Goal: Task Accomplishment & Management: Use online tool/utility

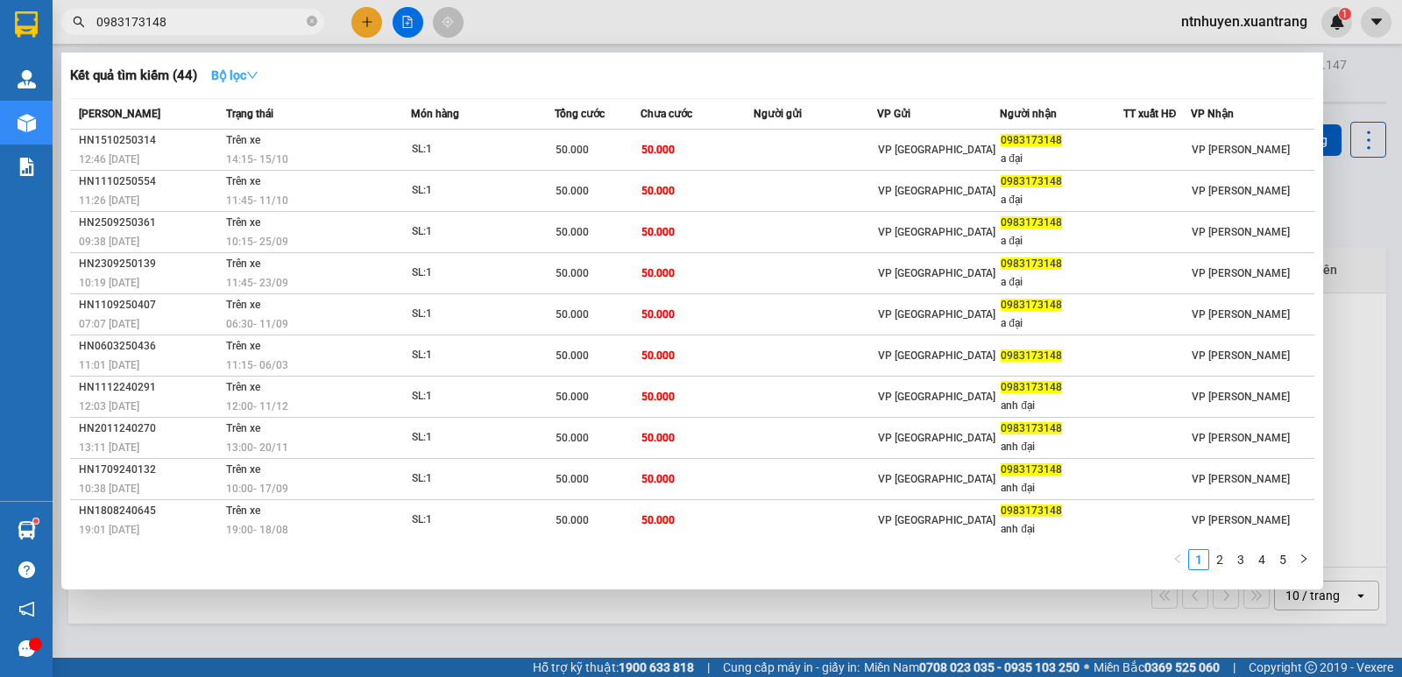
type input "0983173148"
click at [240, 73] on strong "Bộ lọc" at bounding box center [234, 75] width 47 height 14
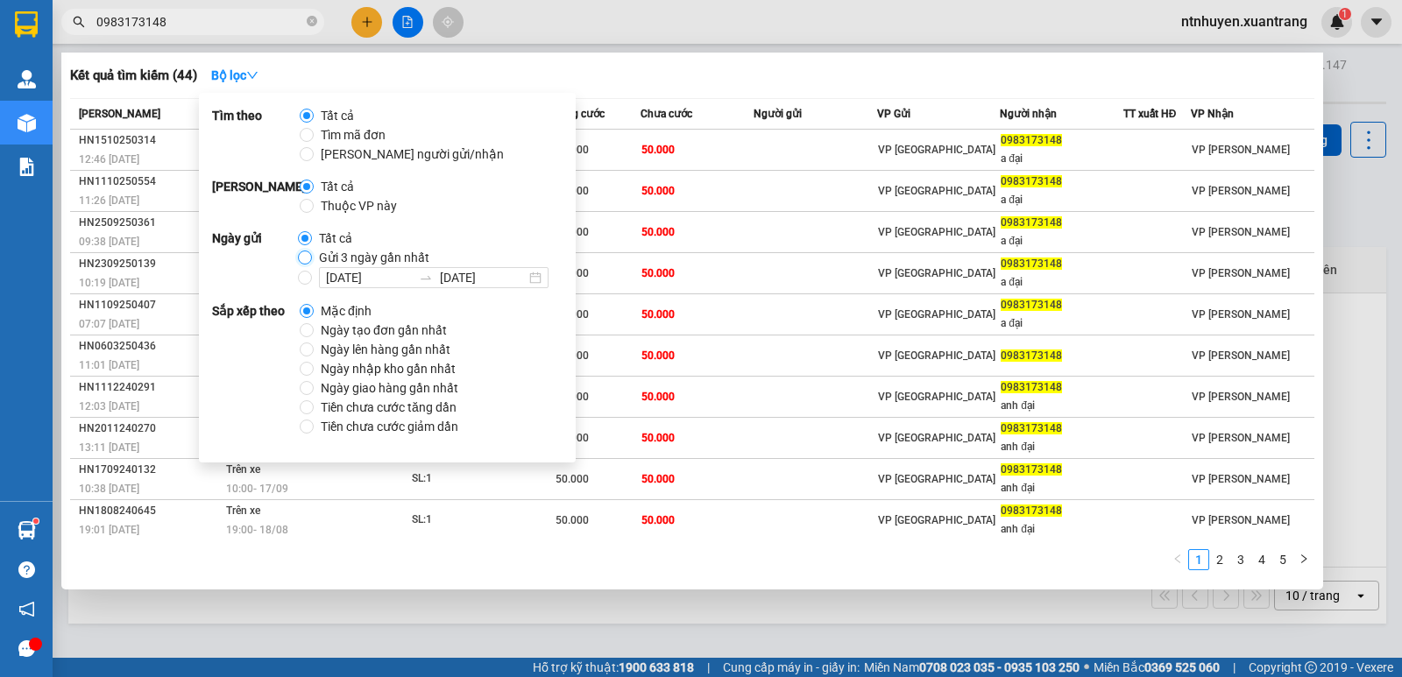
click at [309, 254] on input "Gửi 3 ngày gần nhất" at bounding box center [305, 258] width 14 height 14
radio input "true"
radio input "false"
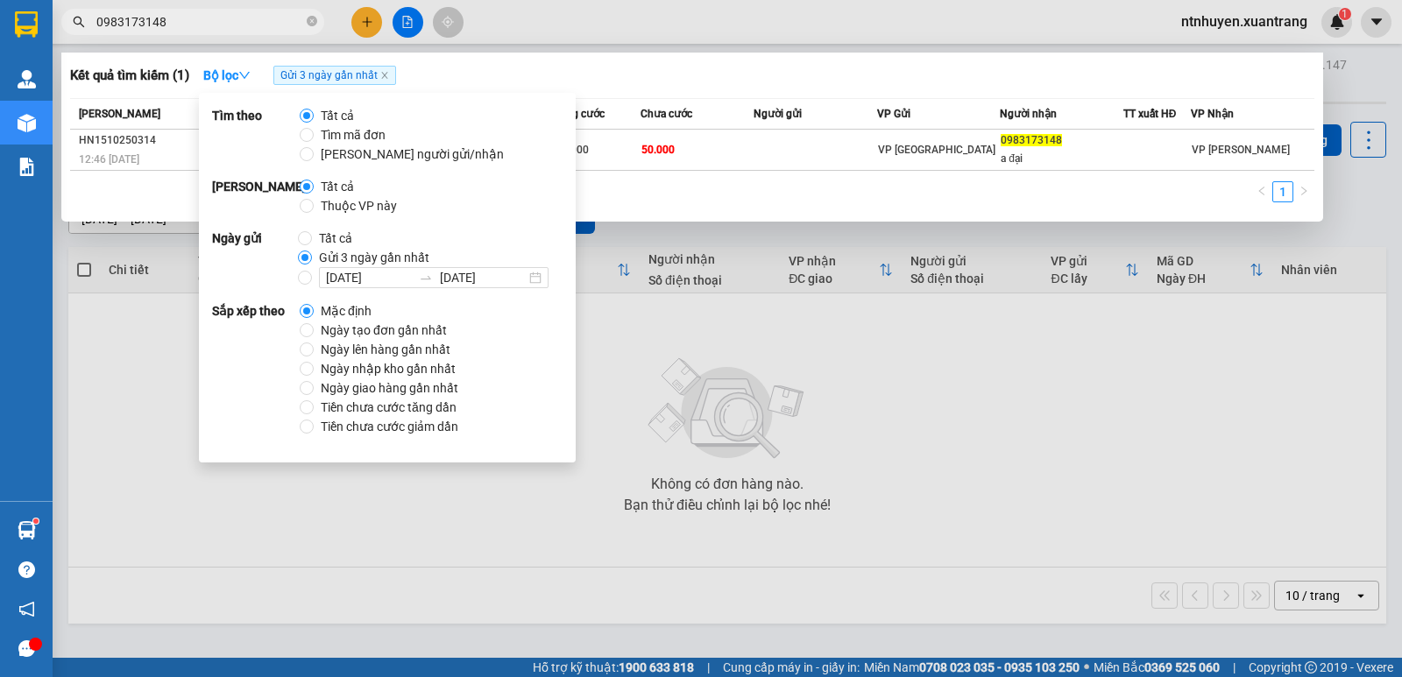
click at [643, 65] on div "Kết quả tìm kiếm ( 1 ) Bộ lọc Gửi 3 ngày gần nhất" at bounding box center [692, 75] width 1244 height 28
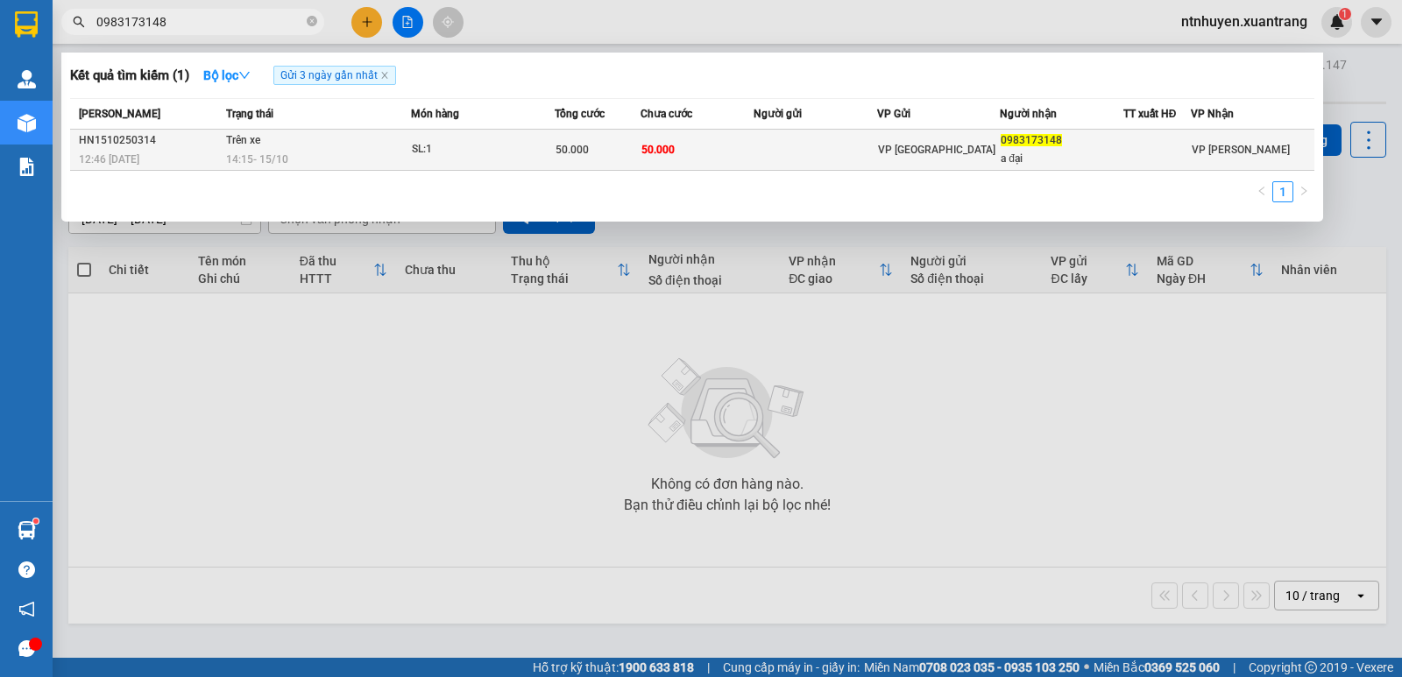
click at [321, 149] on td "Trên xe 14:15 [DATE]" at bounding box center [316, 150] width 189 height 41
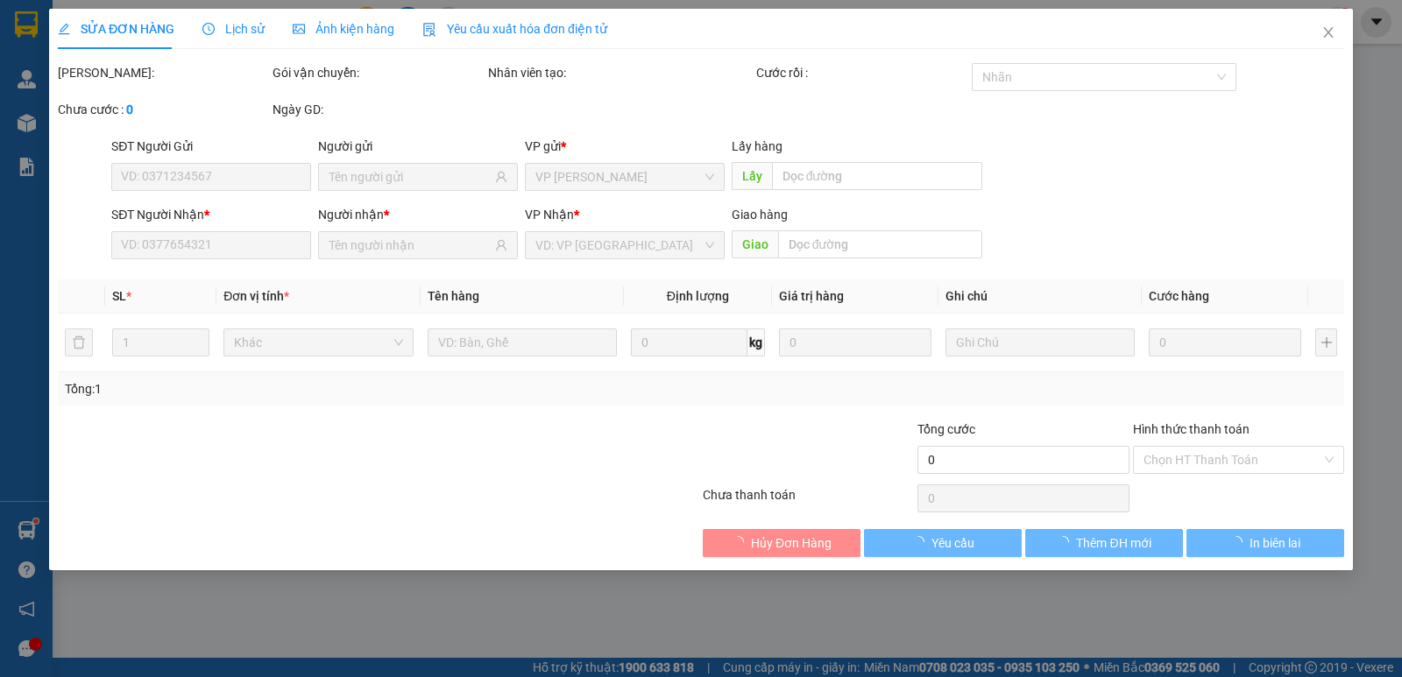
type input "0983173148"
type input "a đại"
type input "50.000"
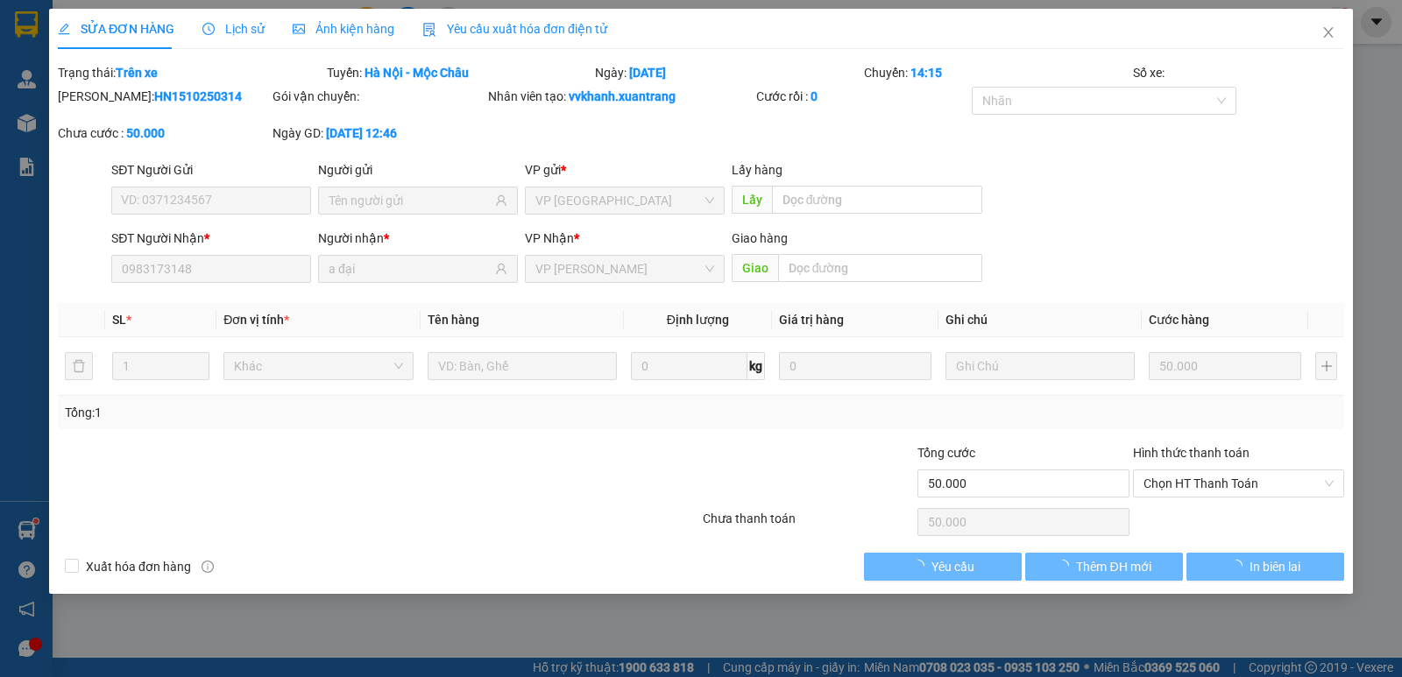
click at [301, 29] on span "Ảnh kiện hàng" at bounding box center [344, 29] width 102 height 14
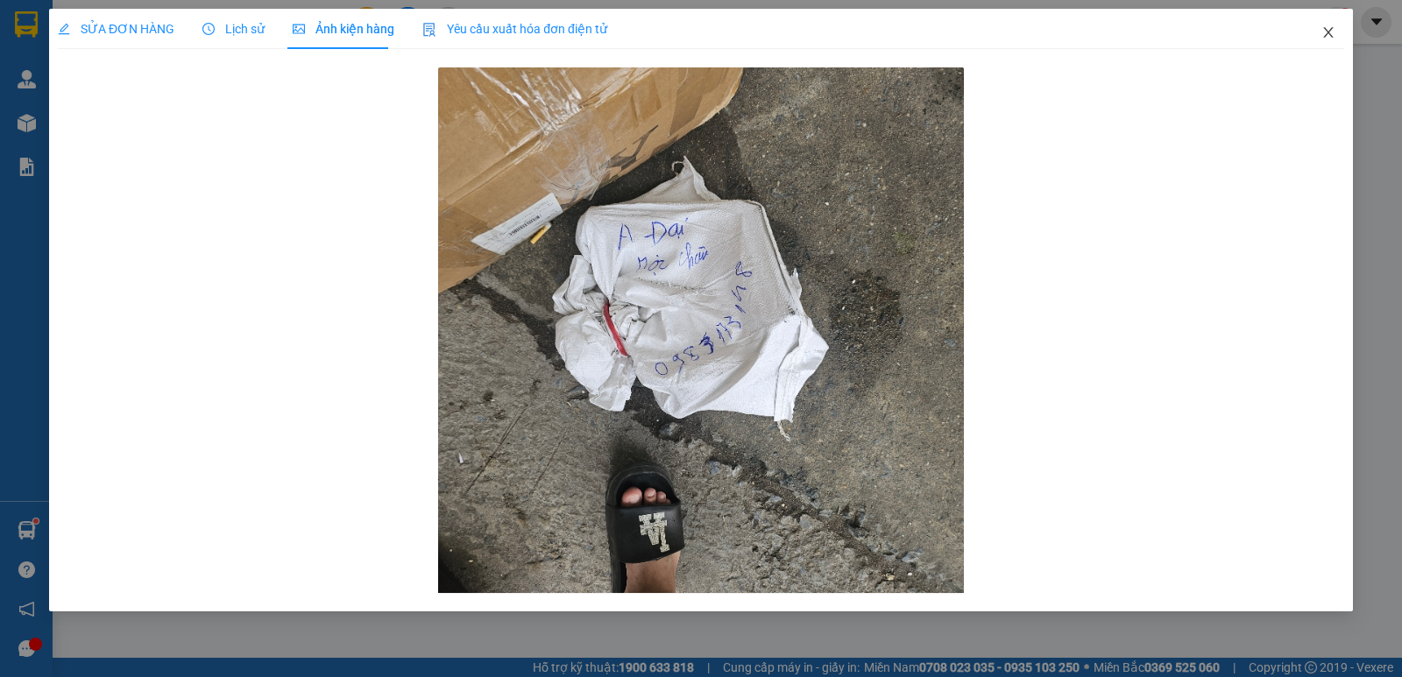
drag, startPoint x: 1332, startPoint y: 36, endPoint x: 249, endPoint y: 0, distance: 1083.5
click at [1330, 36] on icon "close" at bounding box center [1328, 32] width 14 height 14
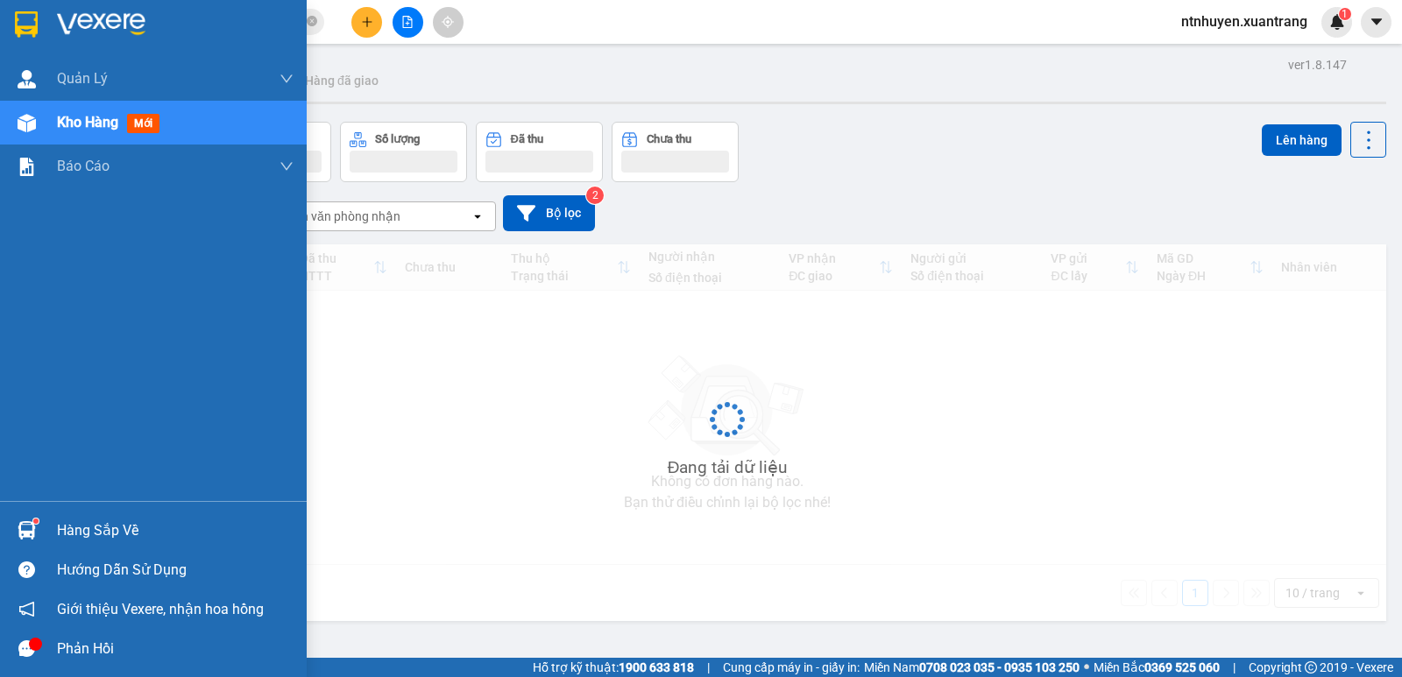
click at [20, 19] on img at bounding box center [26, 24] width 23 height 26
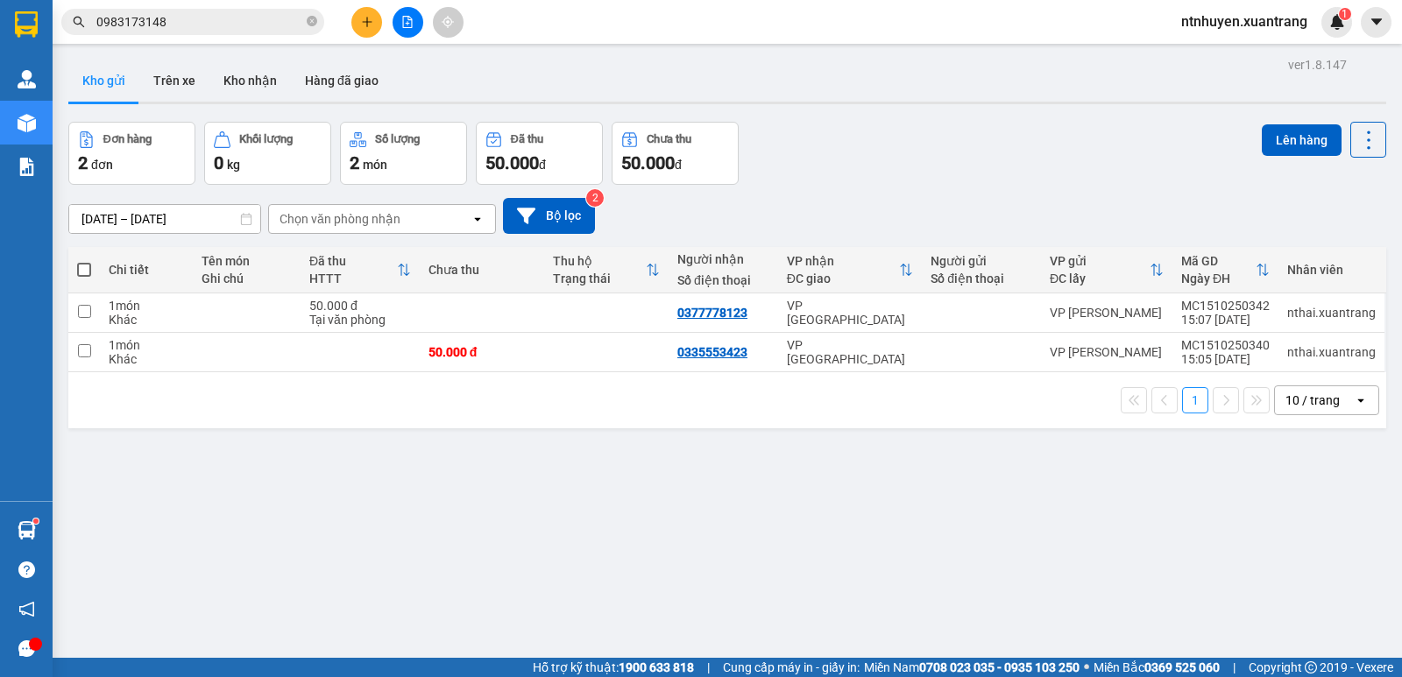
click at [415, 21] on button at bounding box center [407, 22] width 31 height 31
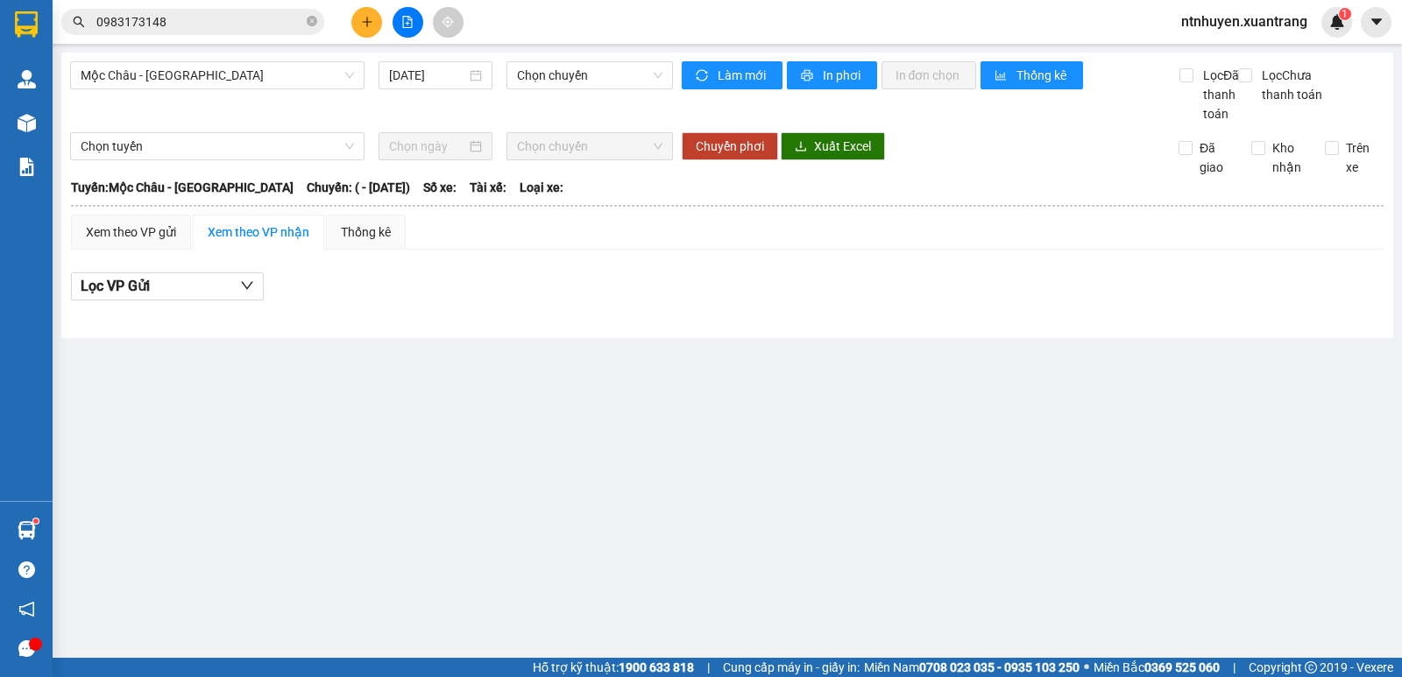
click at [371, 28] on button at bounding box center [366, 22] width 31 height 31
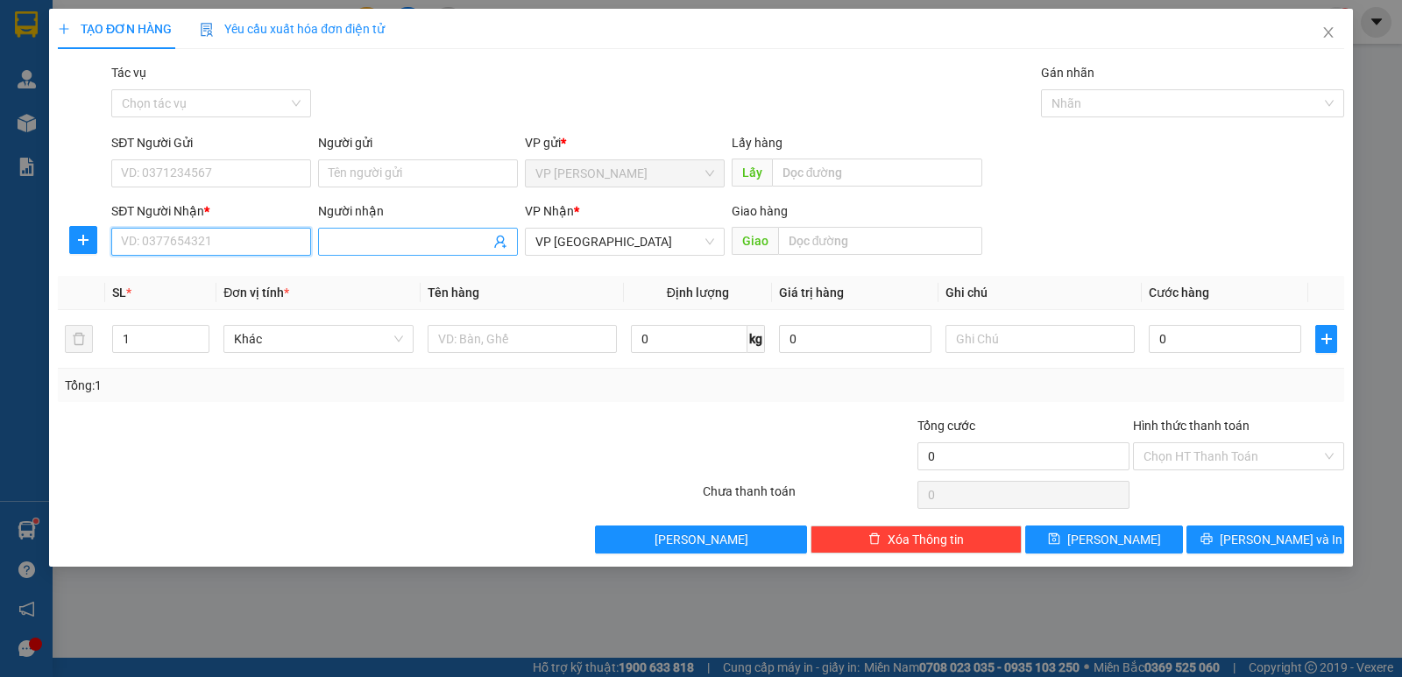
drag, startPoint x: 237, startPoint y: 239, endPoint x: 374, endPoint y: 243, distance: 137.6
click at [245, 241] on input "SĐT Người Nhận *" at bounding box center [211, 242] width 200 height 28
click at [375, 243] on input "Người nhận" at bounding box center [409, 241] width 161 height 19
paste input "0986458204"
type input "0986458204"
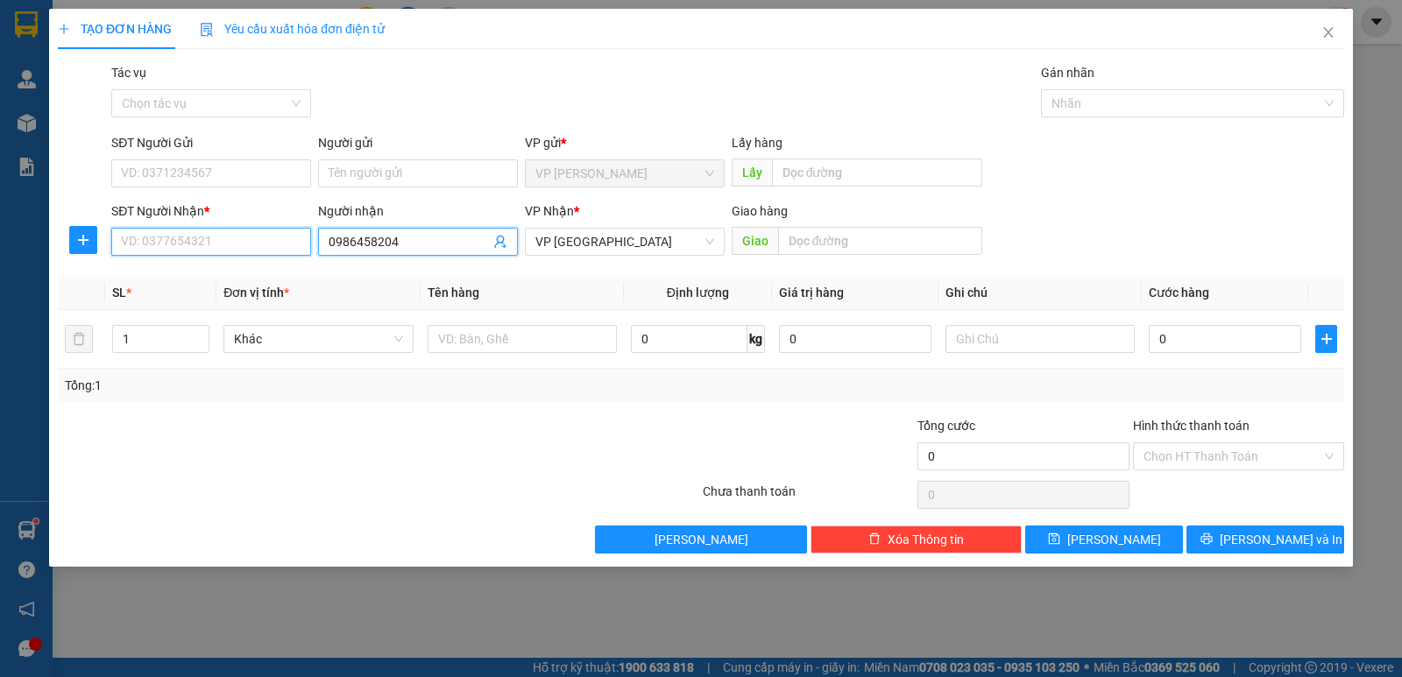
click at [256, 249] on input "SĐT Người Nhận *" at bounding box center [211, 242] width 200 height 28
paste input "0986458204"
type input "0986458204"
click at [382, 246] on input "0986458204" at bounding box center [409, 241] width 161 height 19
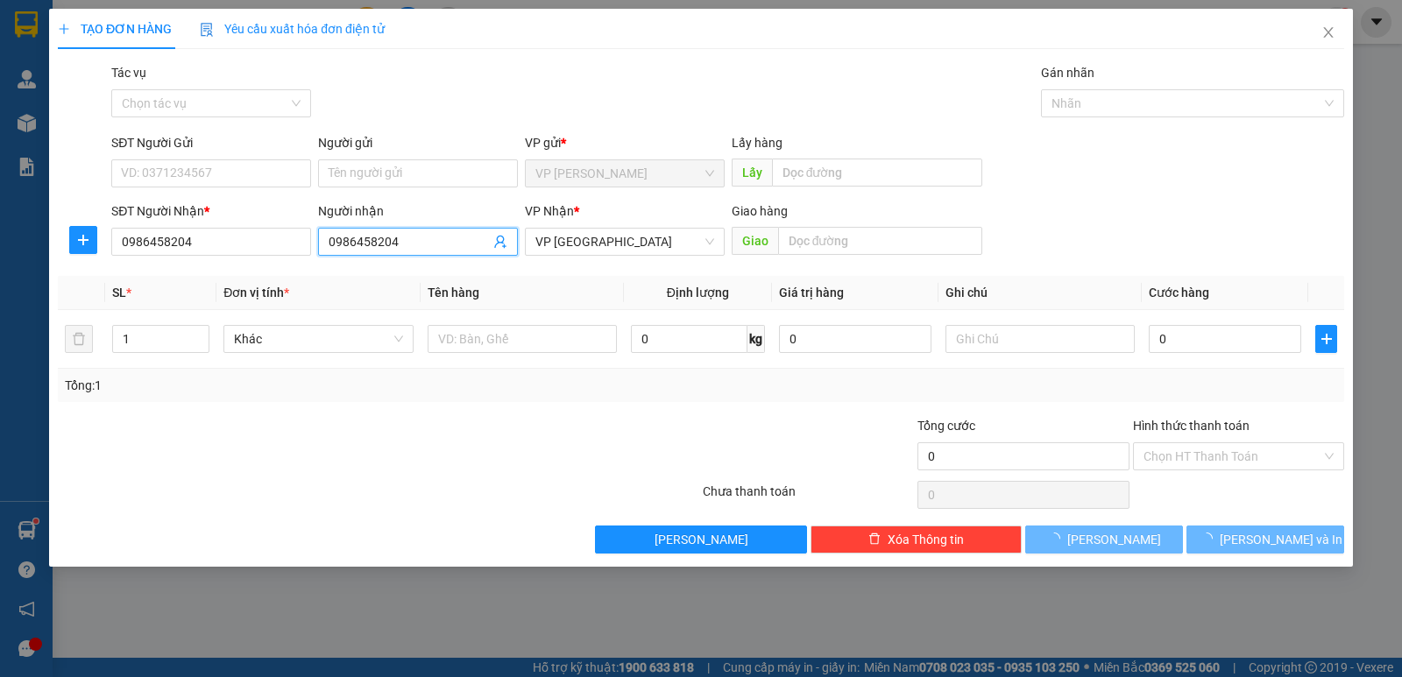
click at [382, 246] on input "0986458204" at bounding box center [409, 241] width 161 height 19
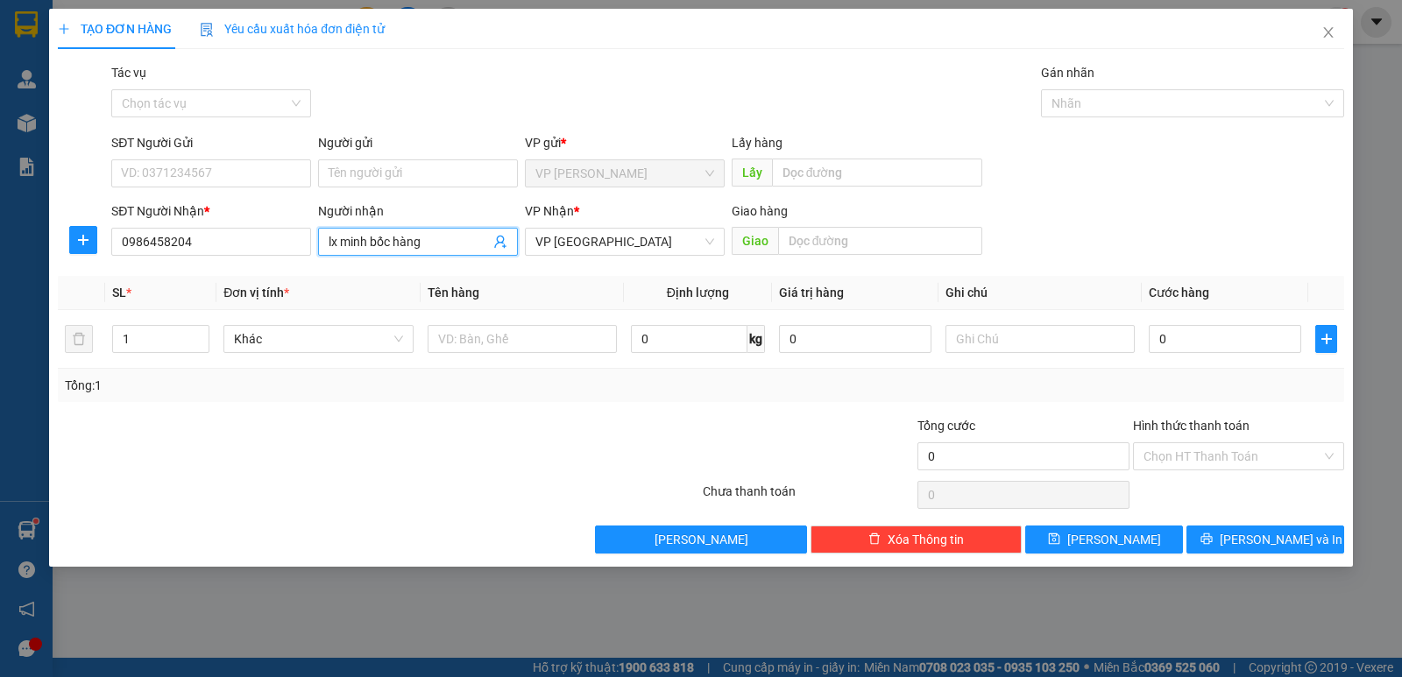
type input "lx minh bốc hàng"
type input "2"
click at [200, 335] on icon "up" at bounding box center [200, 335] width 6 height 6
click at [1202, 341] on input "0" at bounding box center [1225, 339] width 152 height 28
type input "1"
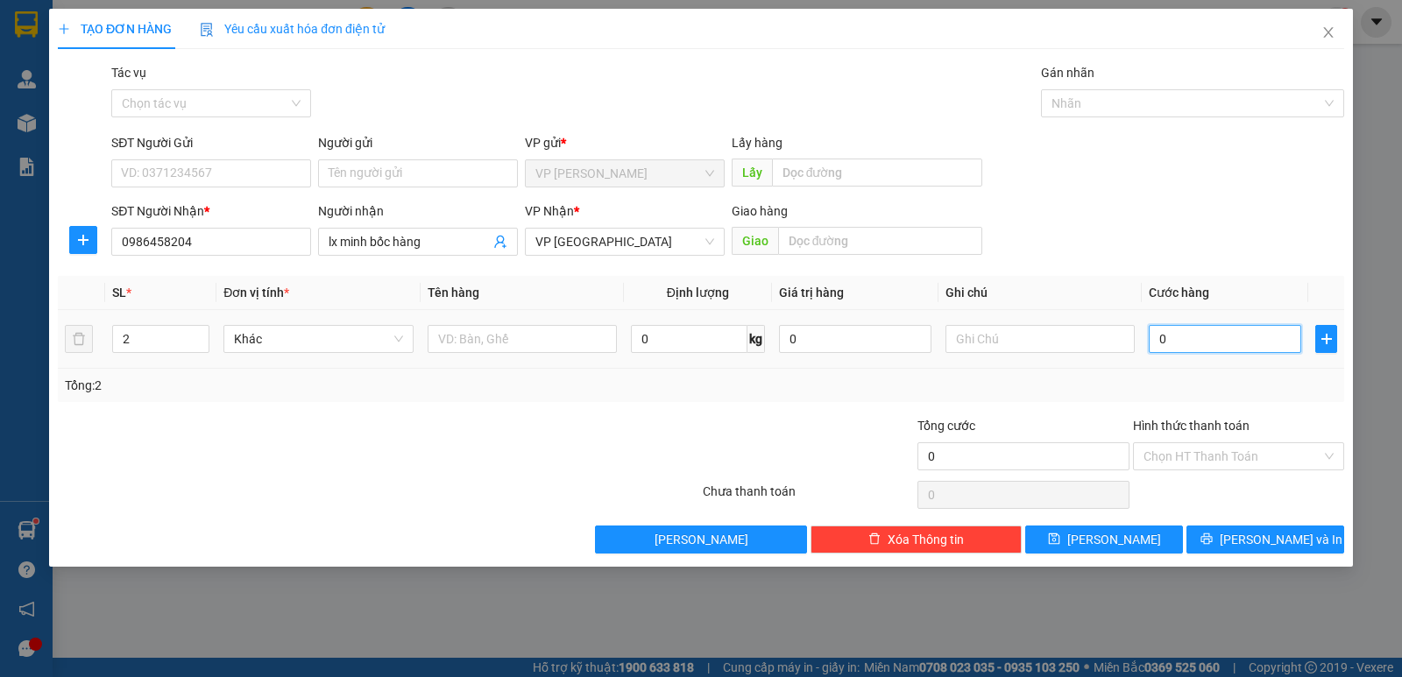
type input "1"
type input "10"
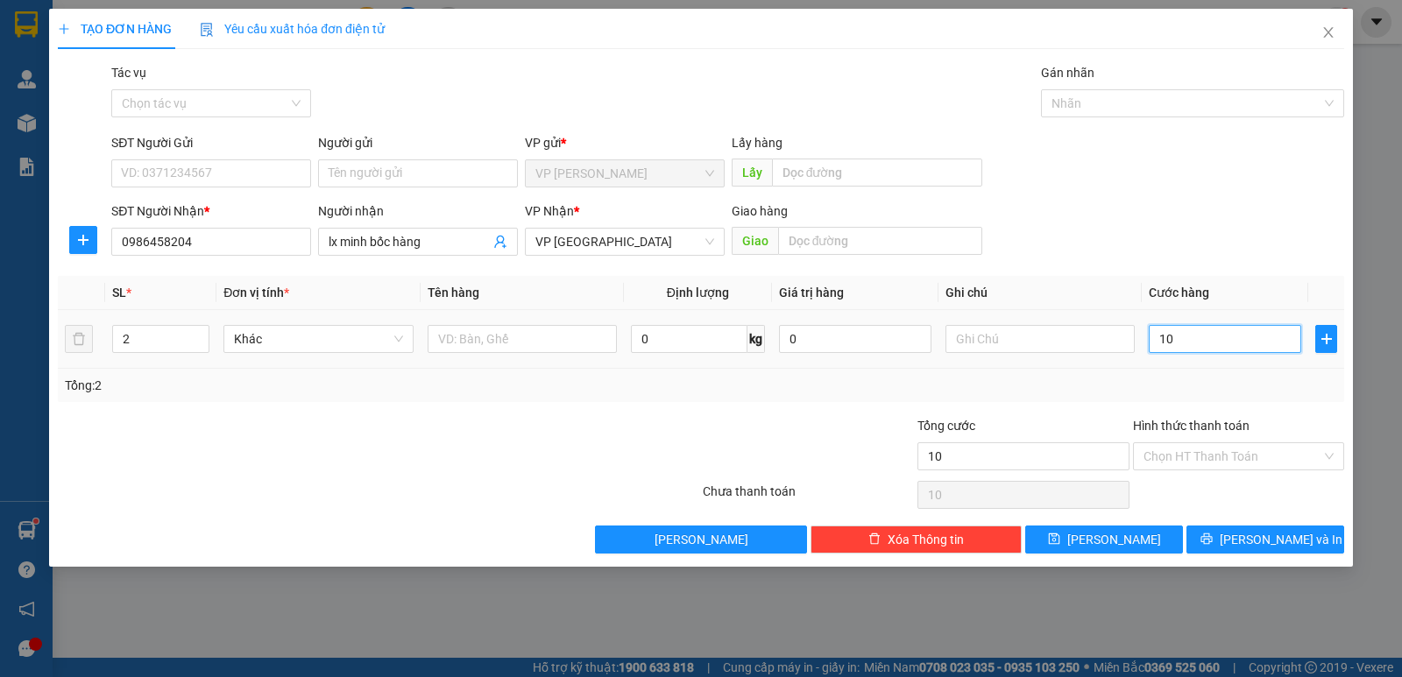
type input "100"
type input "100.000"
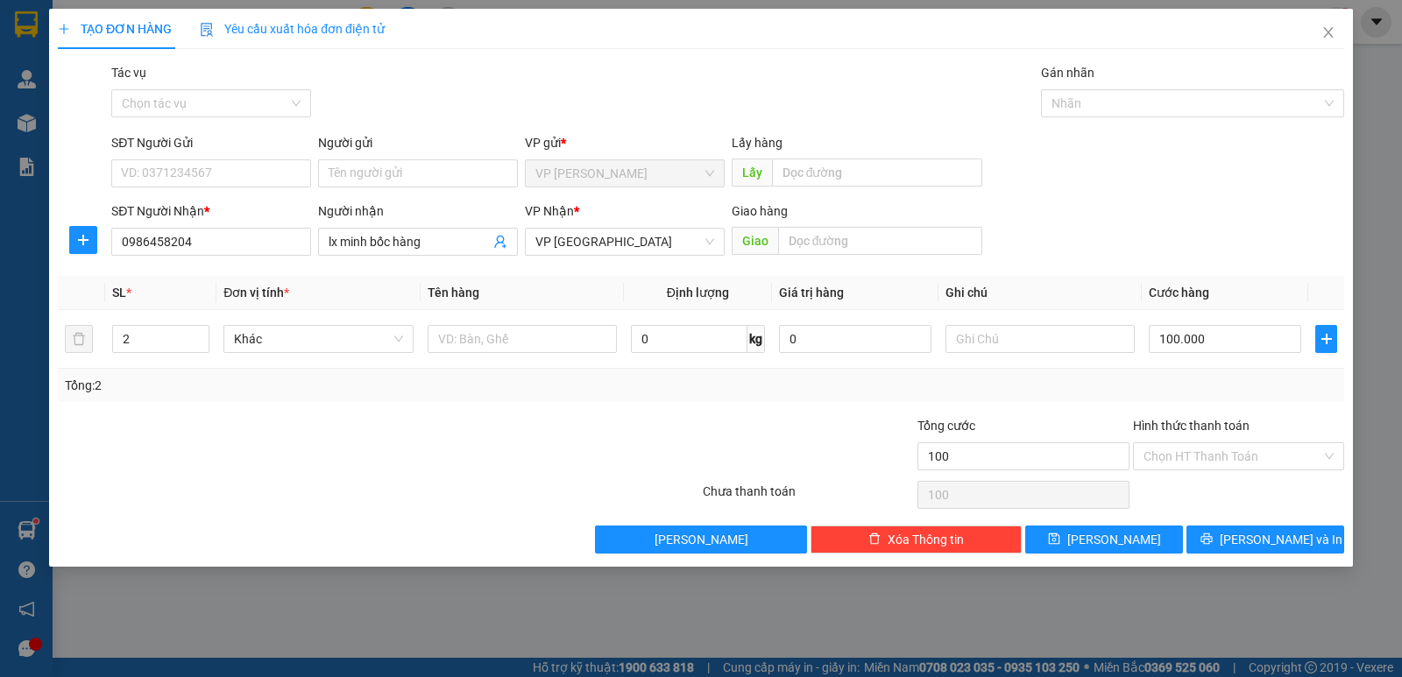
type input "100.000"
click at [1125, 397] on div "Tổng: 2" at bounding box center [701, 385] width 1286 height 33
click at [1133, 535] on button "[PERSON_NAME]" at bounding box center [1104, 540] width 158 height 28
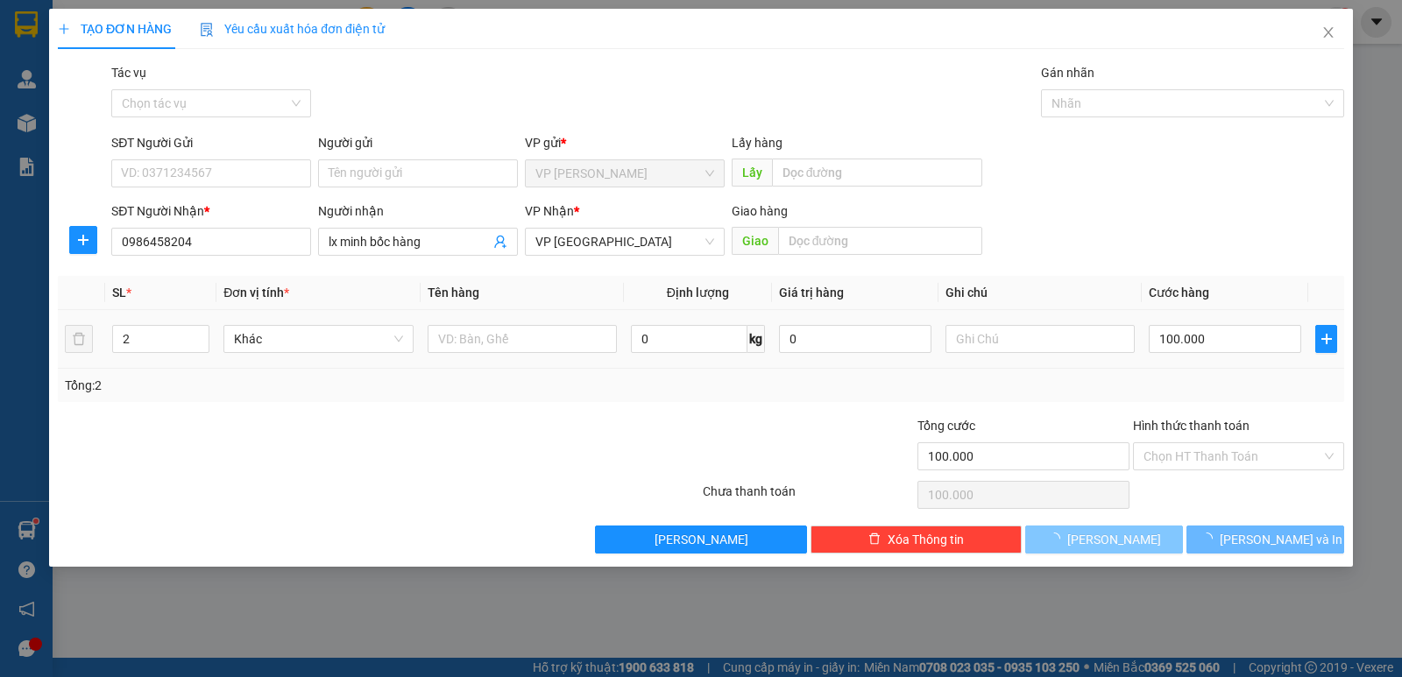
type input "1"
type input "0"
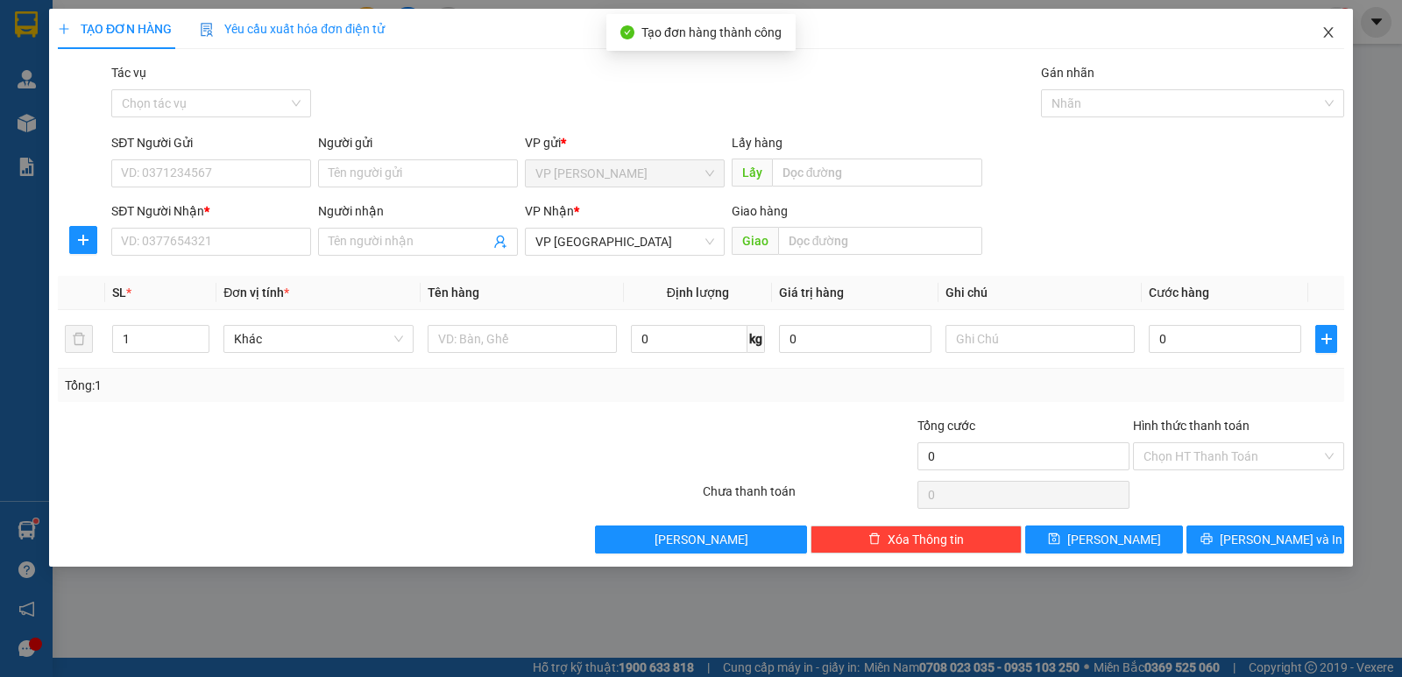
click at [1327, 34] on icon "close" at bounding box center [1328, 32] width 10 height 11
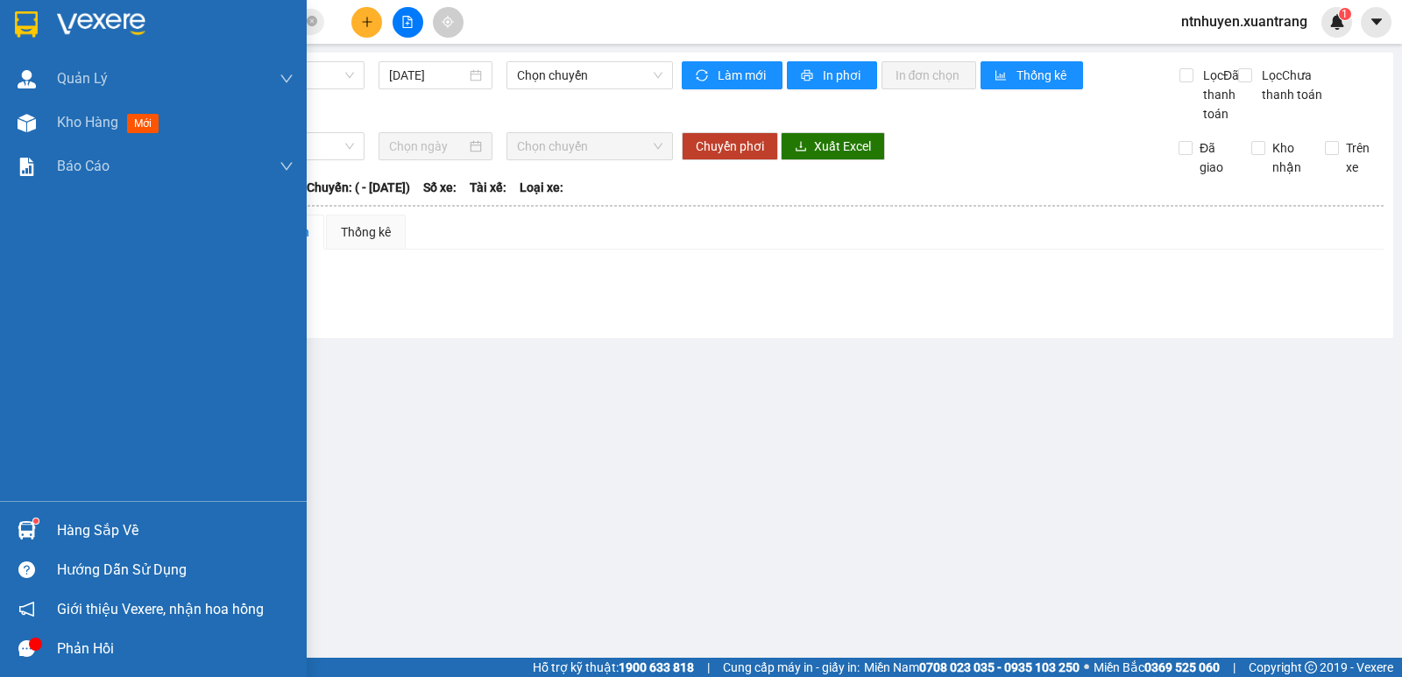
click at [100, 24] on img at bounding box center [101, 24] width 88 height 26
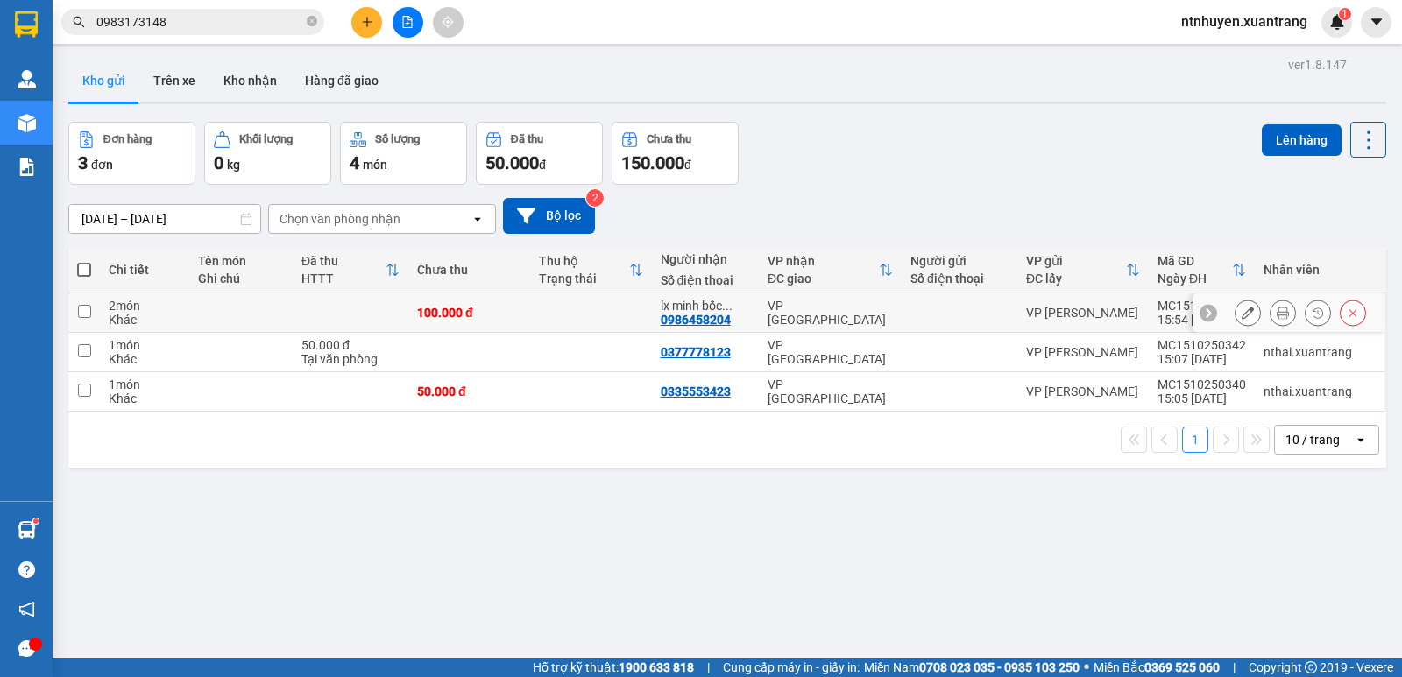
click at [88, 309] on input "checkbox" at bounding box center [84, 311] width 13 height 13
checkbox input "true"
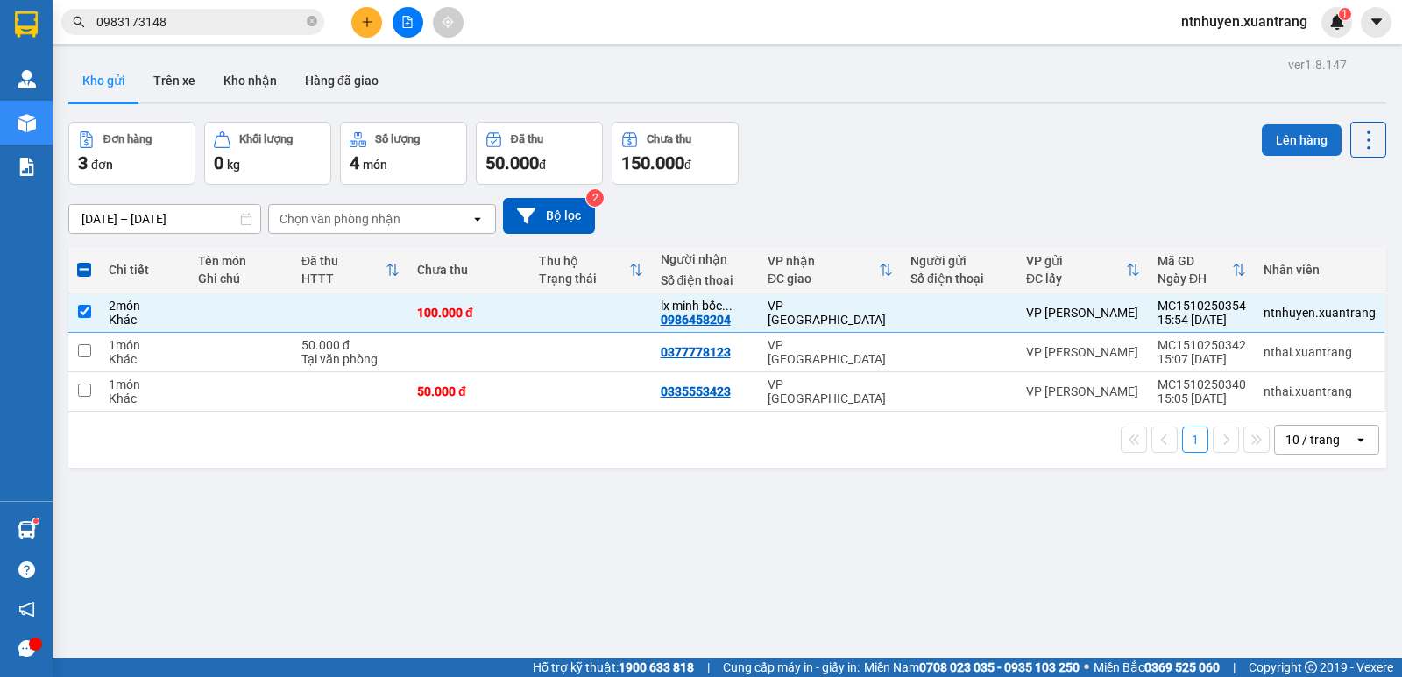
click at [1262, 145] on button "Lên hàng" at bounding box center [1302, 140] width 80 height 32
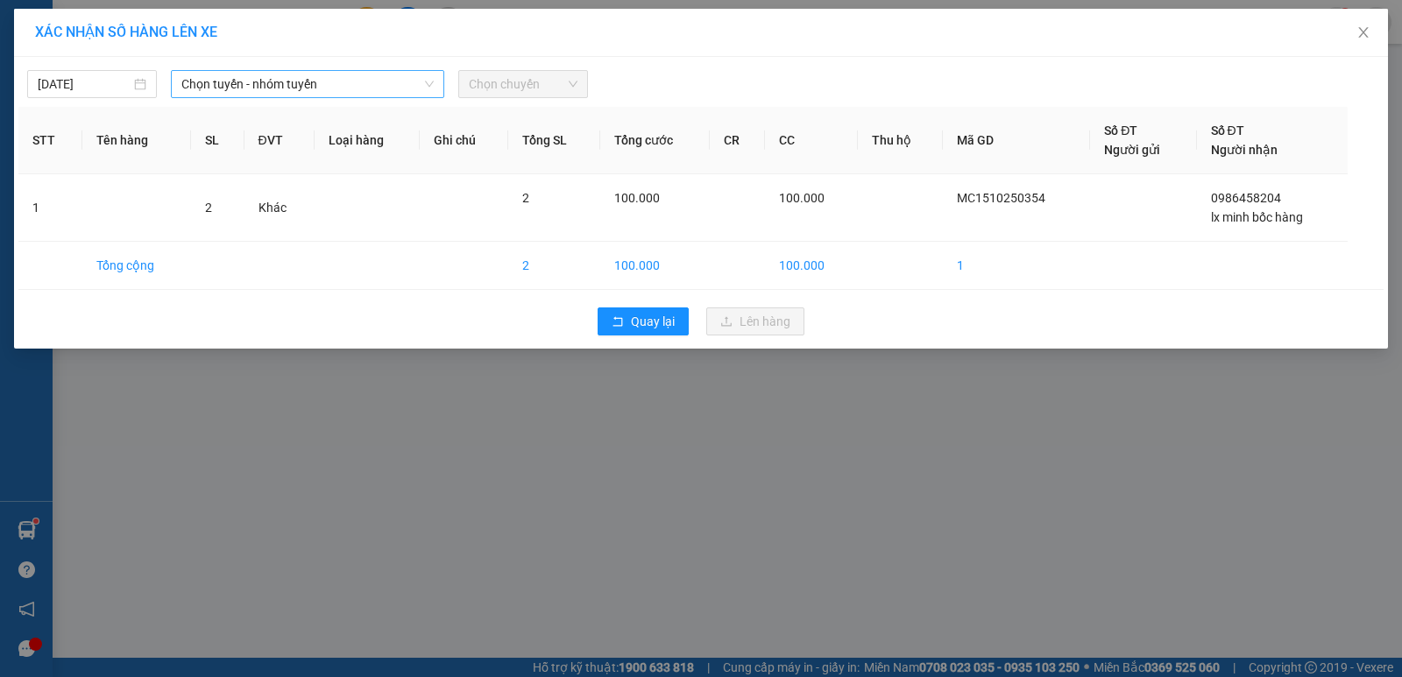
drag, startPoint x: 251, startPoint y: 88, endPoint x: 258, endPoint y: 96, distance: 10.0
click at [251, 87] on span "Chọn tuyến - nhóm tuyến" at bounding box center [307, 84] width 252 height 26
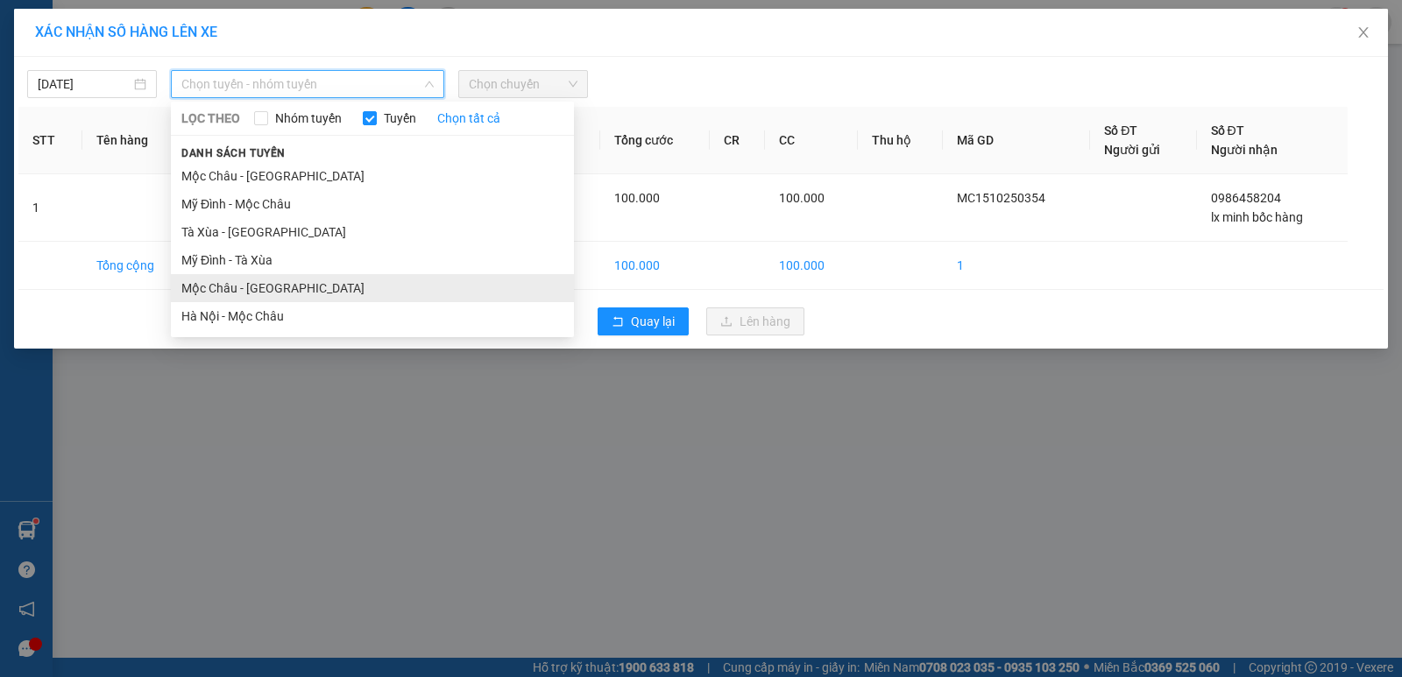
click at [241, 290] on li "Mộc Châu - [GEOGRAPHIC_DATA]" at bounding box center [372, 288] width 403 height 28
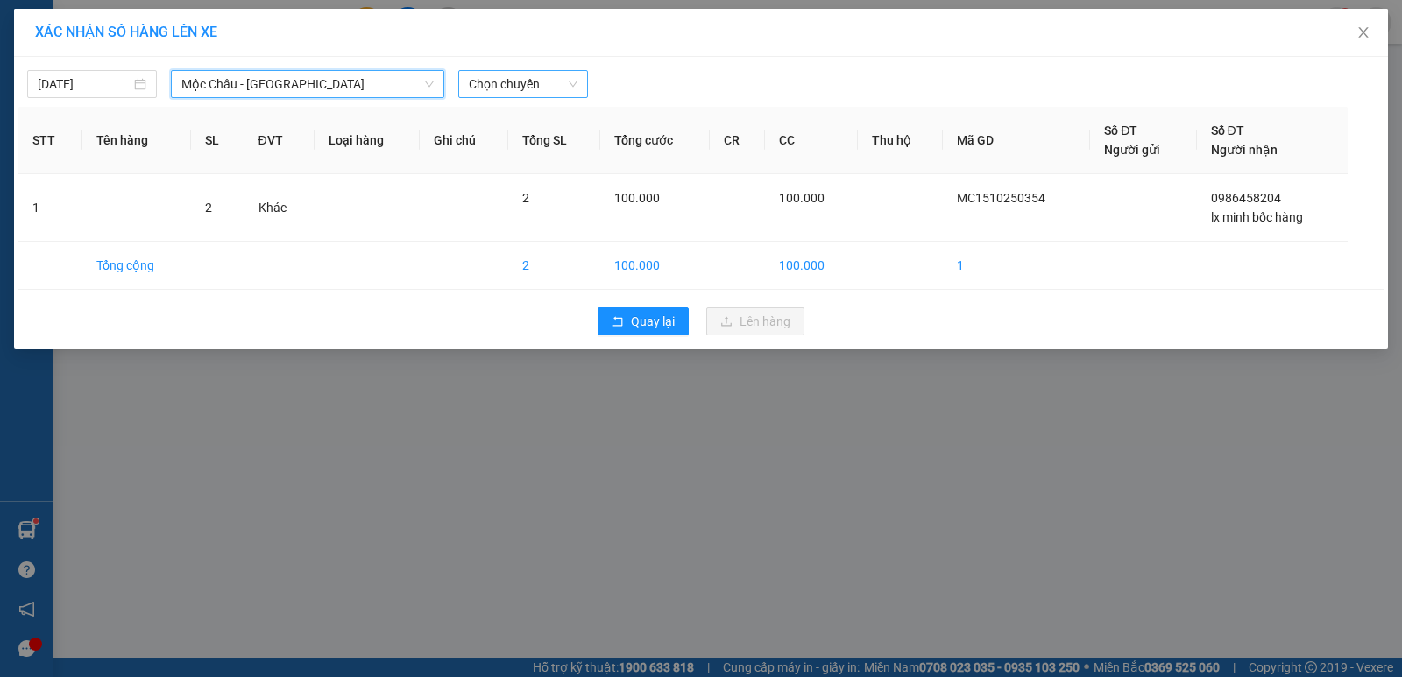
click at [527, 85] on span "Chọn chuyến" at bounding box center [523, 84] width 109 height 26
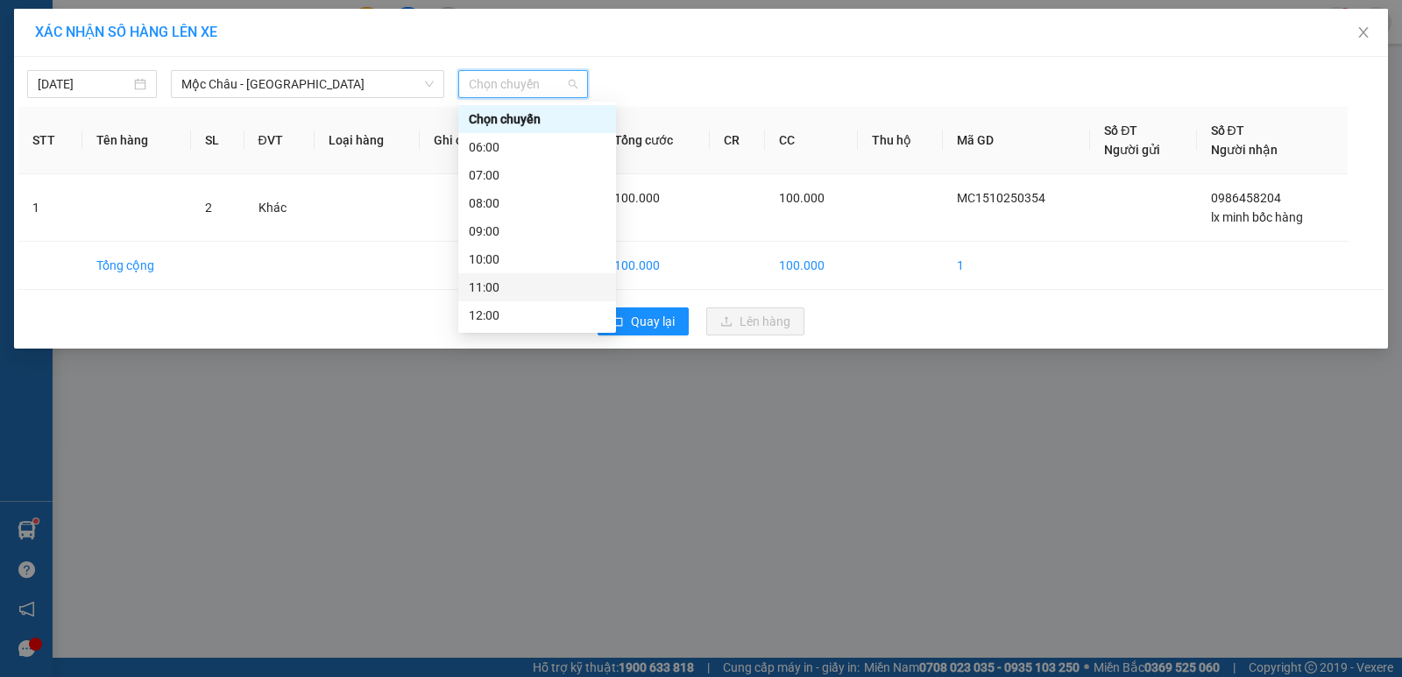
click at [503, 275] on div "11:00" at bounding box center [537, 287] width 158 height 28
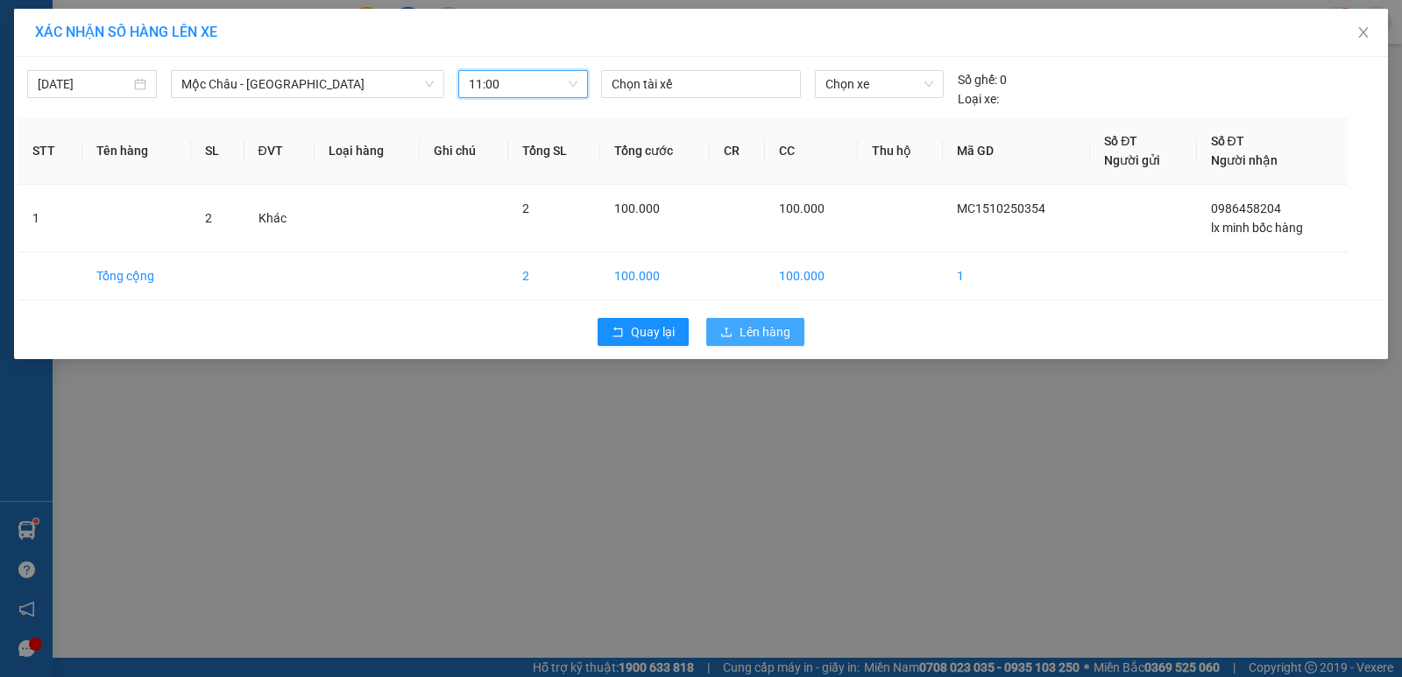
click at [763, 338] on span "Lên hàng" at bounding box center [764, 331] width 51 height 19
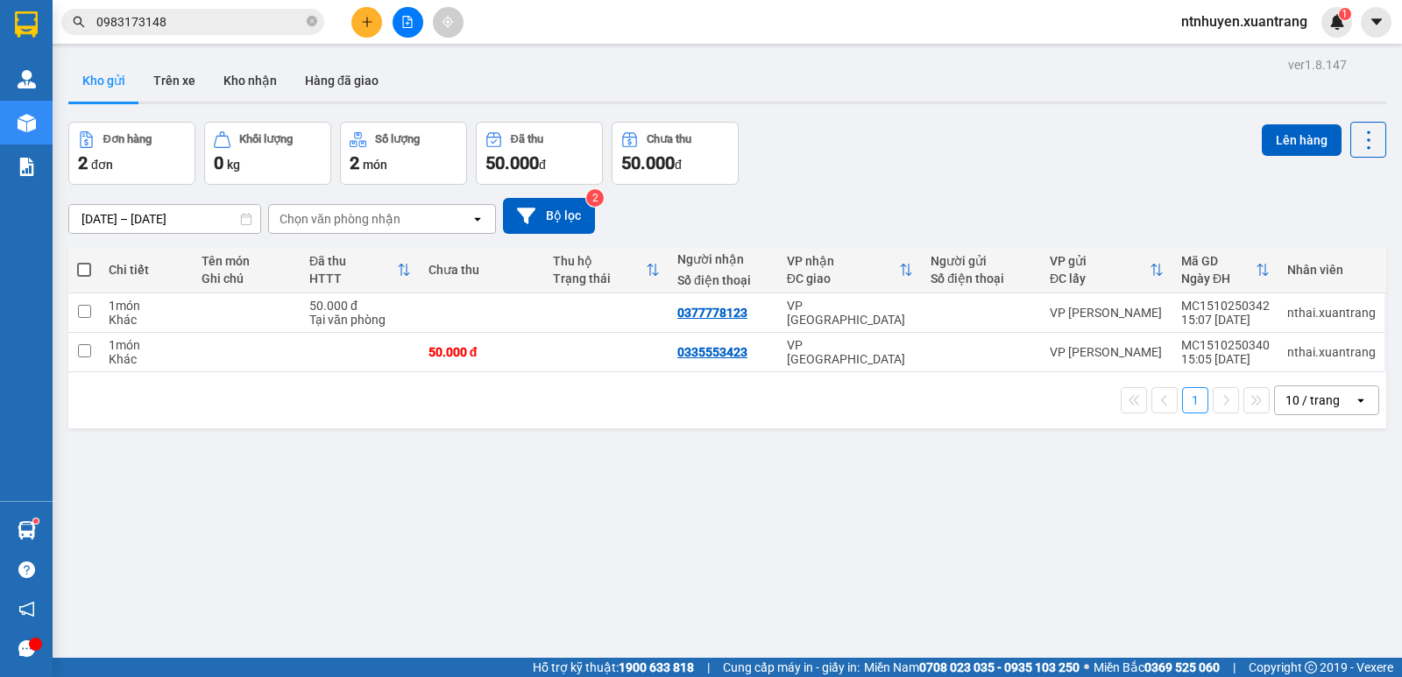
click at [240, 25] on input "0983173148" at bounding box center [199, 21] width 207 height 19
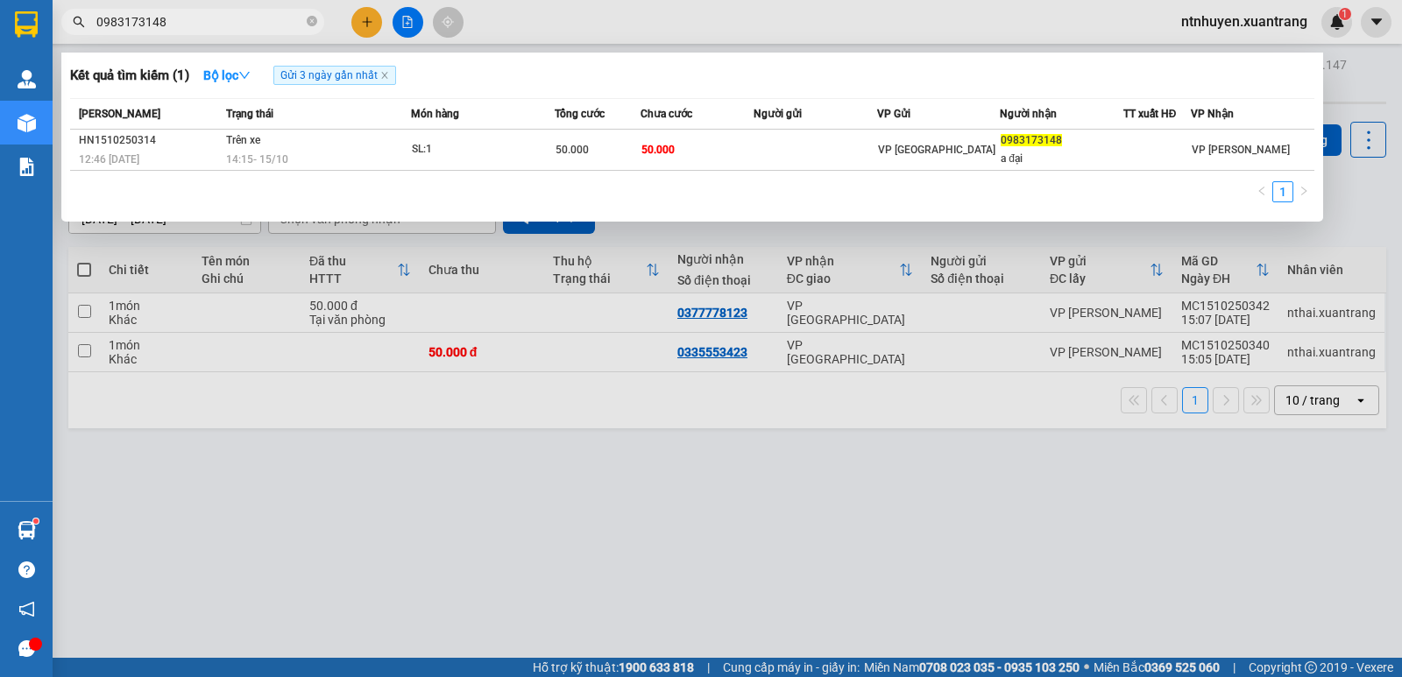
click at [191, 22] on input "0983173148" at bounding box center [199, 21] width 207 height 19
click at [191, 20] on input "0983173148" at bounding box center [199, 21] width 207 height 19
paste input "403059"
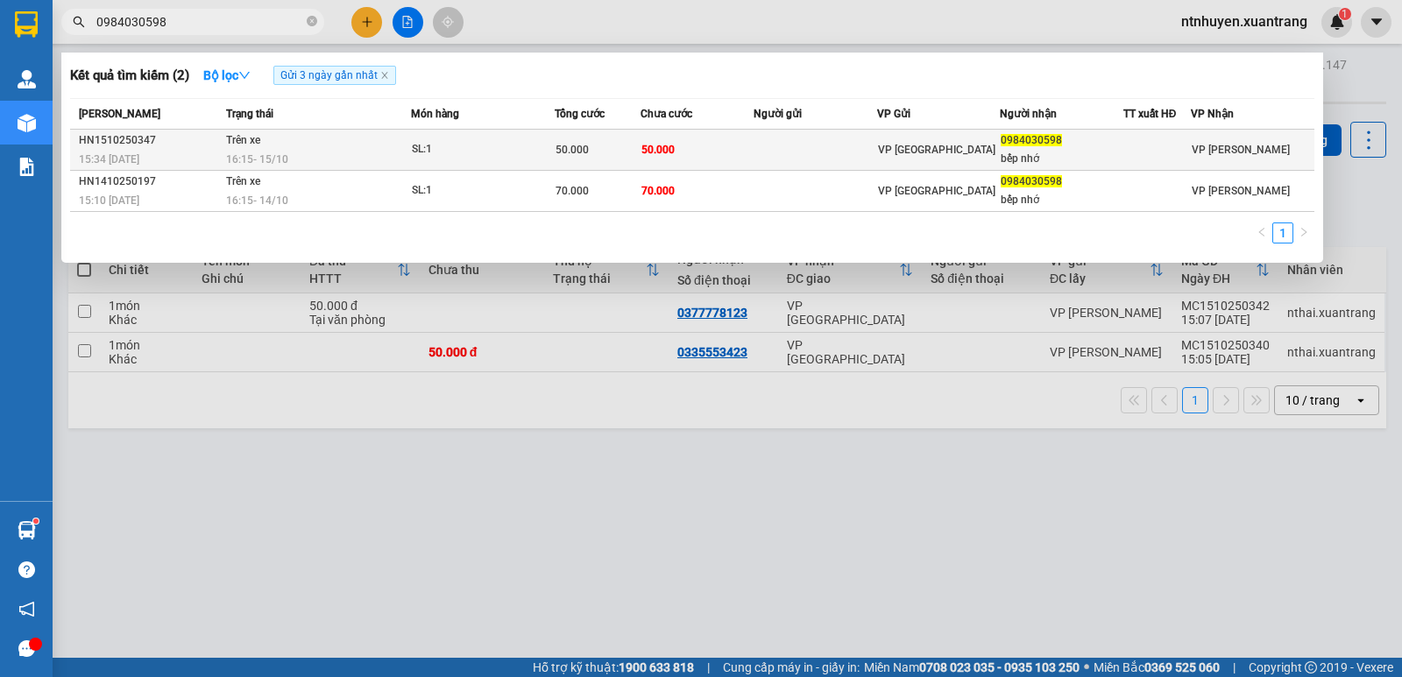
type input "0984030598"
click at [321, 162] on div "16:15 [DATE]" at bounding box center [318, 159] width 184 height 19
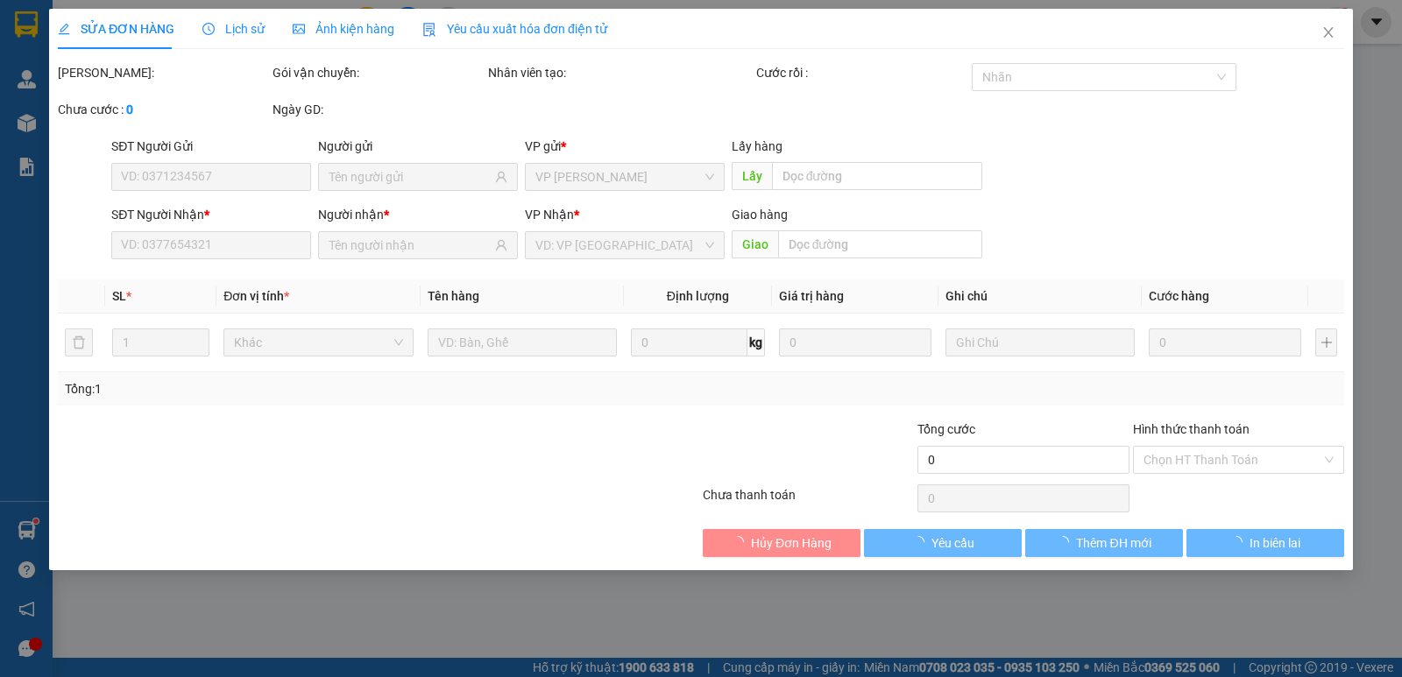
type input "0984030598"
type input "bếp nhớ"
type input "50.000"
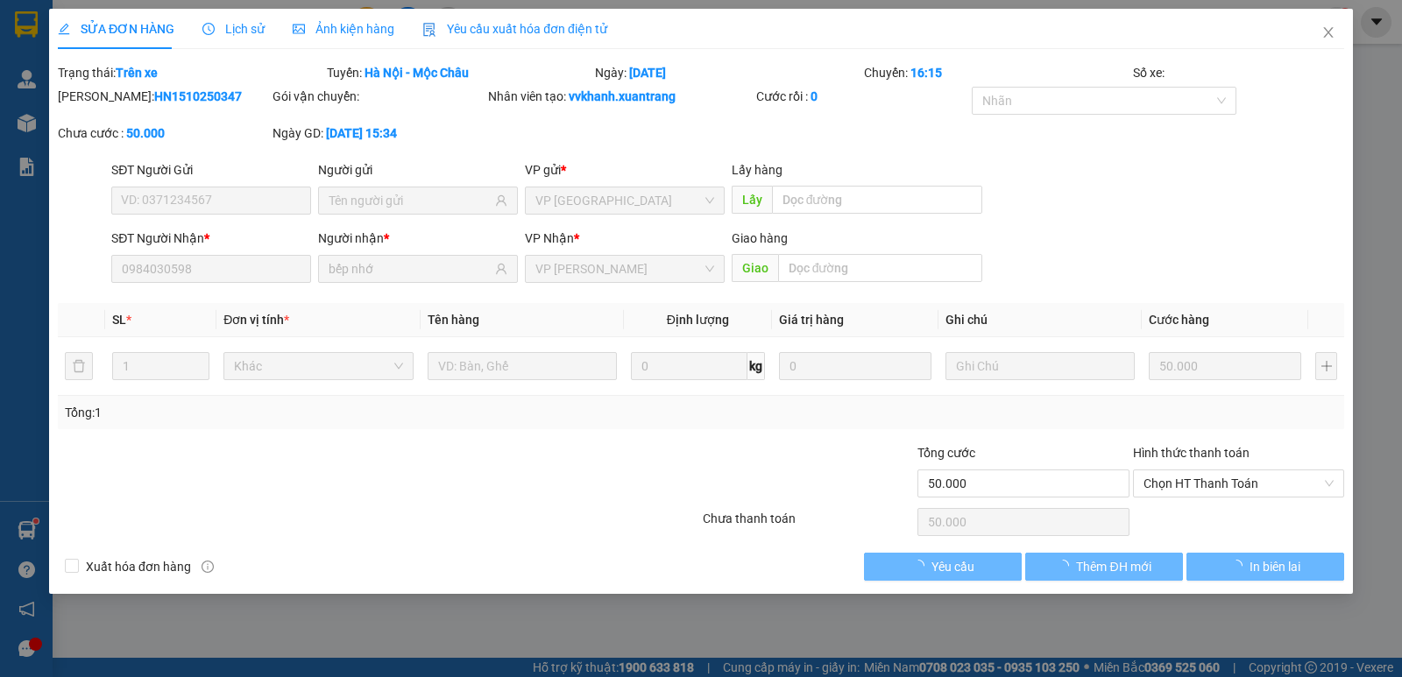
click at [322, 28] on span "Ảnh kiện hàng" at bounding box center [344, 29] width 102 height 14
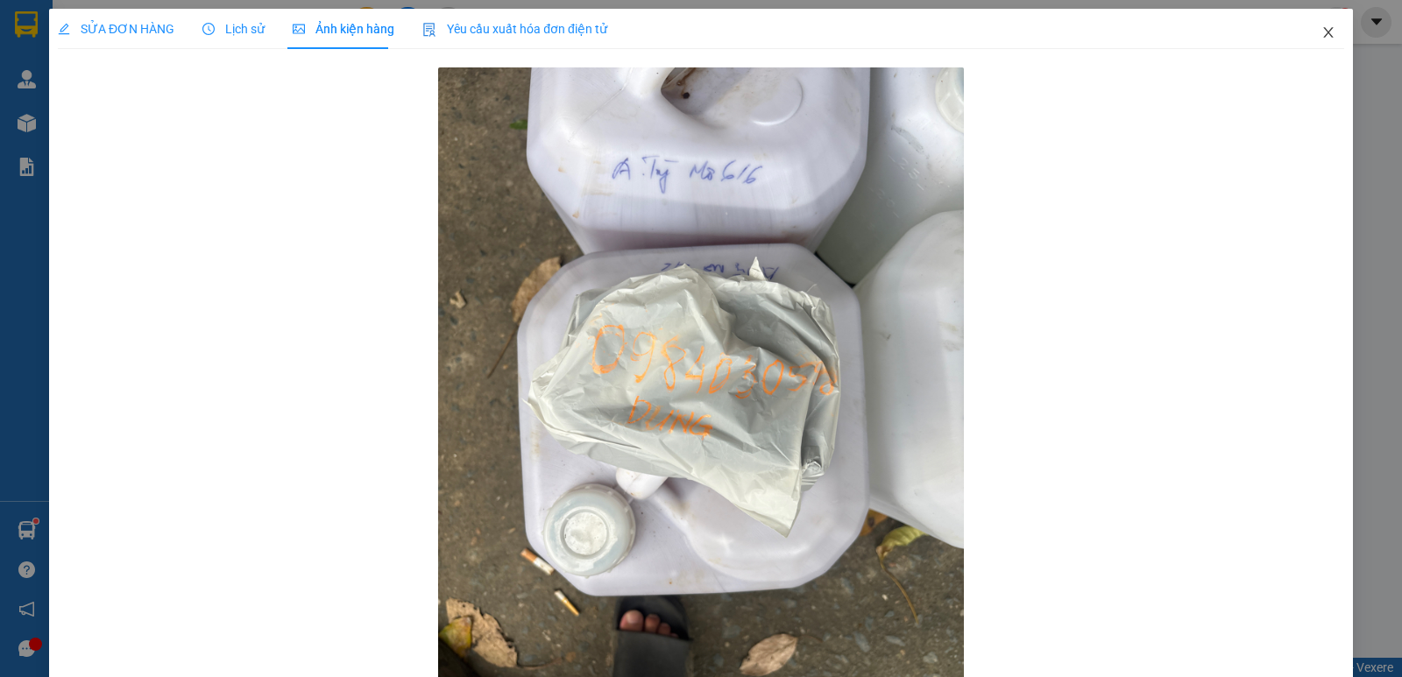
click at [1321, 34] on icon "close" at bounding box center [1328, 32] width 14 height 14
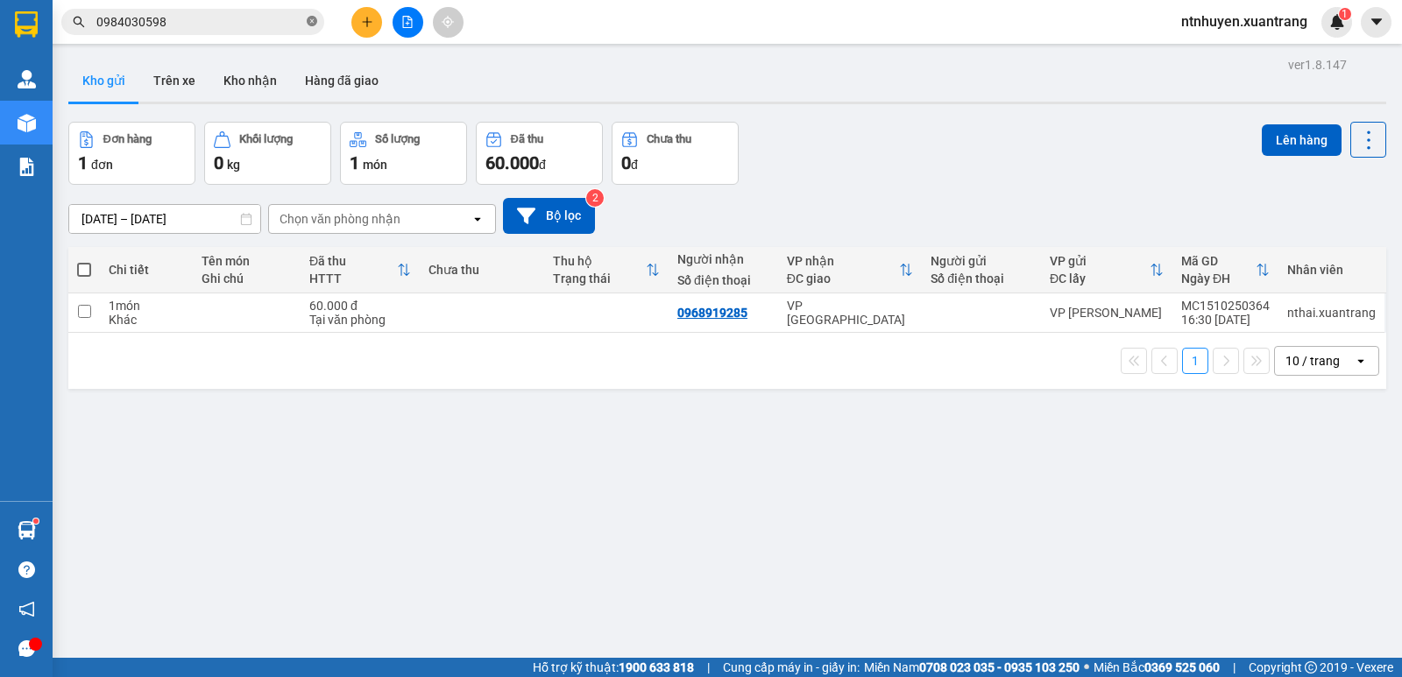
click at [313, 24] on icon "close-circle" at bounding box center [312, 21] width 11 height 11
click at [548, 24] on div "Kết quả tìm kiếm ( 2 ) Bộ lọc Gửi 3 ngày gần nhất Mã ĐH Trạng thái Món hàng Tổn…" at bounding box center [701, 22] width 1402 height 44
click at [192, 23] on input "text" at bounding box center [199, 21] width 207 height 19
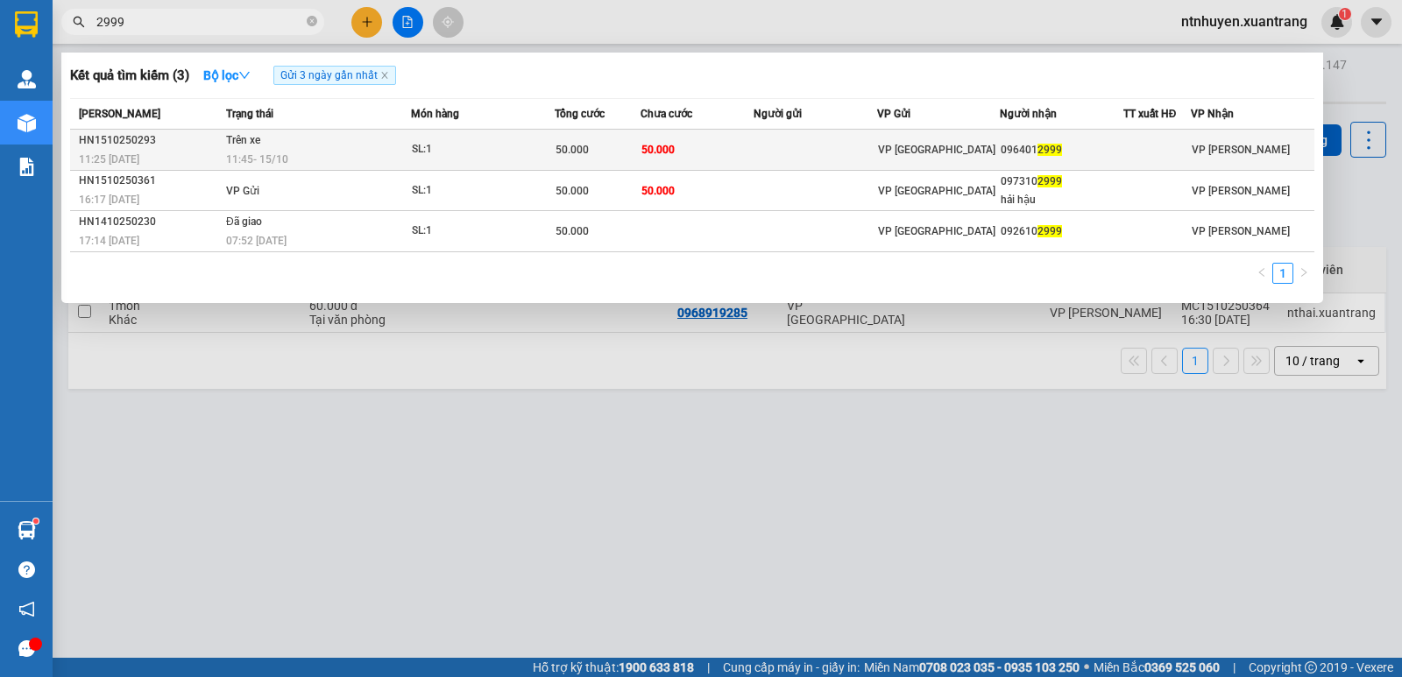
click at [330, 155] on div "11:45 [DATE]" at bounding box center [318, 159] width 184 height 19
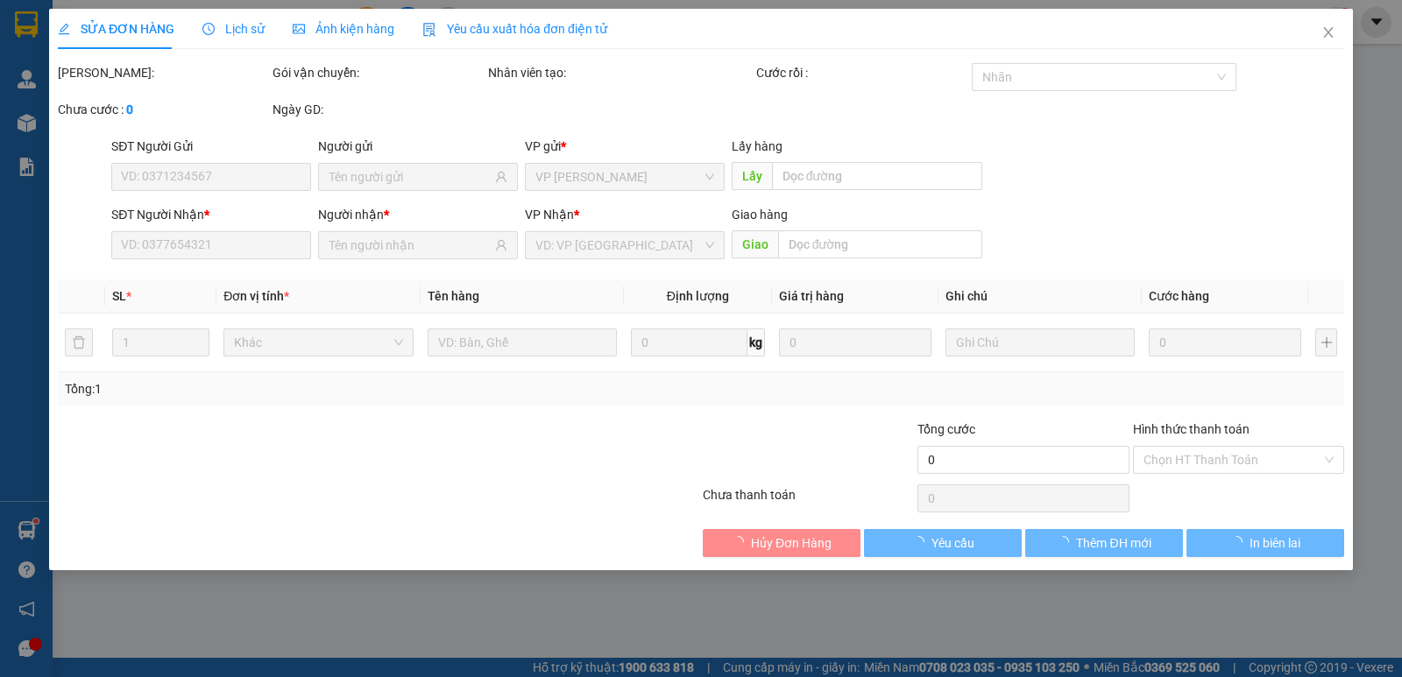
click at [346, 26] on span "Ảnh kiện hàng" at bounding box center [344, 29] width 102 height 14
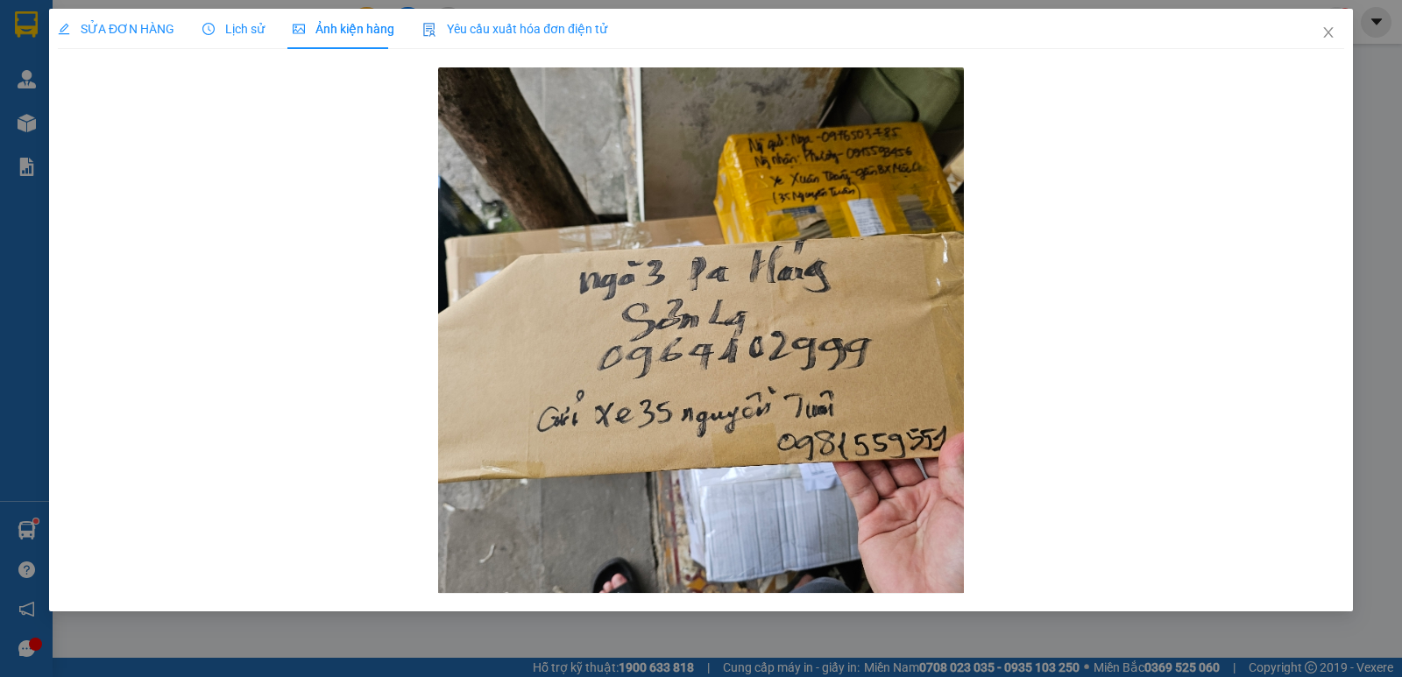
click at [251, 28] on span "Lịch sử" at bounding box center [233, 29] width 62 height 14
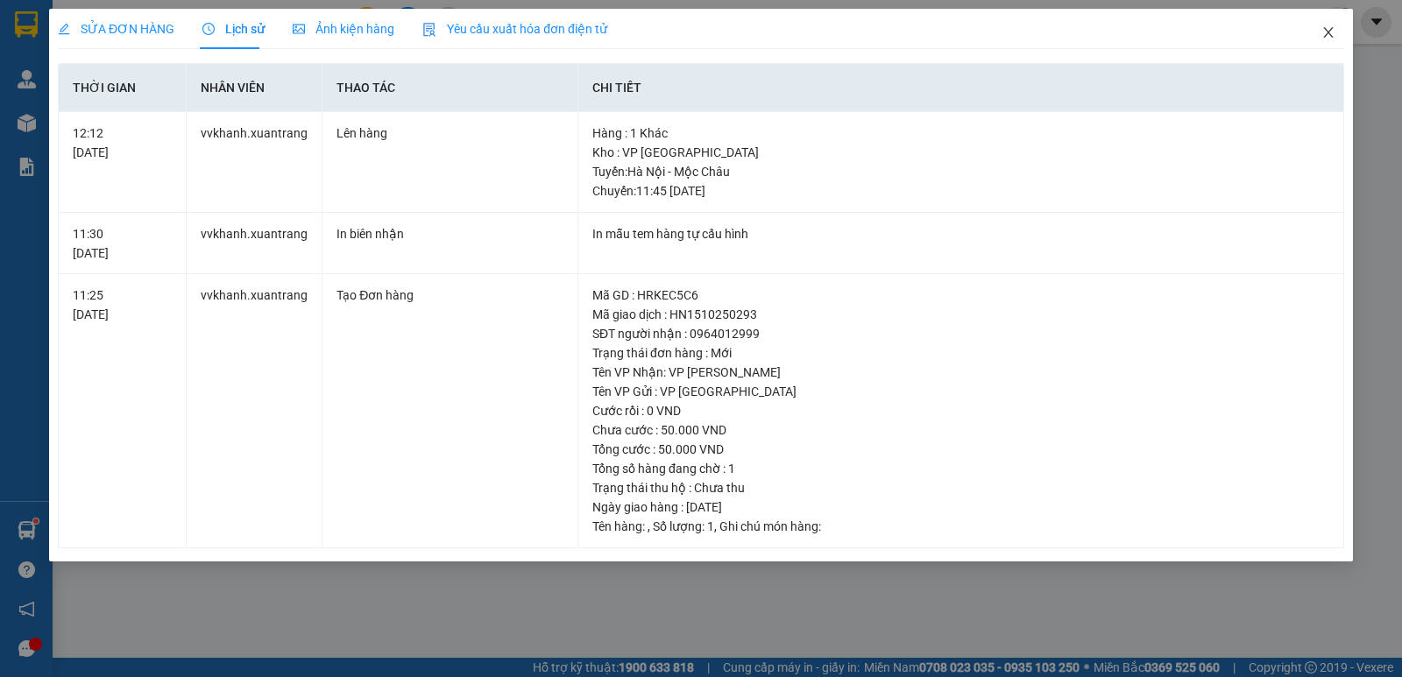
click at [1320, 32] on span "Close" at bounding box center [1328, 33] width 49 height 49
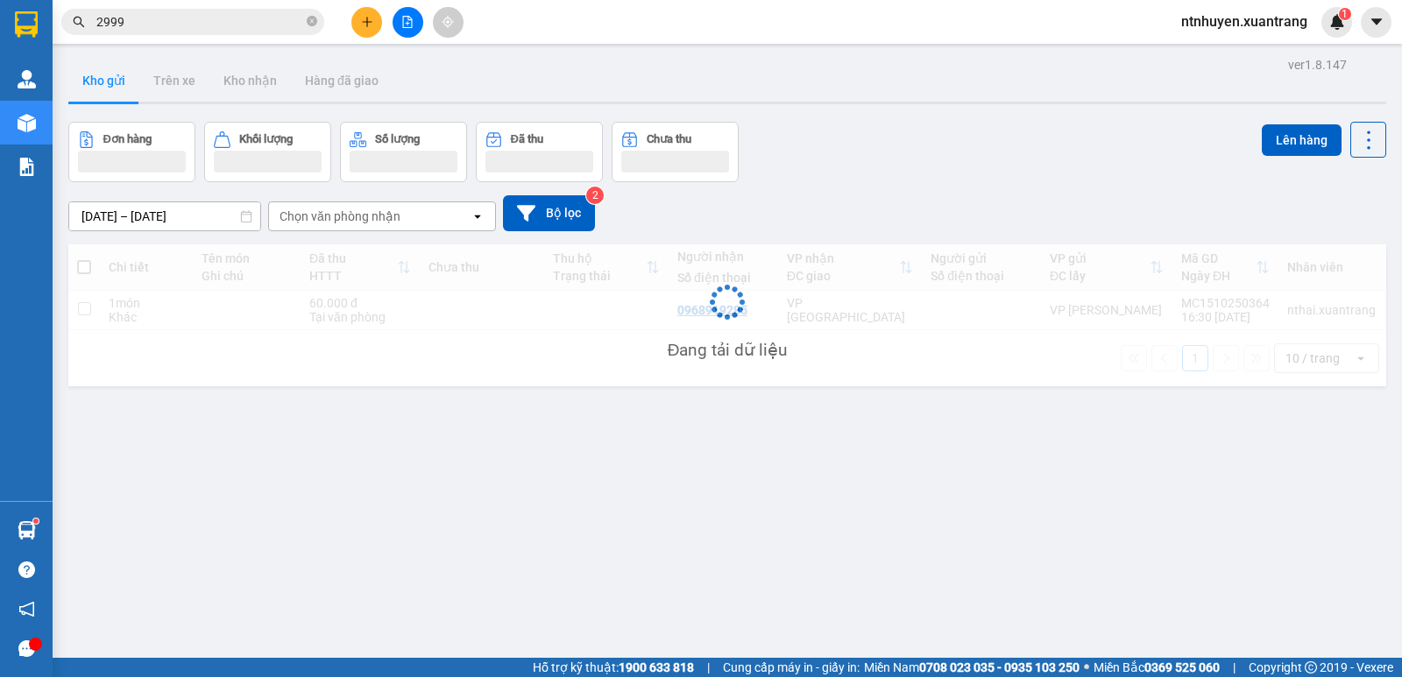
click at [224, 26] on input "2999" at bounding box center [199, 21] width 207 height 19
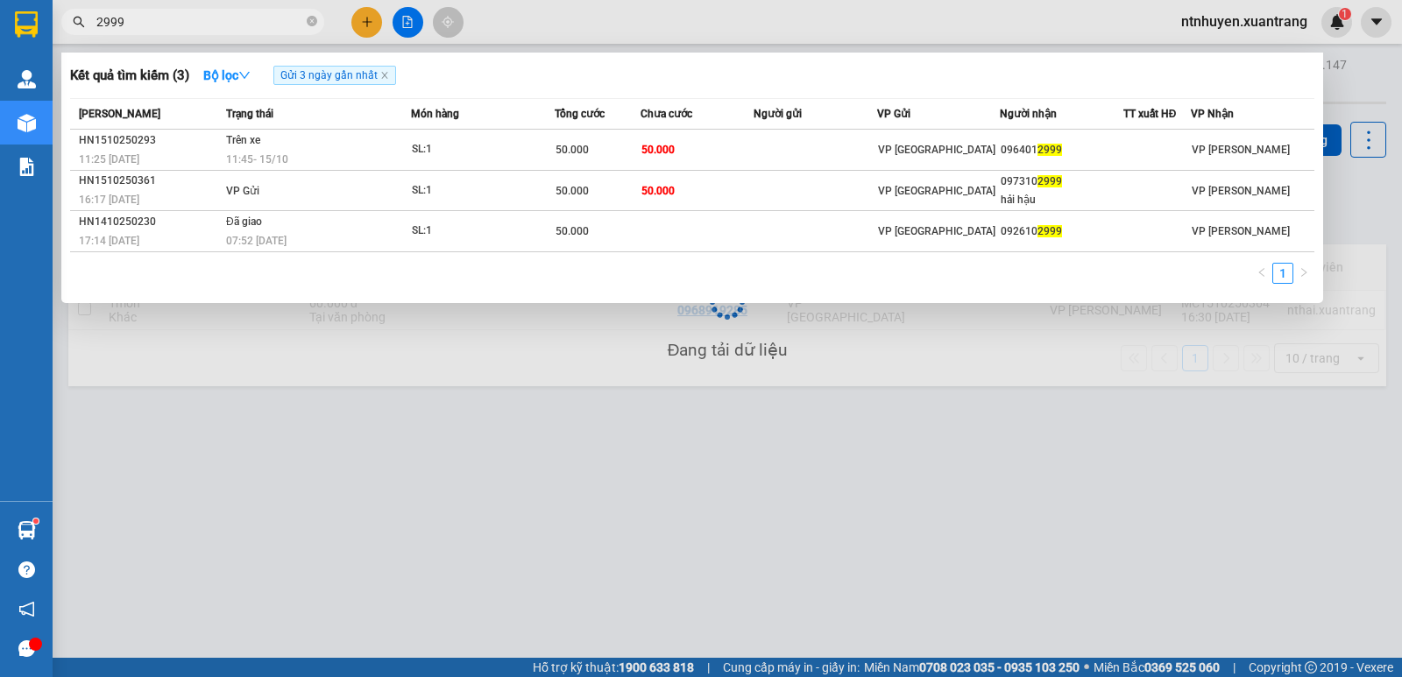
click at [225, 25] on input "2999" at bounding box center [199, 21] width 207 height 19
paste input "098814128"
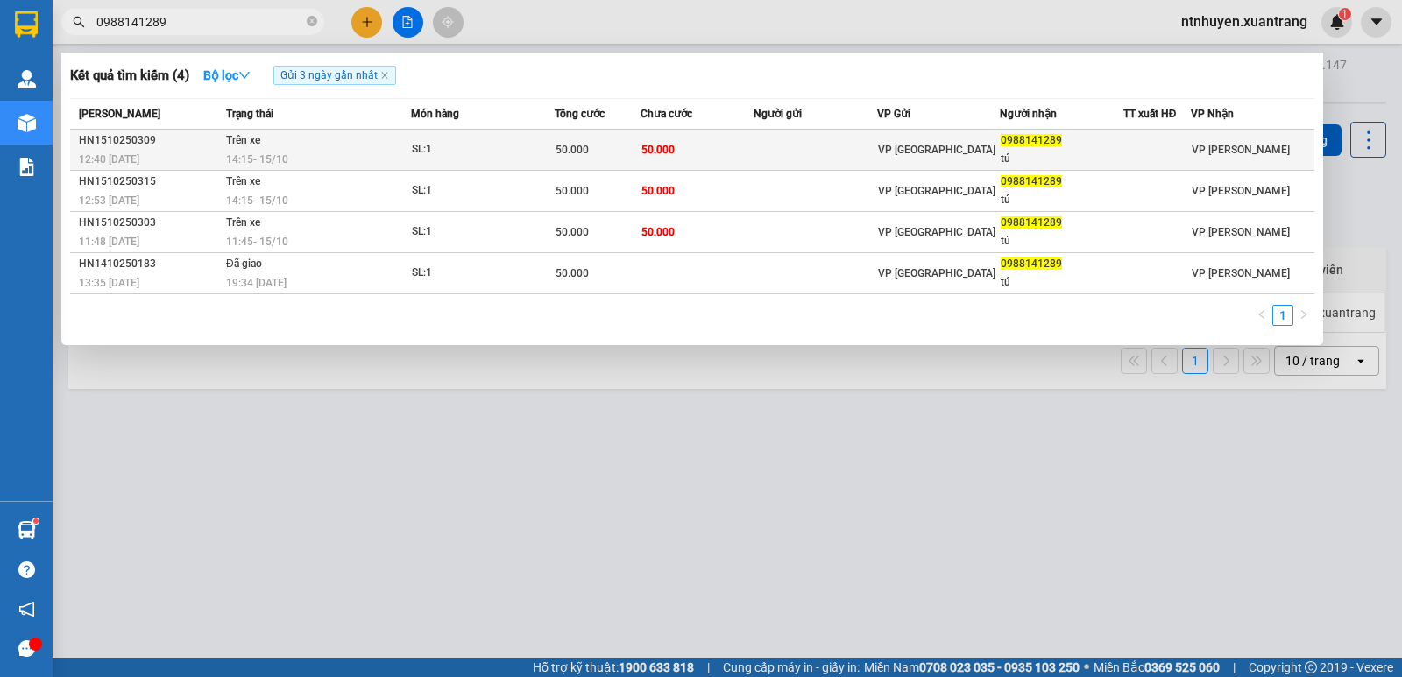
type input "0988141289"
click at [327, 147] on td "Trên xe 14:15 [DATE]" at bounding box center [316, 150] width 189 height 41
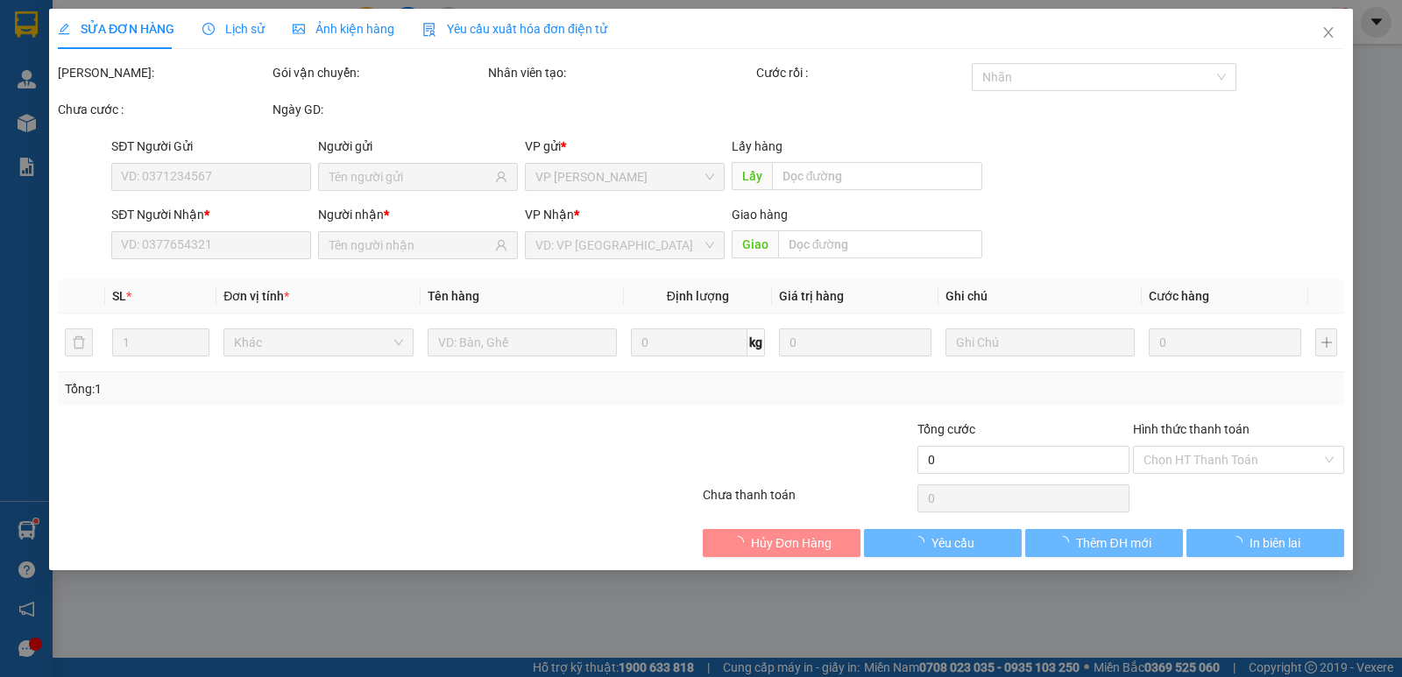
type input "0988141289"
type input "tú"
type input "50.000"
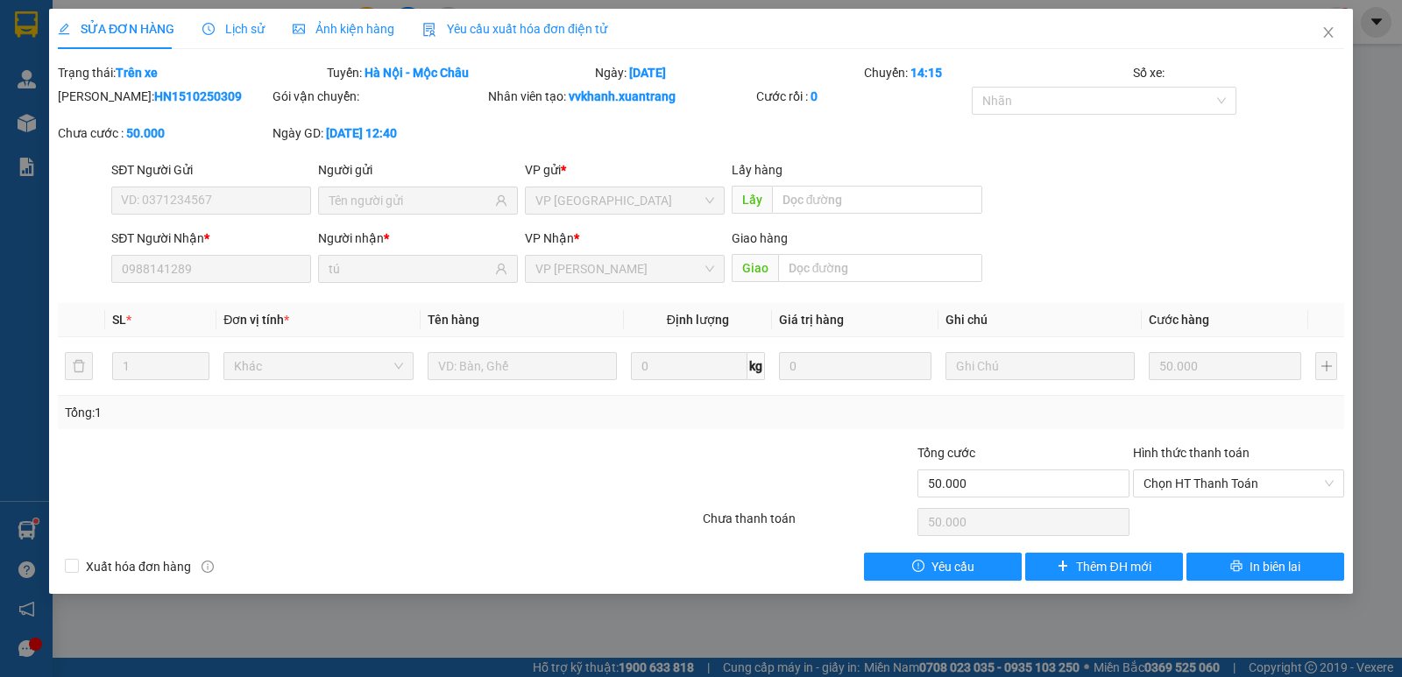
click at [329, 29] on span "Ảnh kiện hàng" at bounding box center [344, 29] width 102 height 14
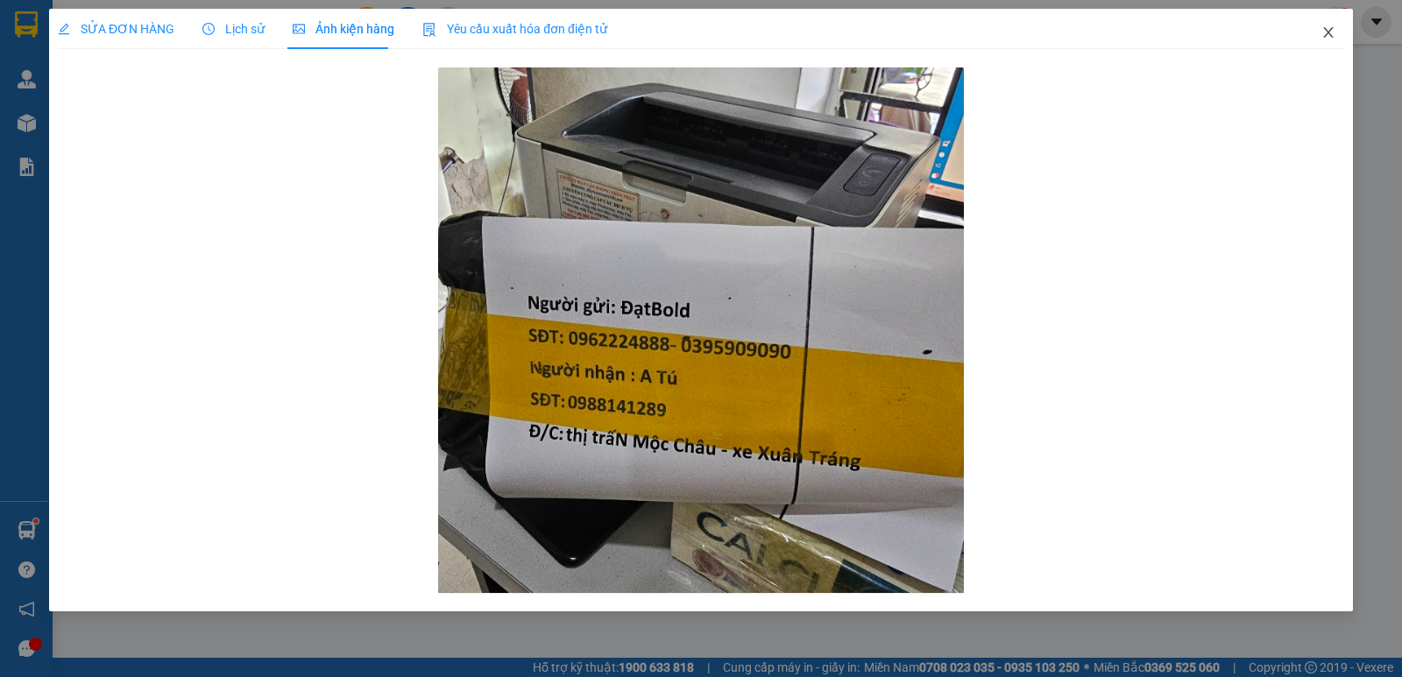
click at [1329, 31] on icon "close" at bounding box center [1328, 32] width 14 height 14
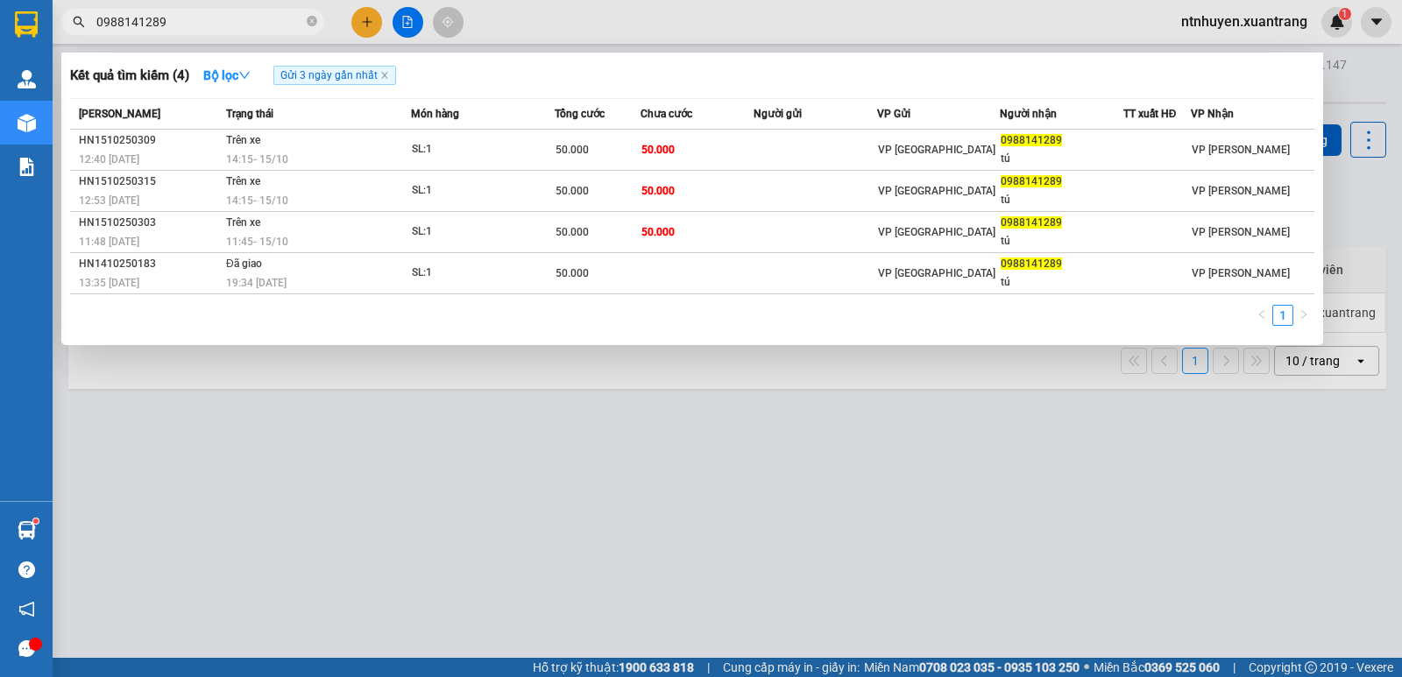
click at [205, 18] on input "0988141289" at bounding box center [199, 21] width 207 height 19
paste input "862933114"
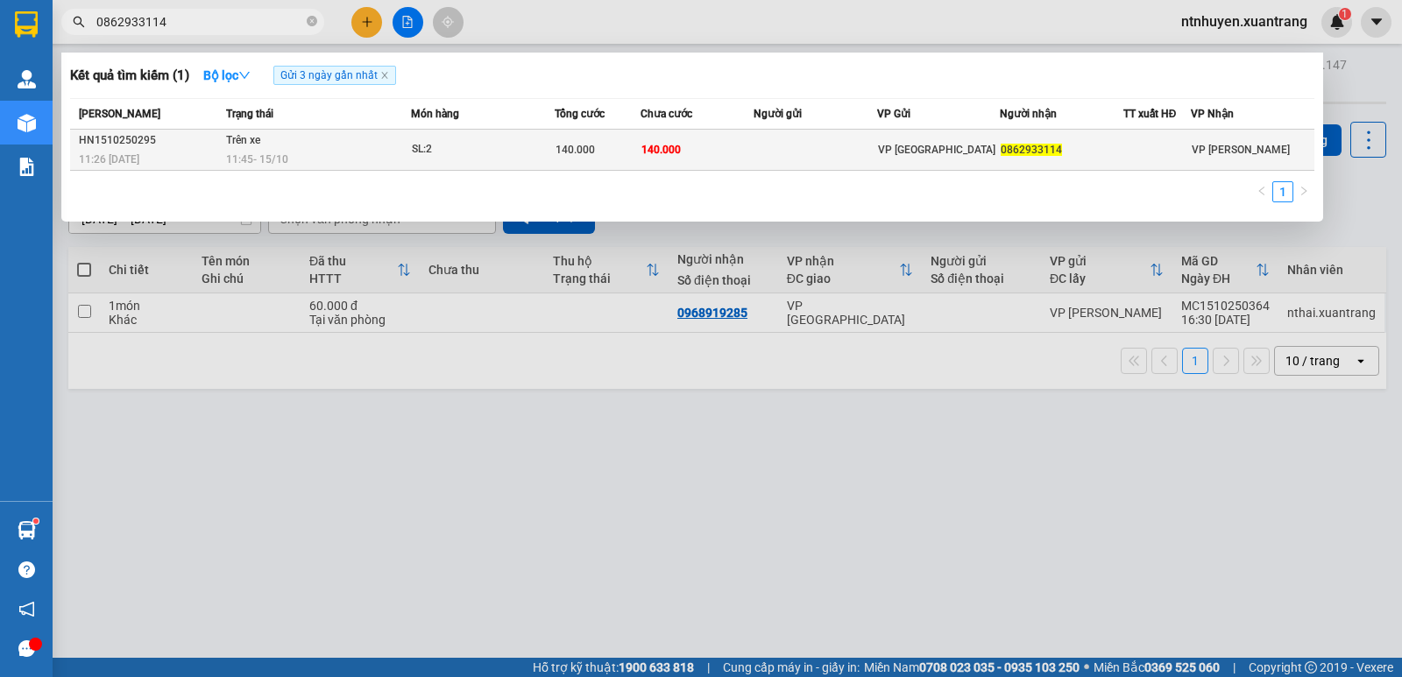
click at [282, 153] on span "11:45 [DATE]" at bounding box center [257, 159] width 62 height 12
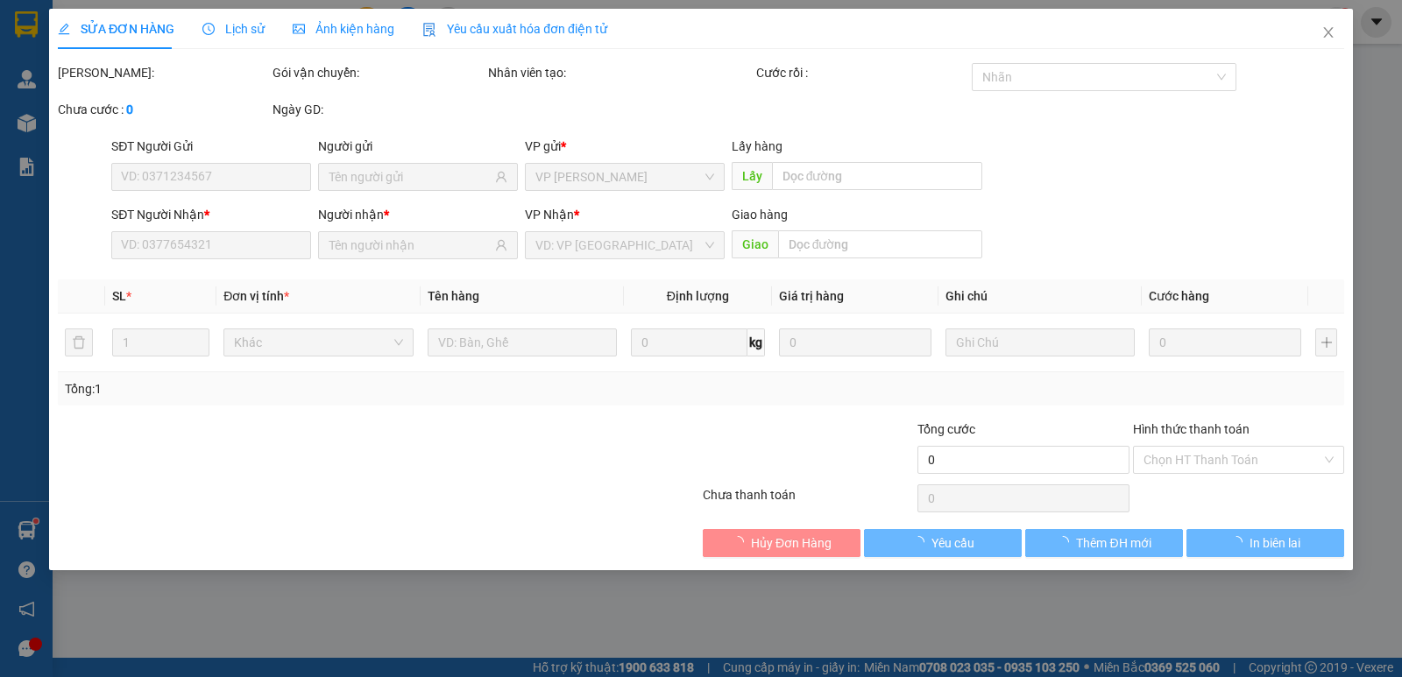
click at [361, 22] on span "Ảnh kiện hàng" at bounding box center [344, 29] width 102 height 14
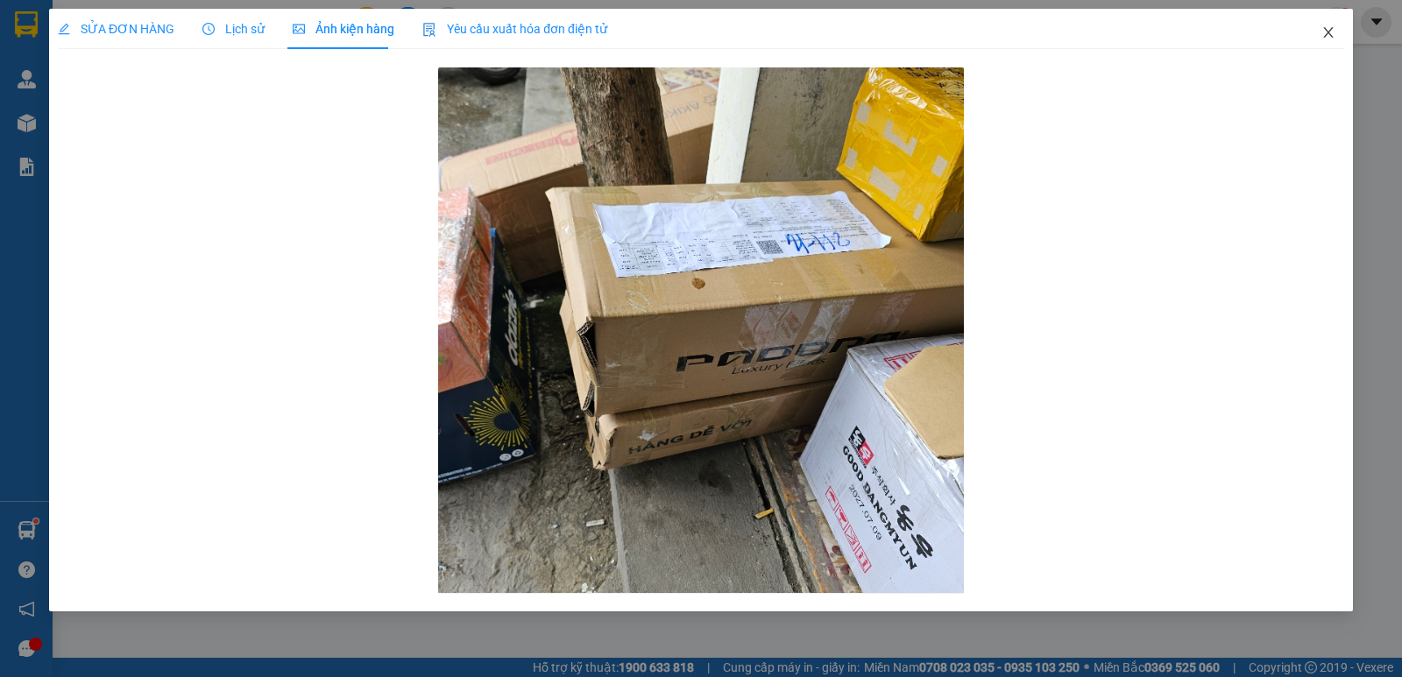
drag, startPoint x: 1333, startPoint y: 38, endPoint x: 806, endPoint y: 2, distance: 528.6
click at [1332, 38] on icon "close" at bounding box center [1328, 32] width 14 height 14
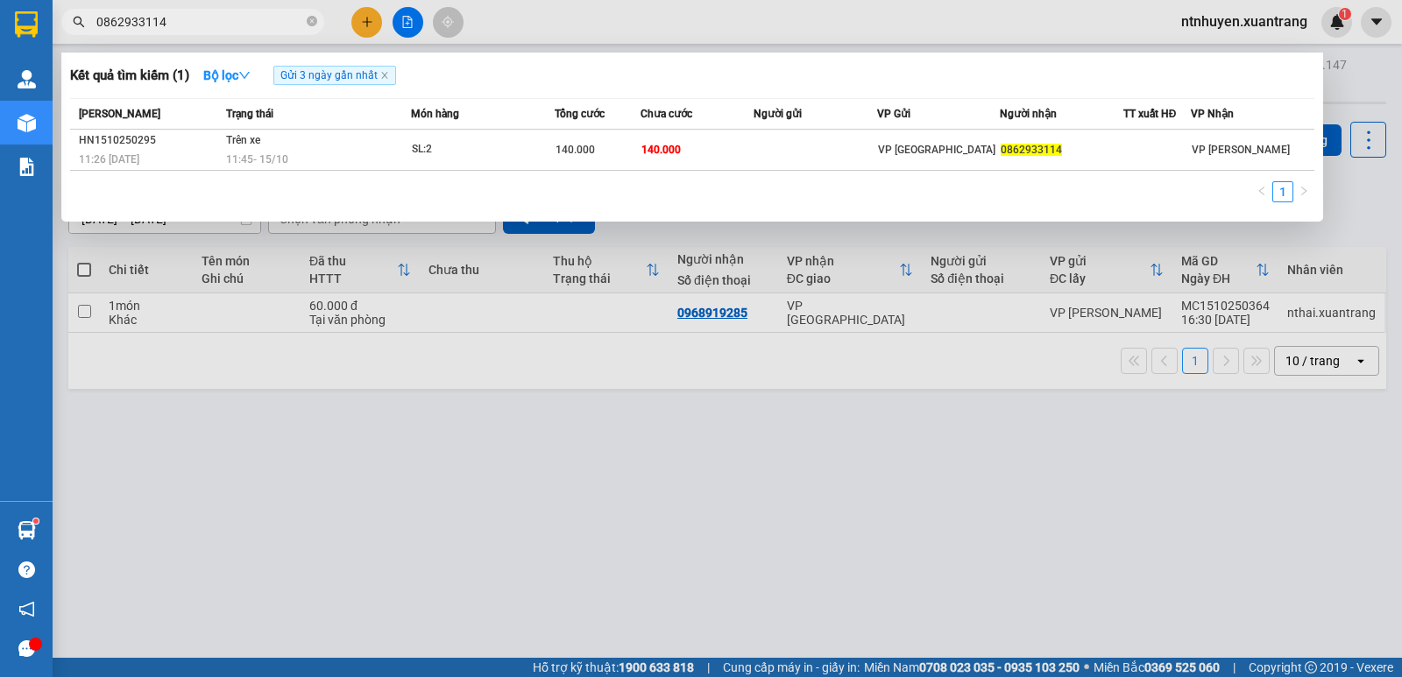
click at [276, 19] on input "0862933114" at bounding box center [199, 21] width 207 height 19
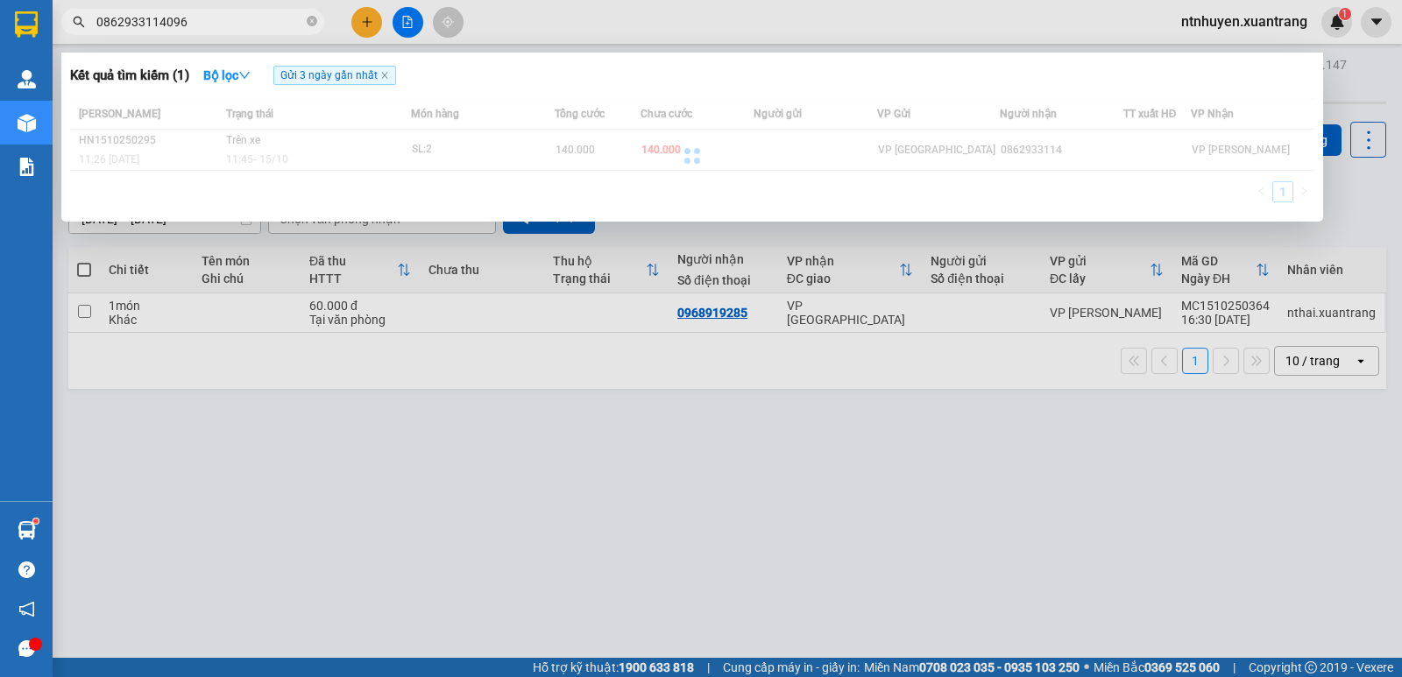
type input "08629331140964"
click at [313, 28] on span at bounding box center [312, 22] width 11 height 17
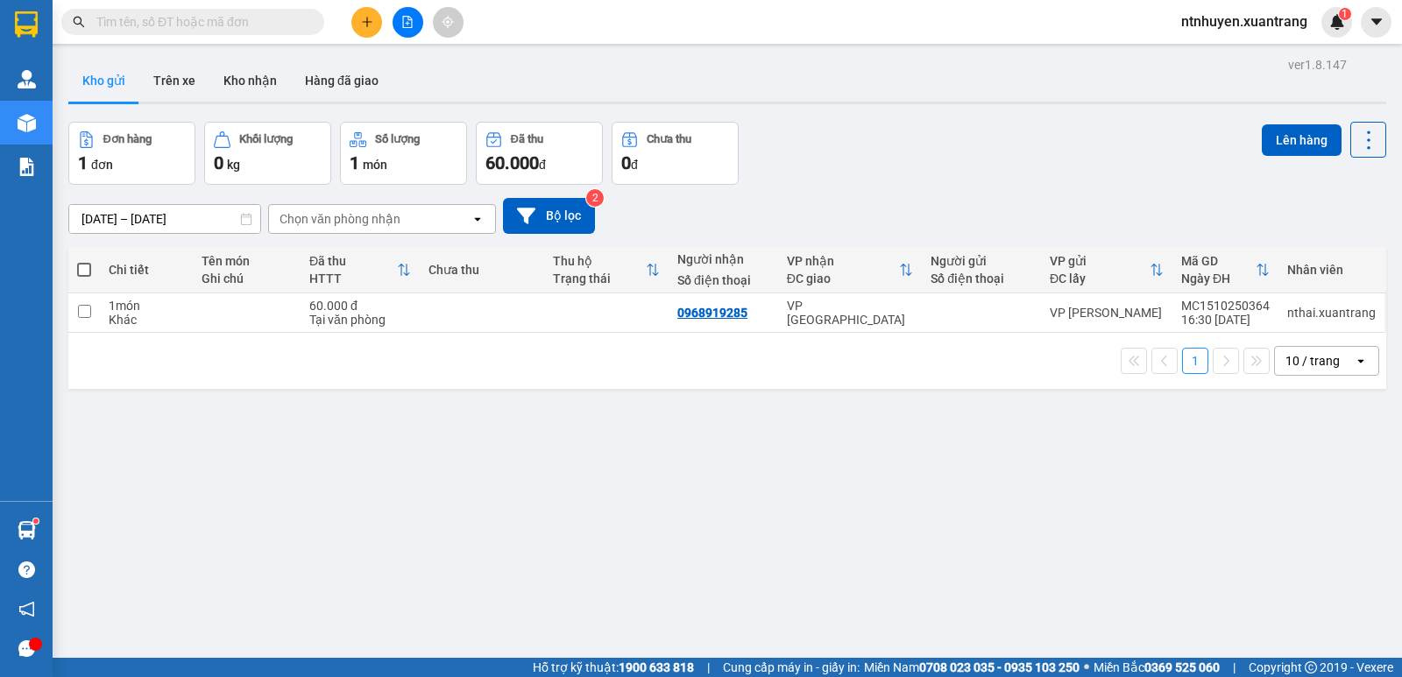
click at [232, 24] on input "text" at bounding box center [199, 21] width 207 height 19
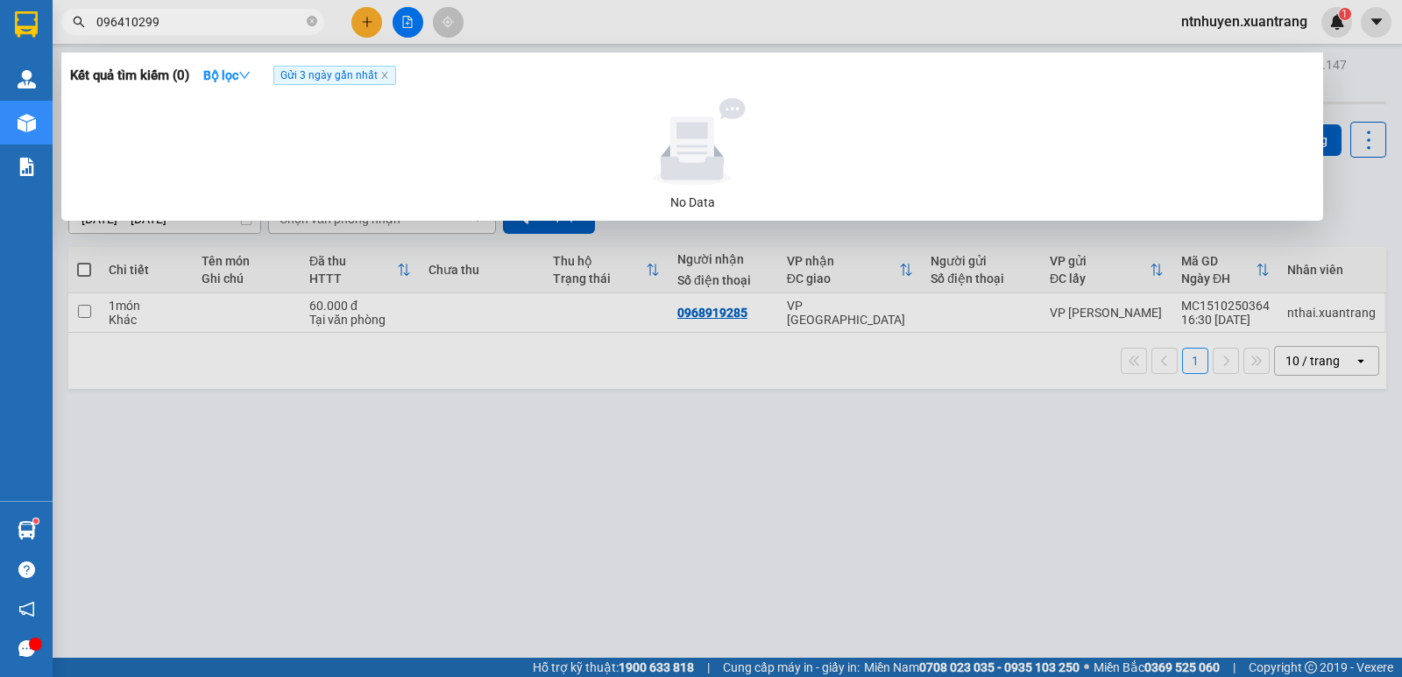
type input "0964102999"
click at [177, 23] on input "0964102999" at bounding box center [199, 21] width 207 height 19
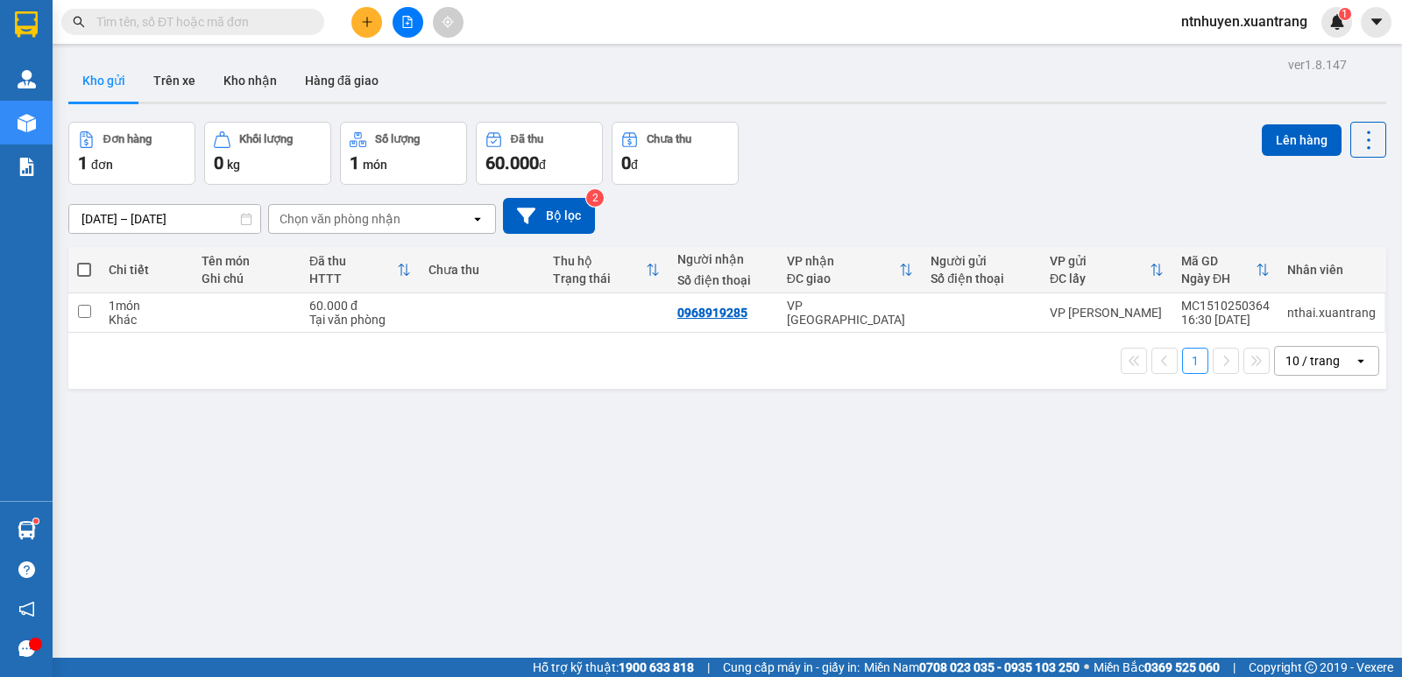
click at [409, 29] on button at bounding box center [407, 22] width 31 height 31
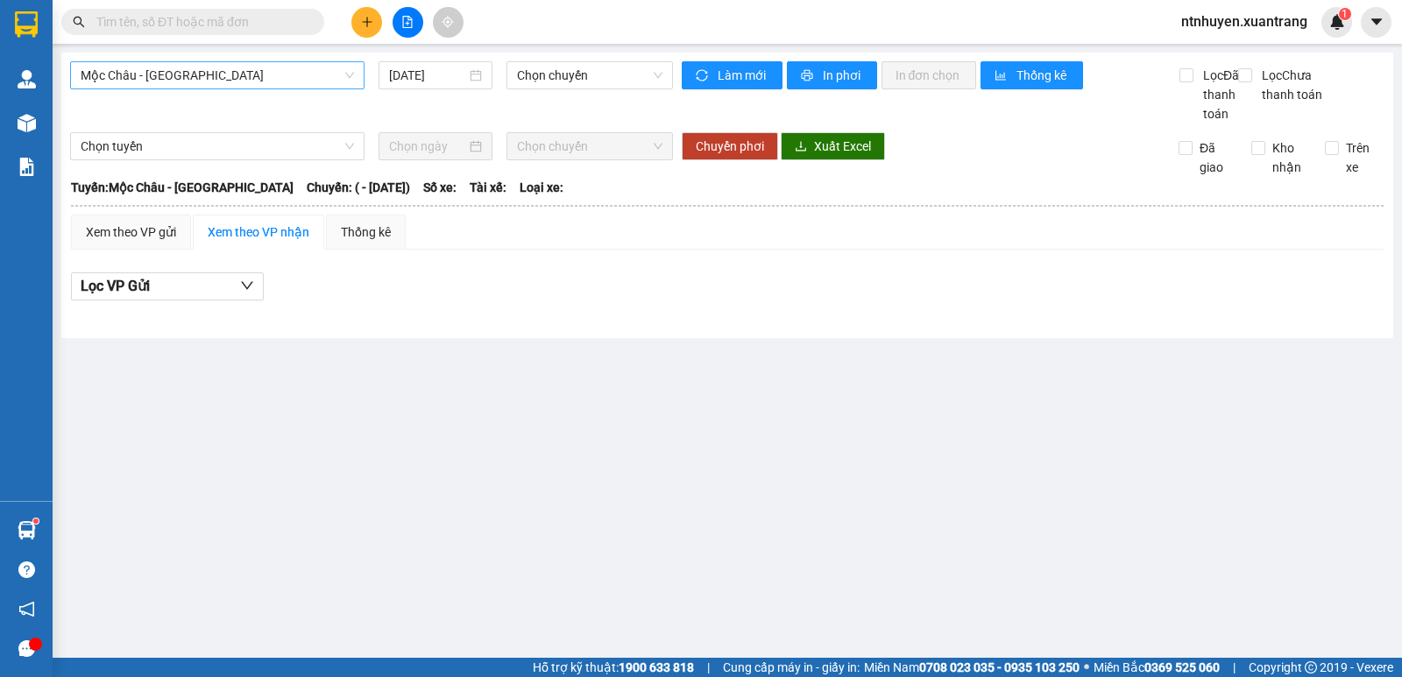
click at [226, 82] on span "Mộc Châu - [GEOGRAPHIC_DATA]" at bounding box center [217, 75] width 273 height 26
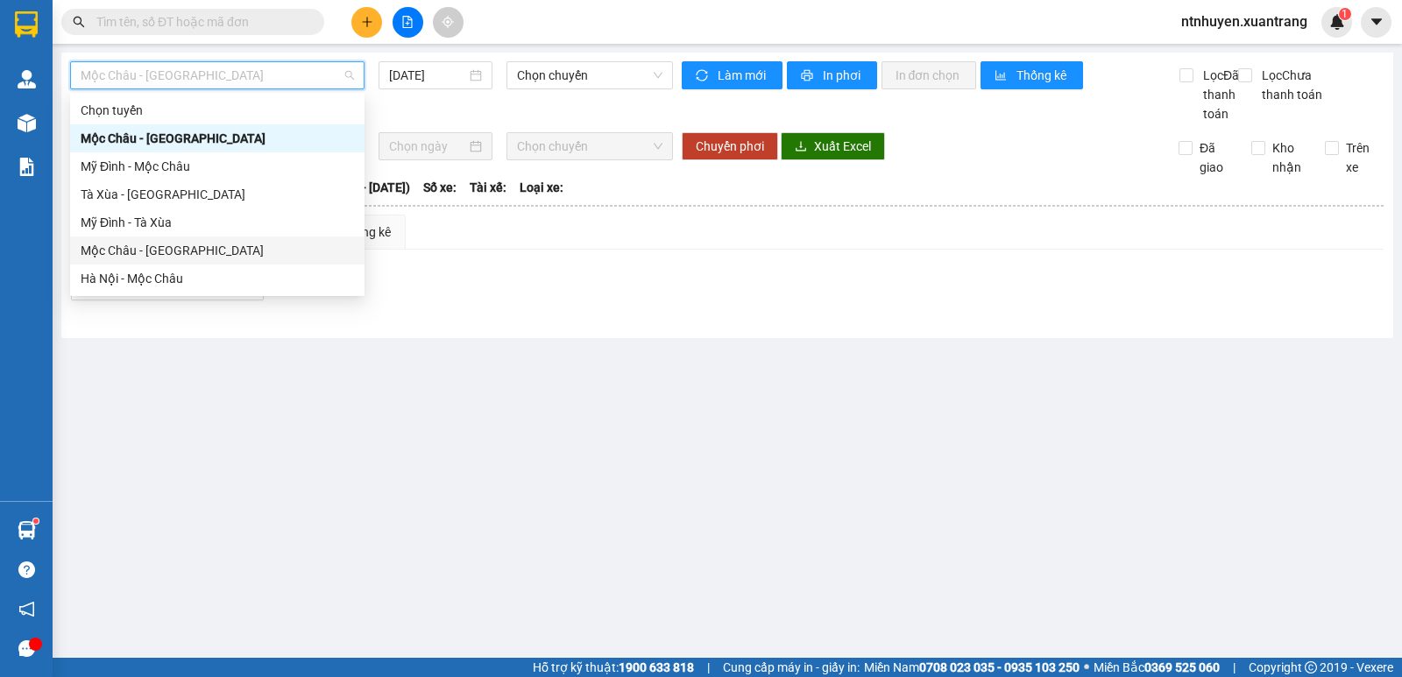
click at [151, 249] on div "Mộc Châu - [GEOGRAPHIC_DATA]" at bounding box center [217, 250] width 273 height 19
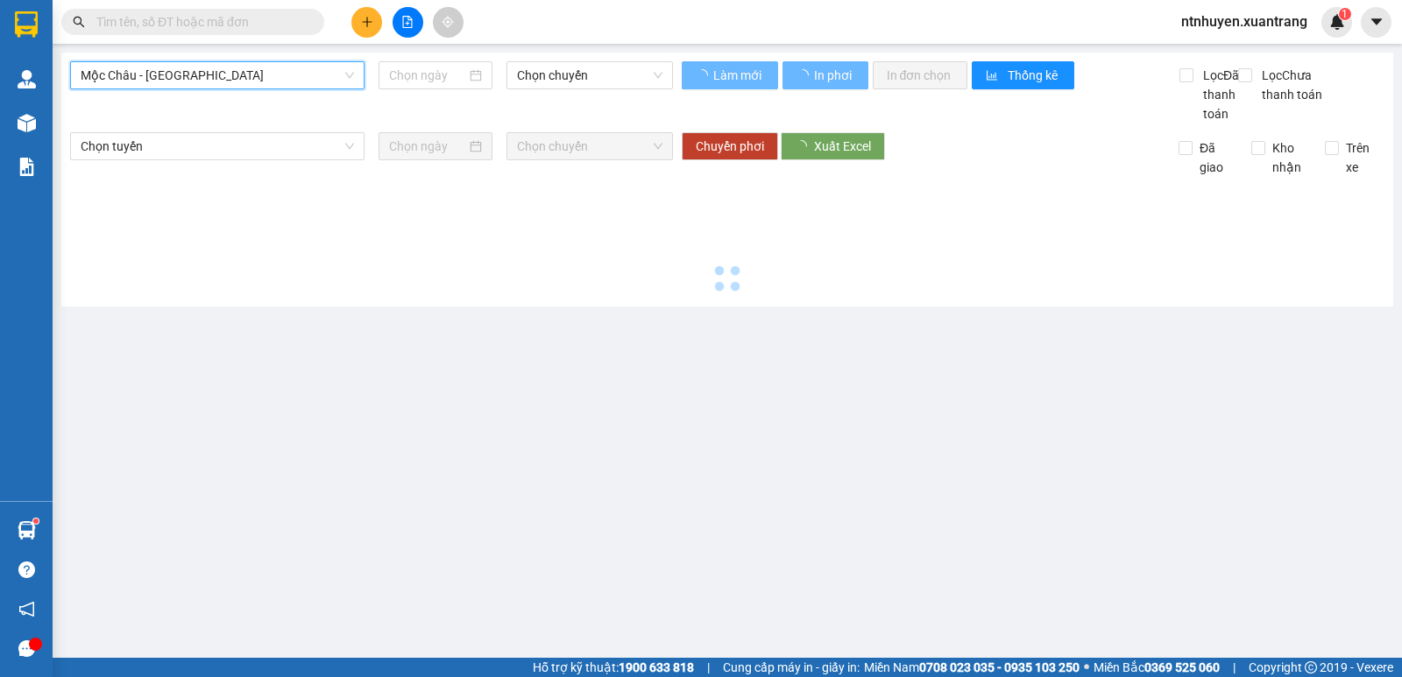
type input "[DATE]"
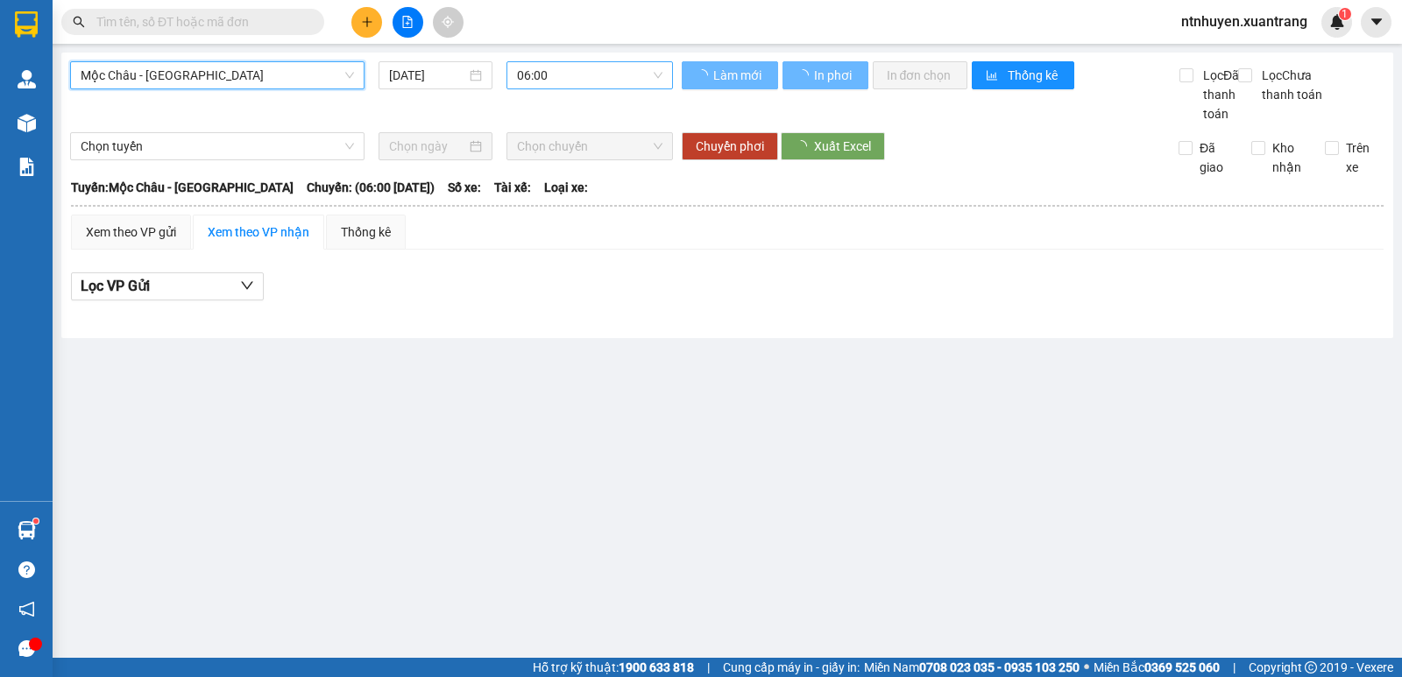
click at [575, 70] on span "06:00" at bounding box center [589, 75] width 145 height 26
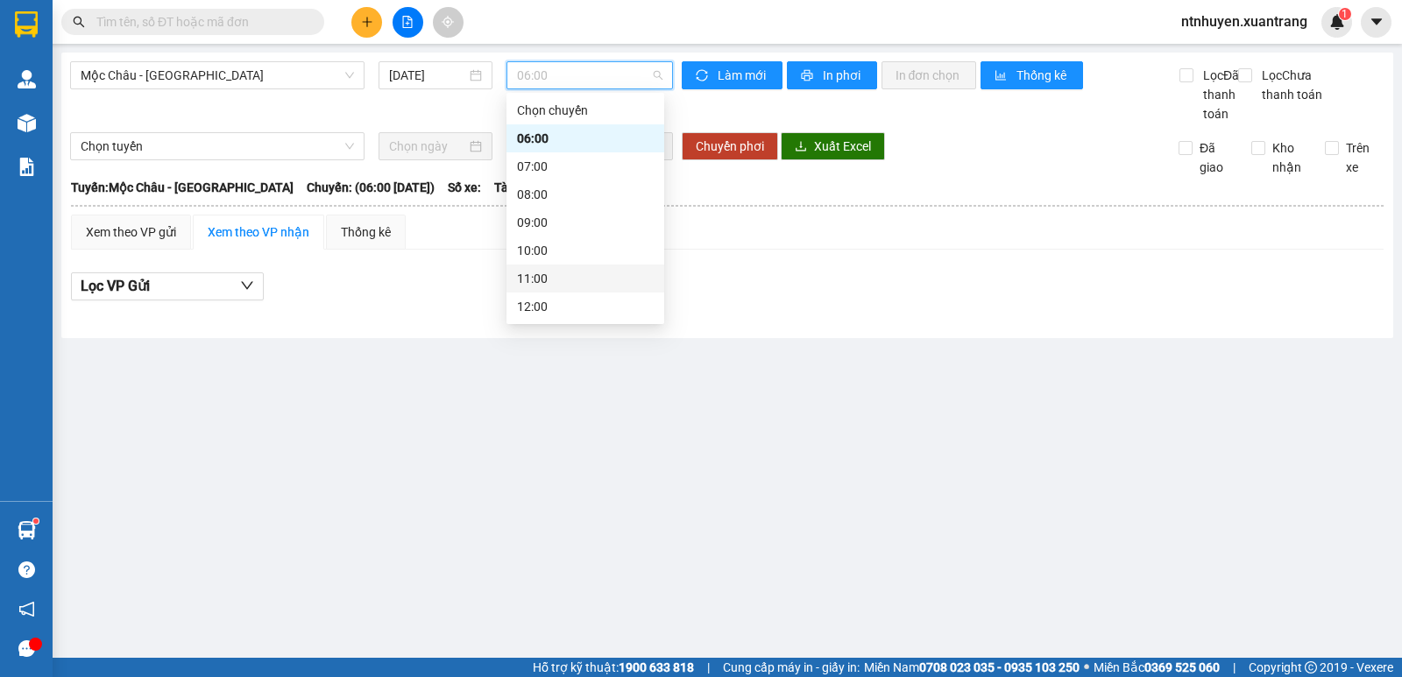
scroll to position [88, 0]
click at [421, 122] on div "Mộc Châu - [GEOGRAPHIC_DATA] [DATE] 06:00" at bounding box center [371, 92] width 603 height 62
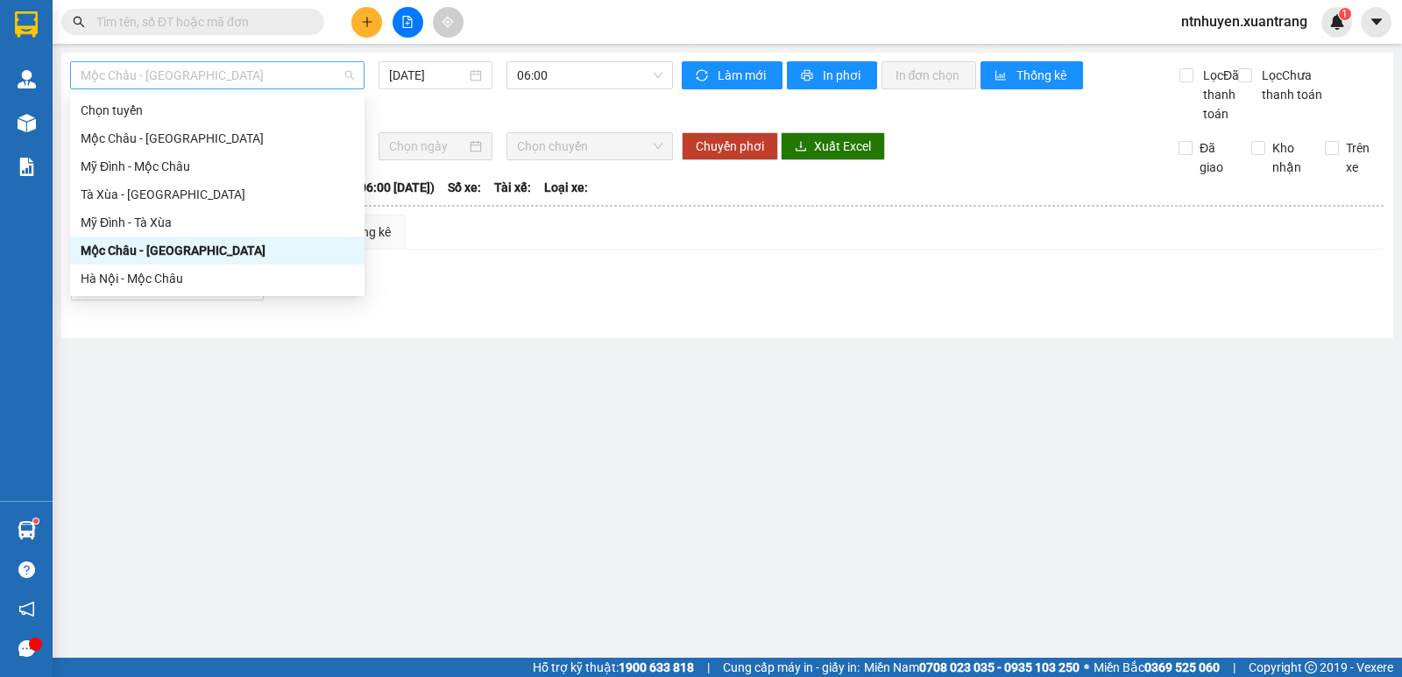
click at [230, 78] on span "Mộc Châu - [GEOGRAPHIC_DATA]" at bounding box center [217, 75] width 273 height 26
click at [166, 165] on div "Mỹ Đình - Mộc Châu" at bounding box center [217, 166] width 273 height 19
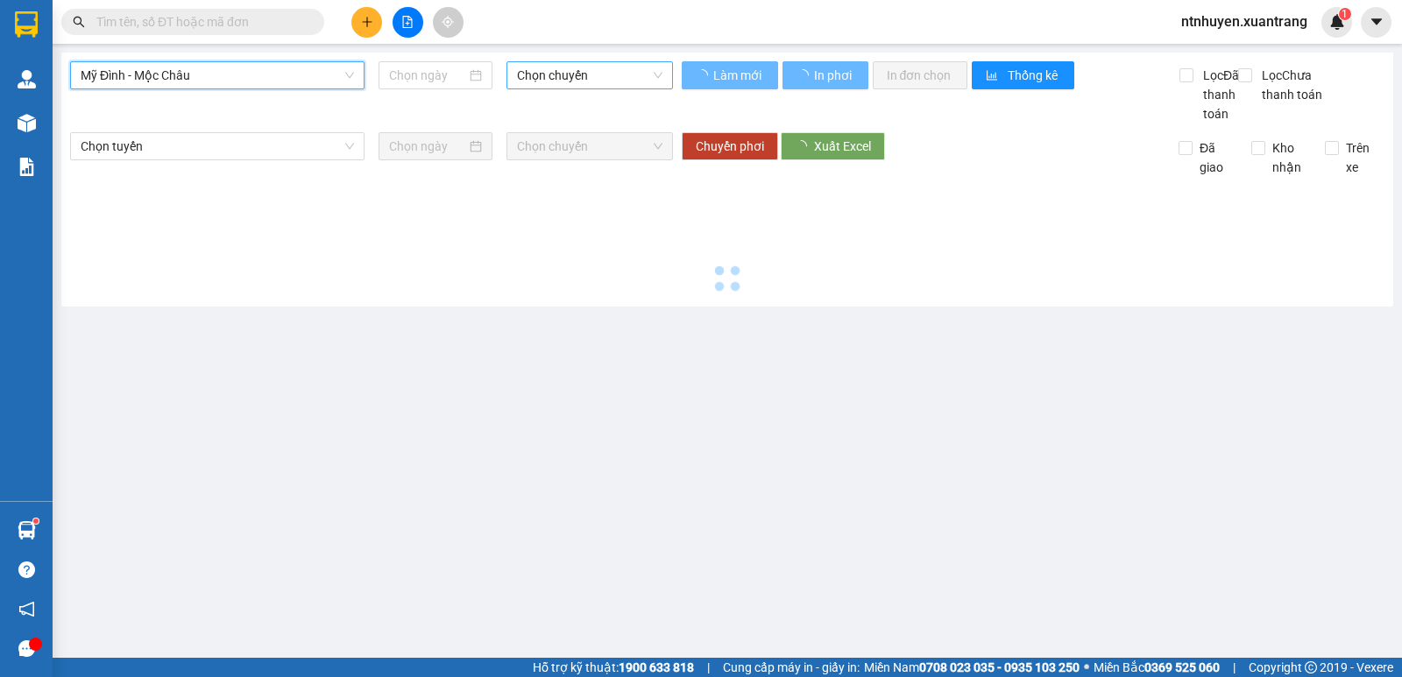
type input "[DATE]"
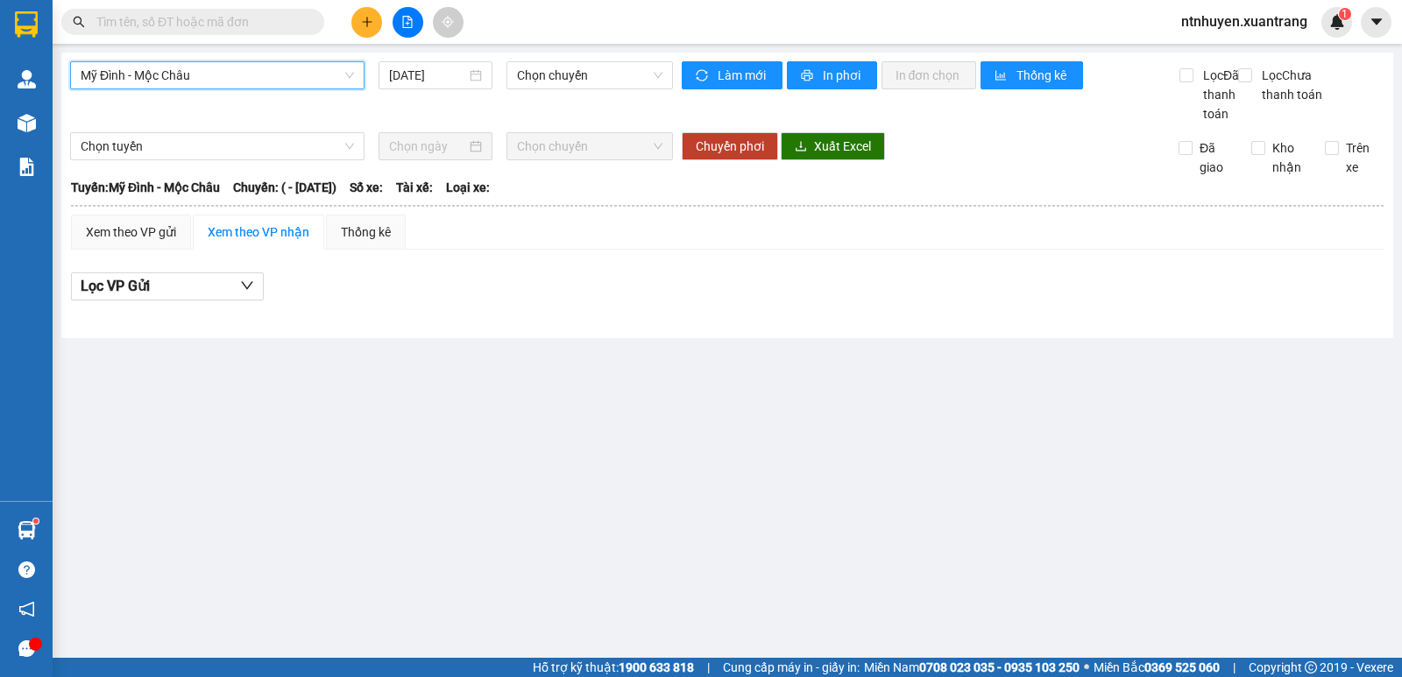
click at [565, 60] on div "Mỹ Đình - Mộc Châu [GEOGRAPHIC_DATA] - [GEOGRAPHIC_DATA] [DATE] Chọn chuyến Làm…" at bounding box center [727, 196] width 1332 height 286
click at [560, 64] on span "Chọn chuyến" at bounding box center [589, 75] width 145 height 26
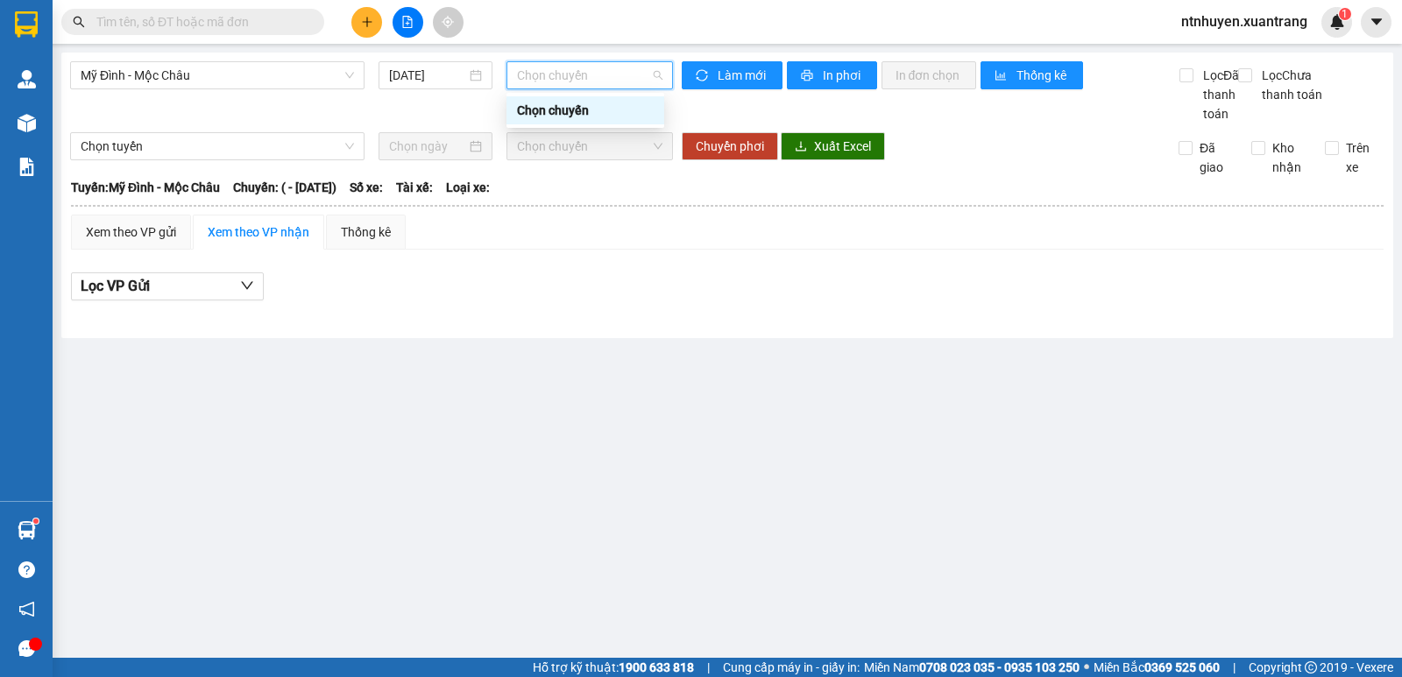
click at [258, 111] on div "Mỹ Đình - Mộc Châu [DATE] Chọn chuyến" at bounding box center [371, 92] width 603 height 62
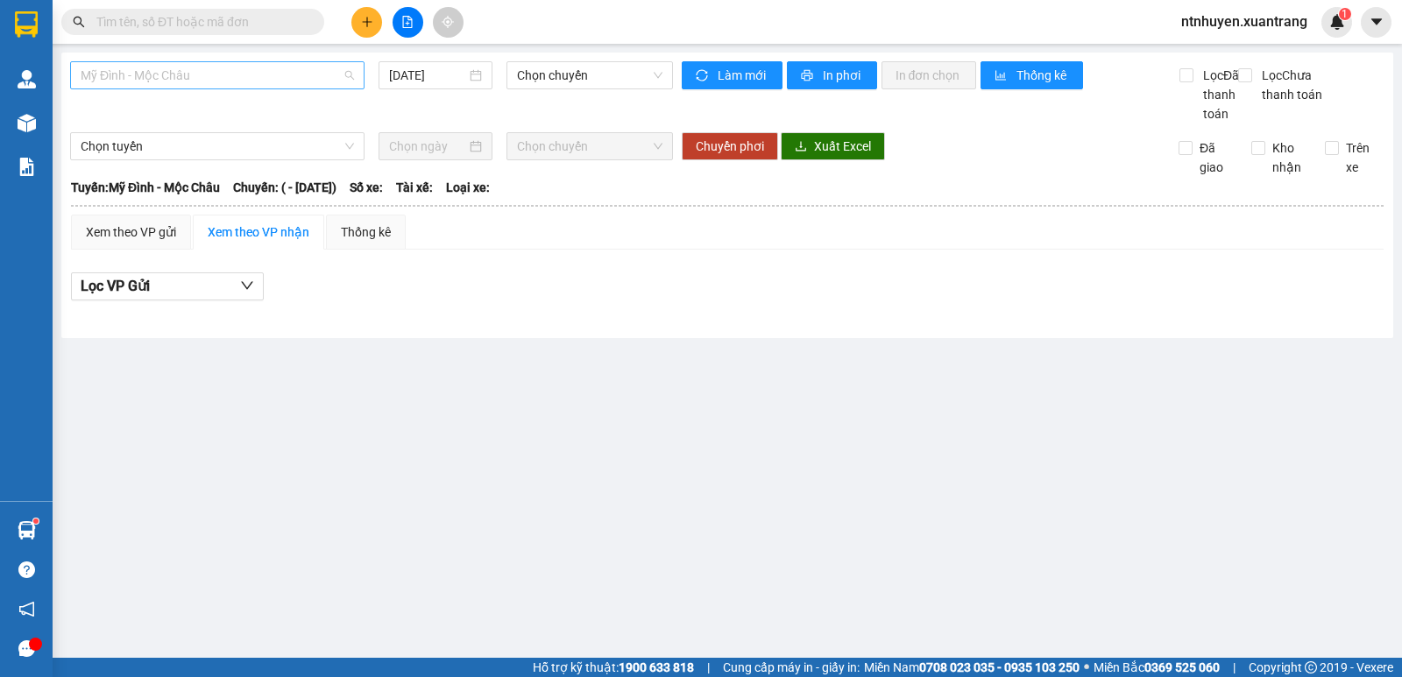
click at [197, 64] on span "Mỹ Đình - Mộc Châu" at bounding box center [217, 75] width 273 height 26
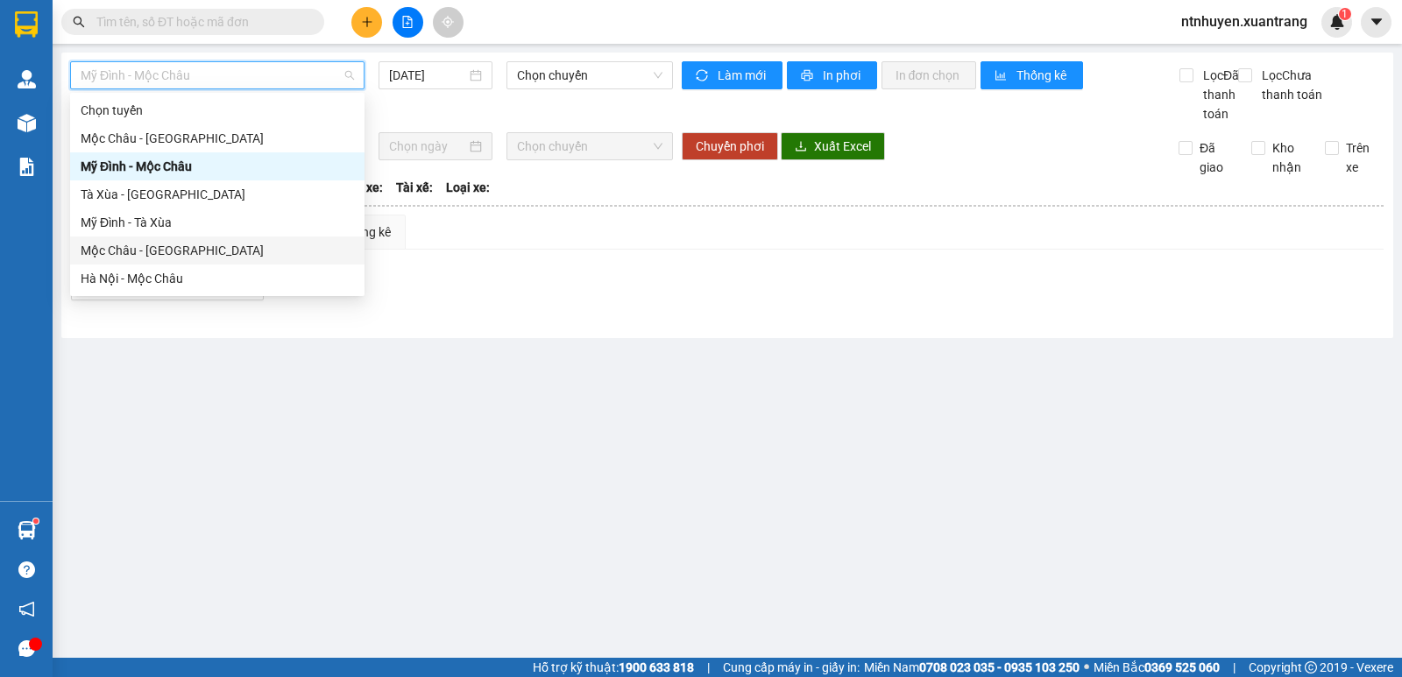
click at [180, 239] on div "Mộc Châu - [GEOGRAPHIC_DATA]" at bounding box center [217, 251] width 294 height 28
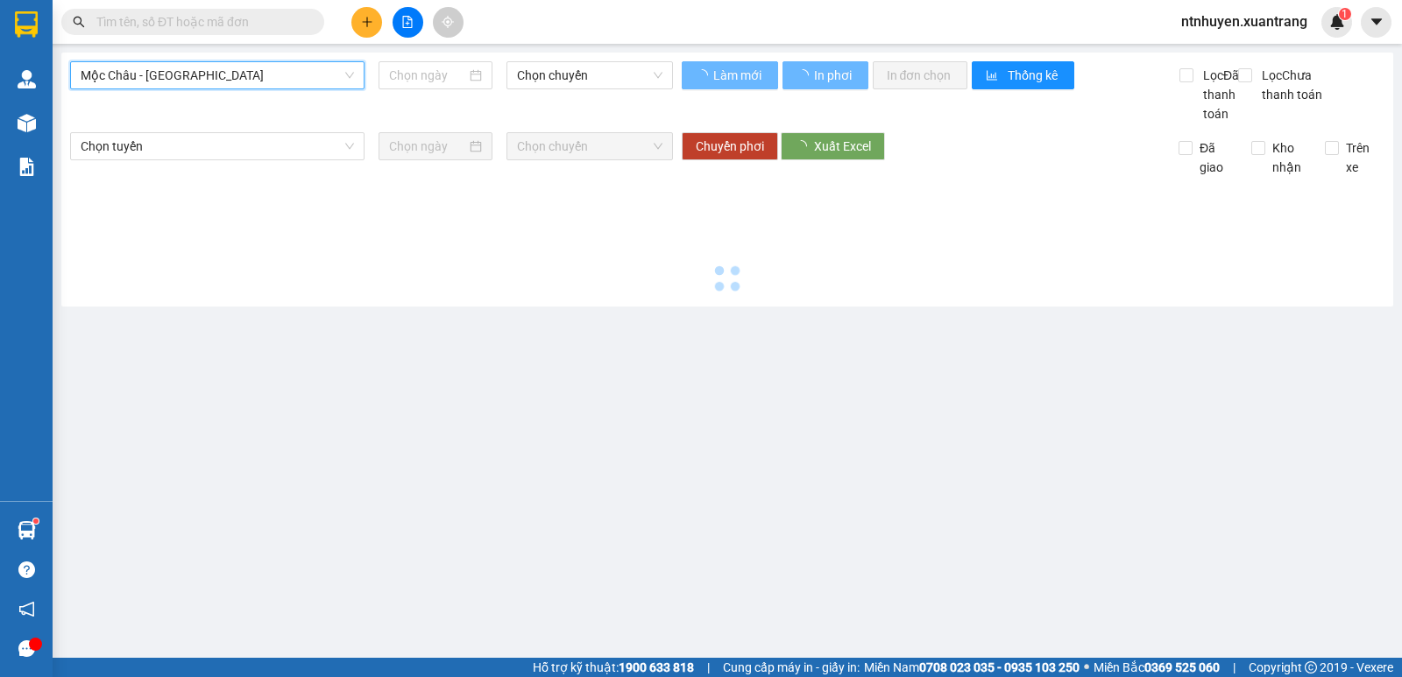
type input "[DATE]"
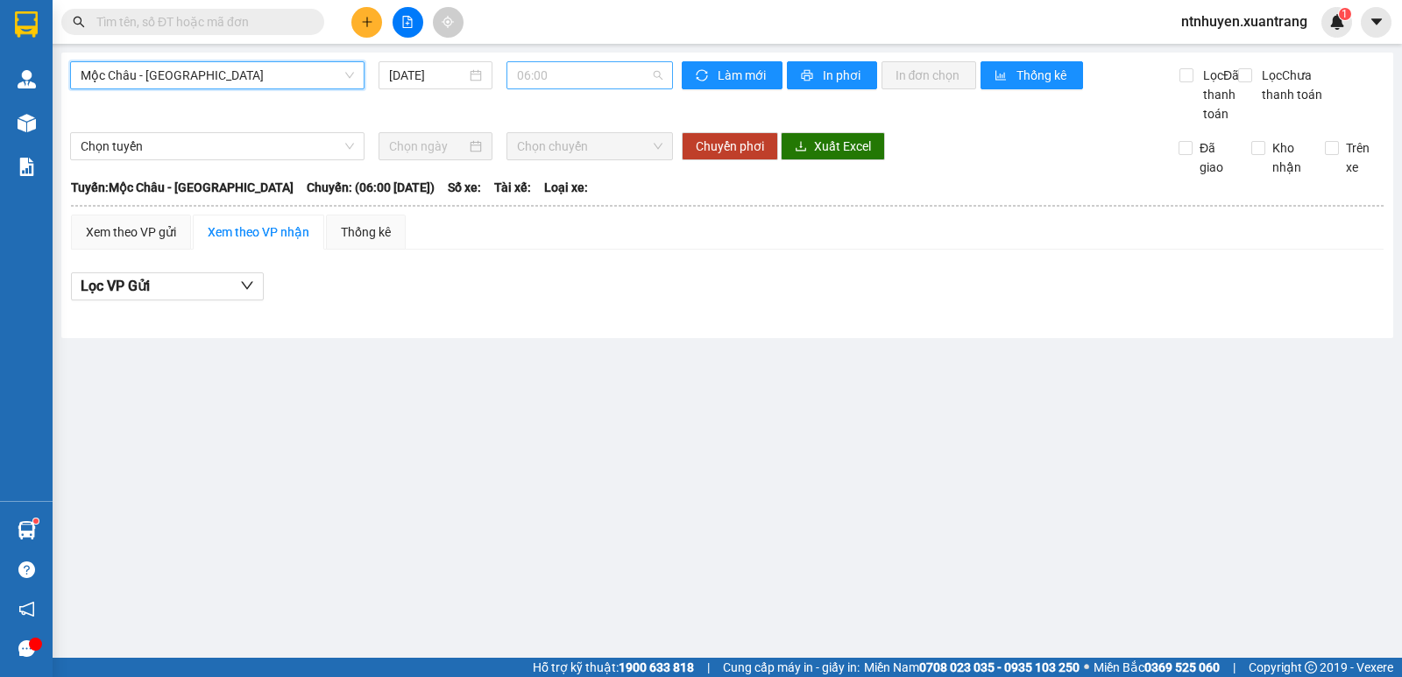
click at [531, 82] on span "06:00" at bounding box center [589, 75] width 145 height 26
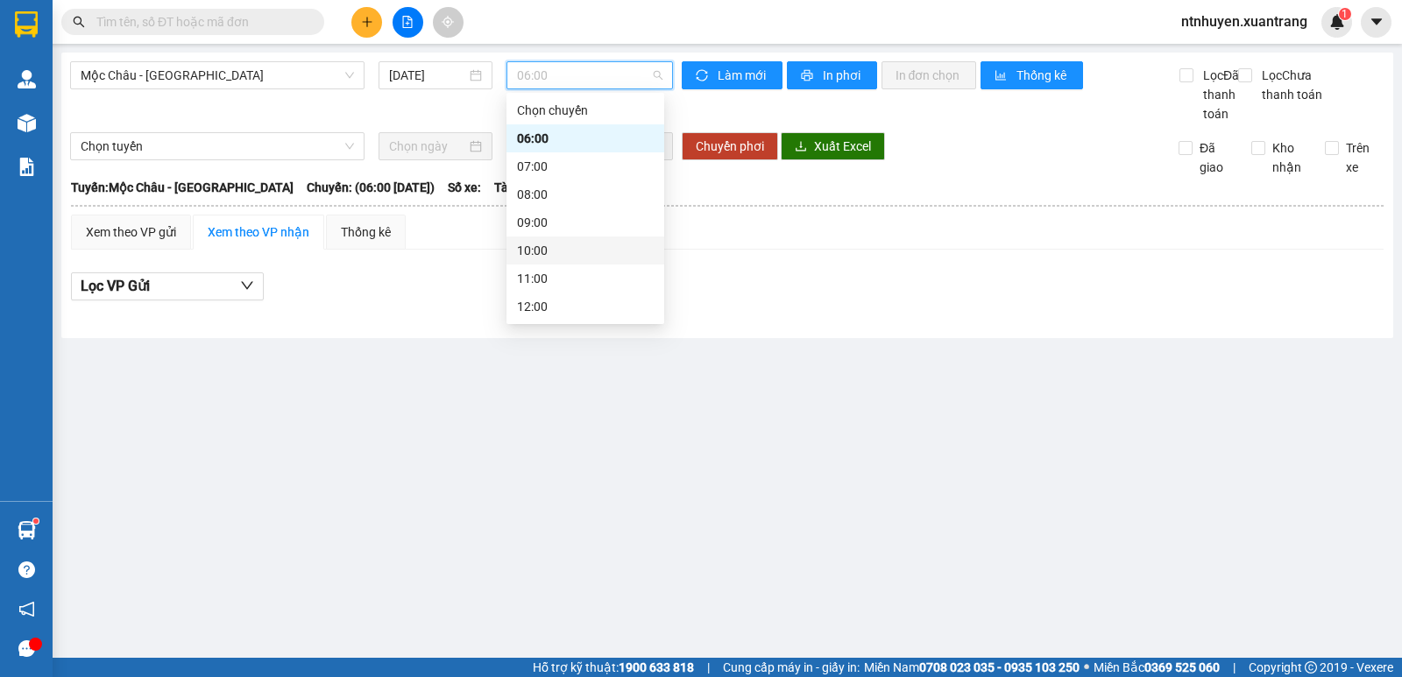
click at [173, 28] on input "text" at bounding box center [199, 21] width 207 height 19
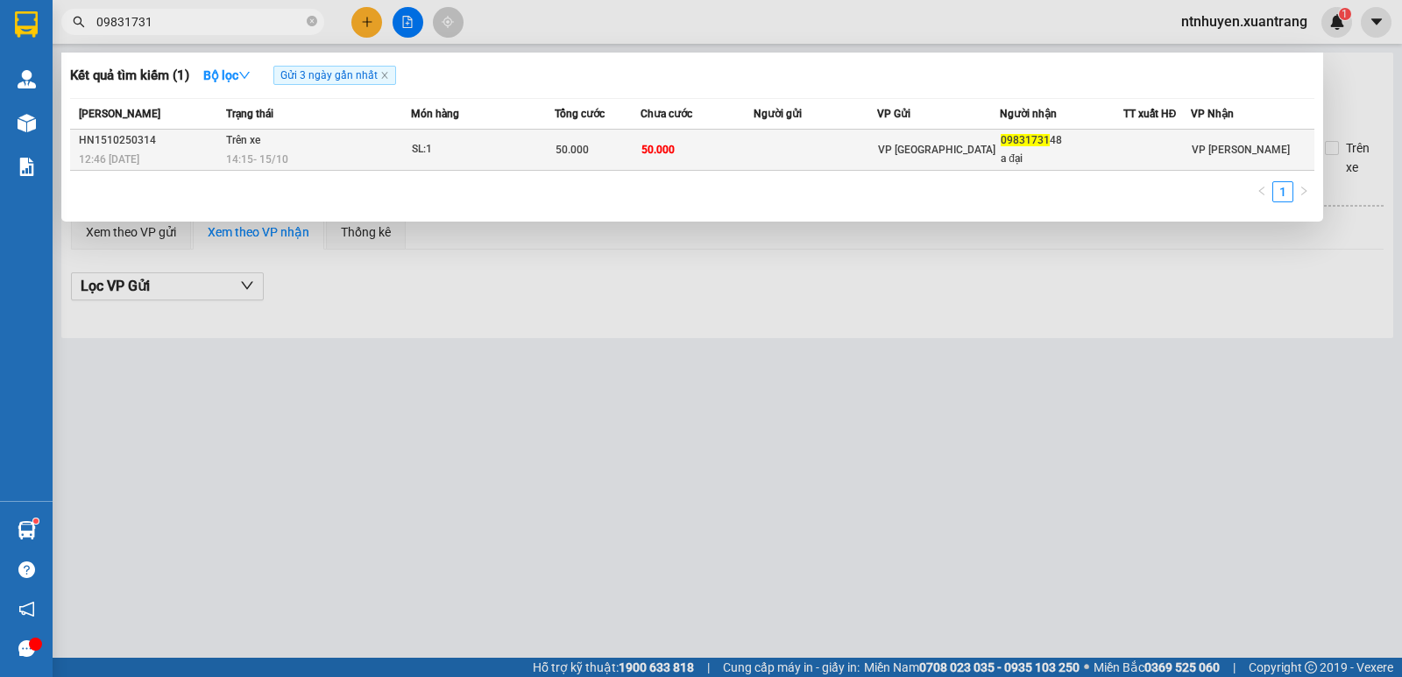
type input "09831731"
click at [392, 154] on div "14:15 [DATE]" at bounding box center [318, 159] width 184 height 19
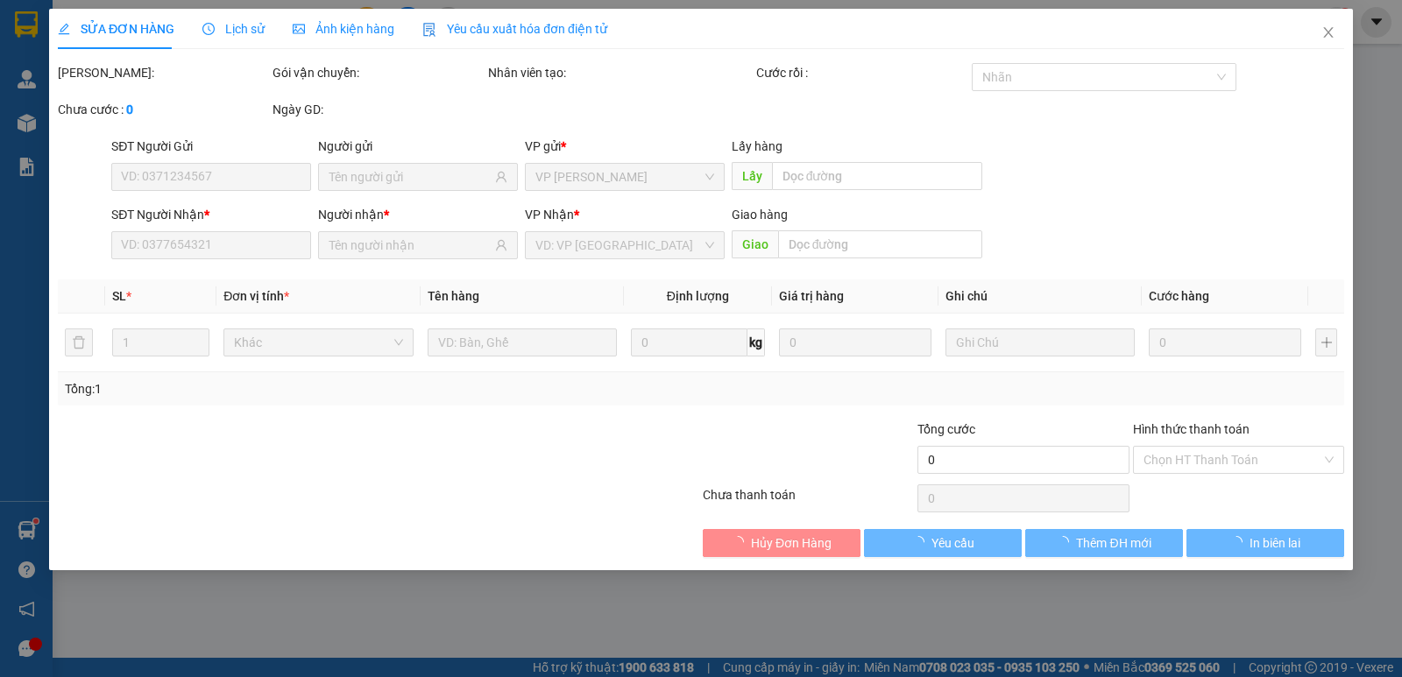
type input "0983173148"
type input "a đại"
type input "50.000"
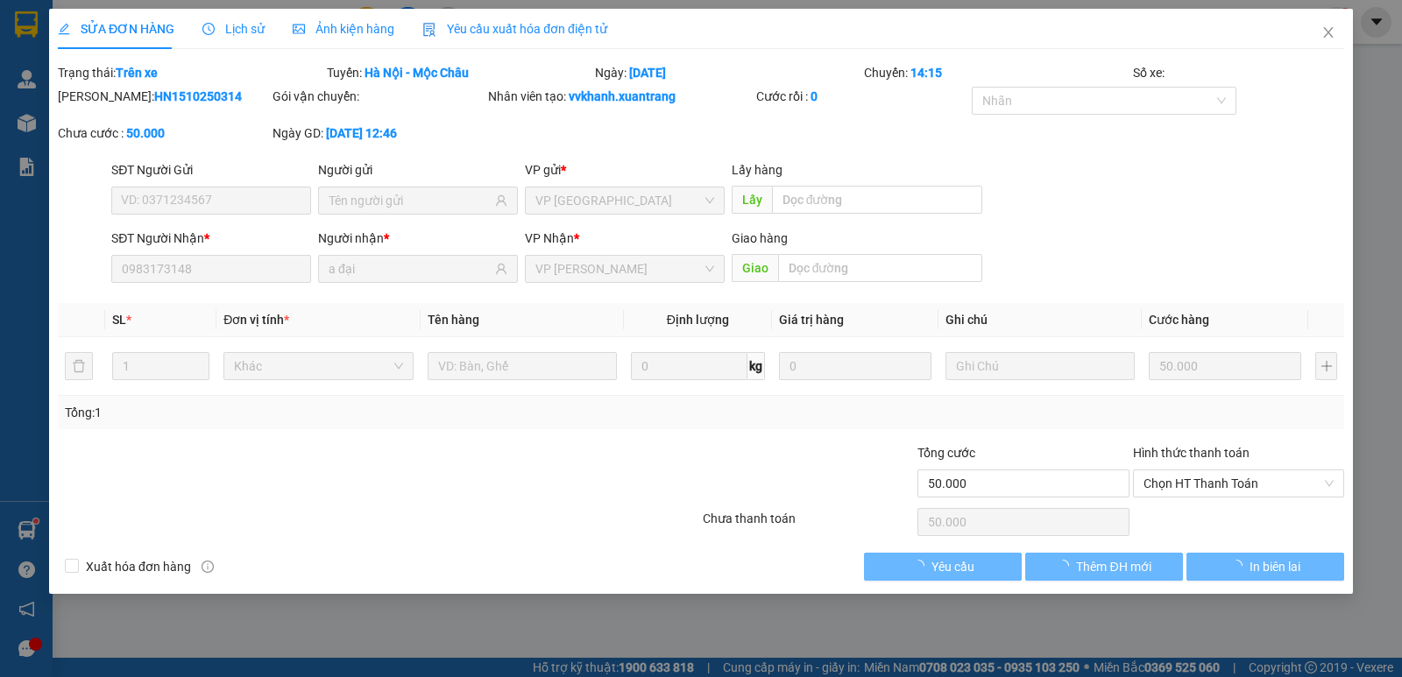
click at [336, 31] on span "Ảnh kiện hàng" at bounding box center [344, 29] width 102 height 14
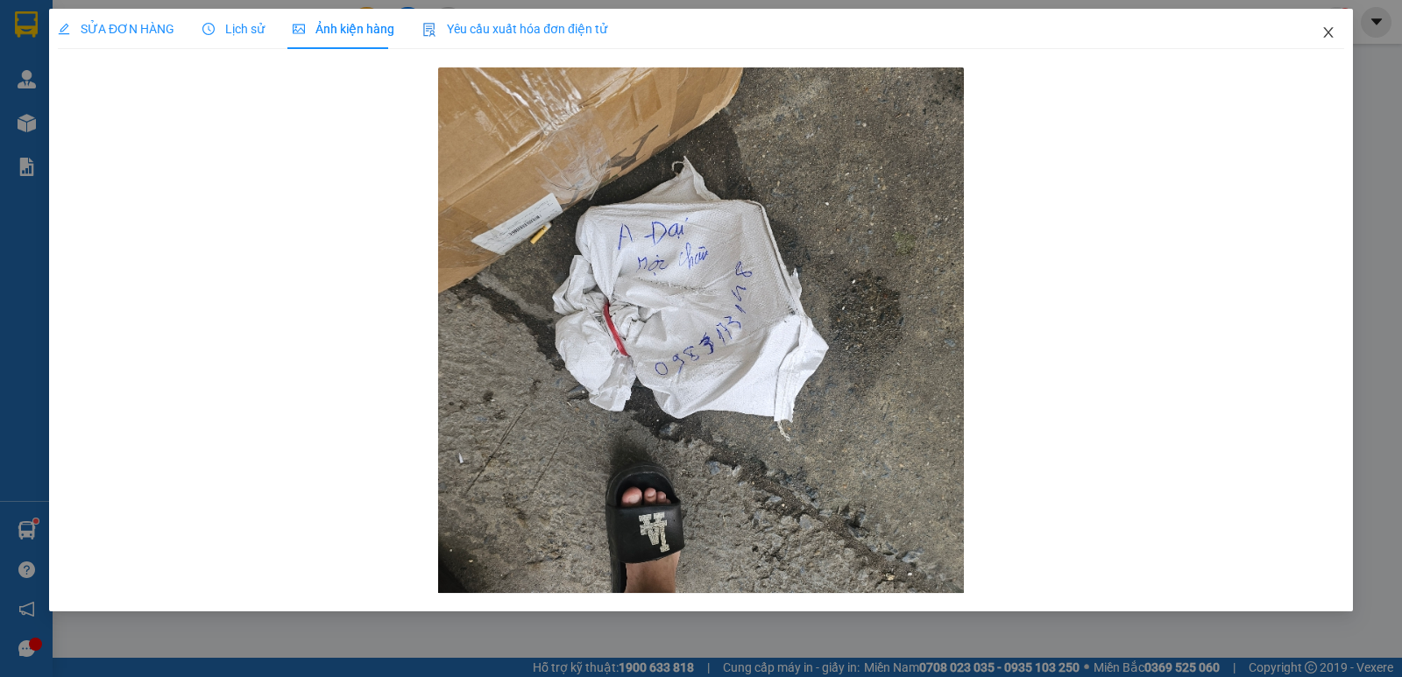
click at [1324, 36] on icon "close" at bounding box center [1328, 32] width 14 height 14
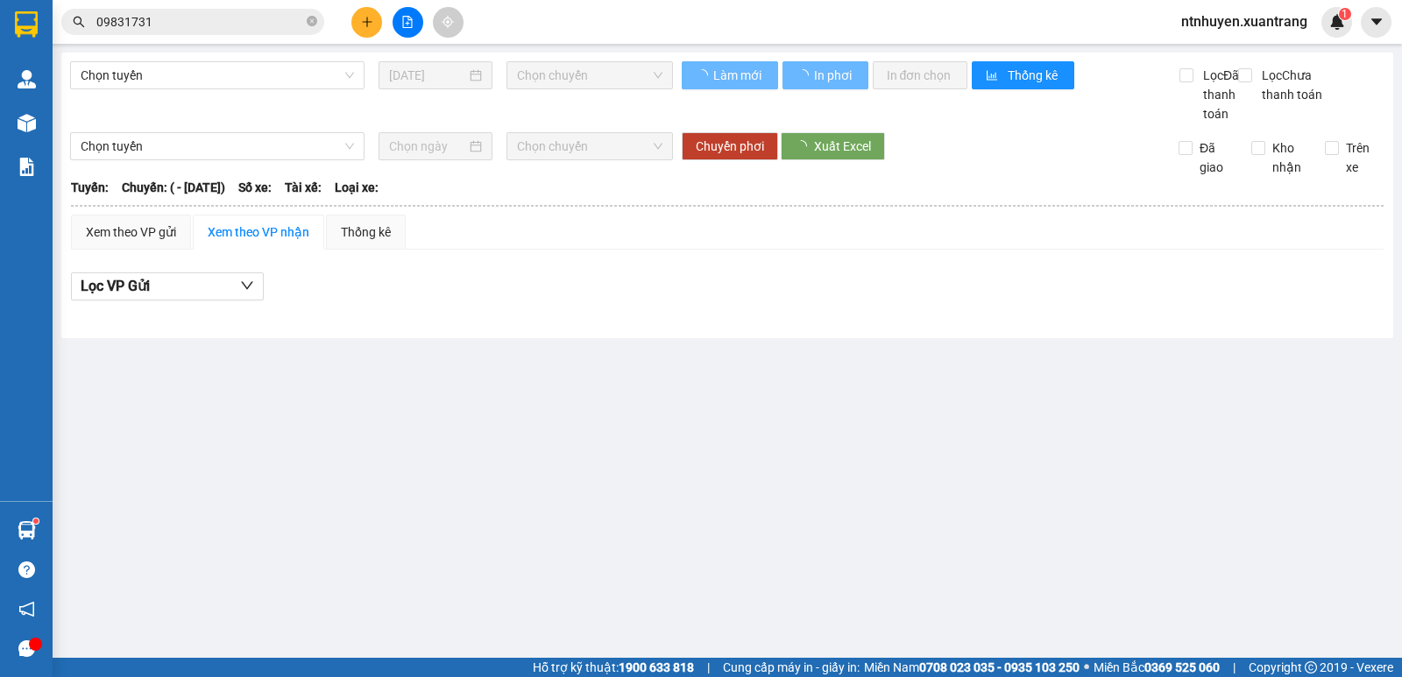
click at [243, 11] on span "09831731" at bounding box center [192, 22] width 263 height 26
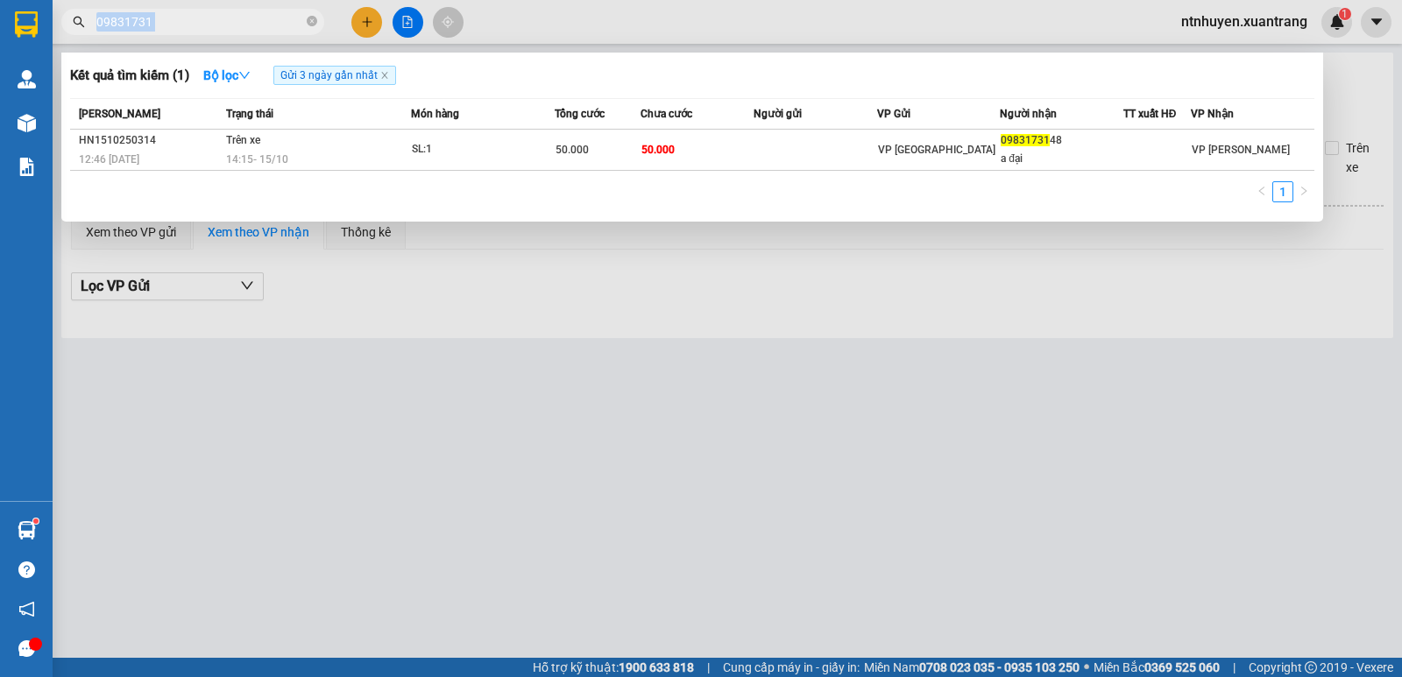
drag, startPoint x: 243, startPoint y: 11, endPoint x: 230, endPoint y: 18, distance: 14.1
click at [243, 11] on span "09831731" at bounding box center [192, 22] width 263 height 26
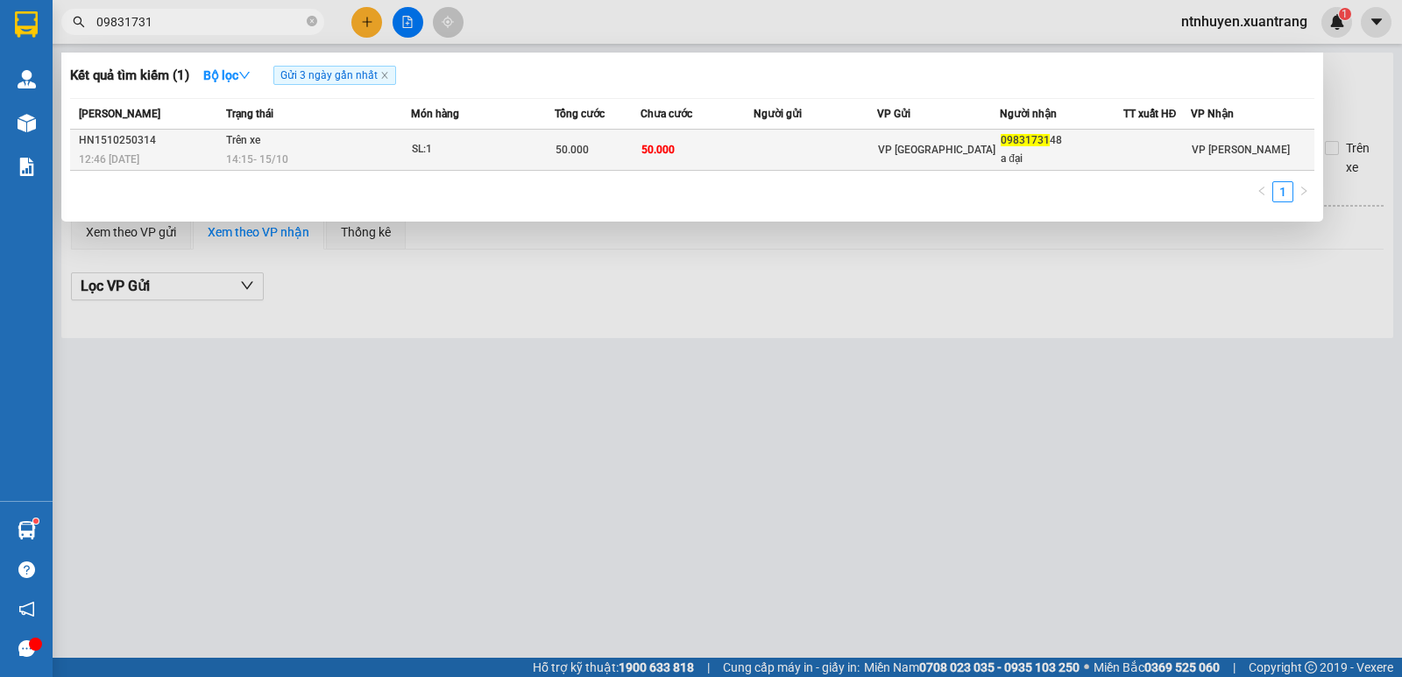
click at [336, 166] on div "14:15 [DATE]" at bounding box center [318, 159] width 184 height 19
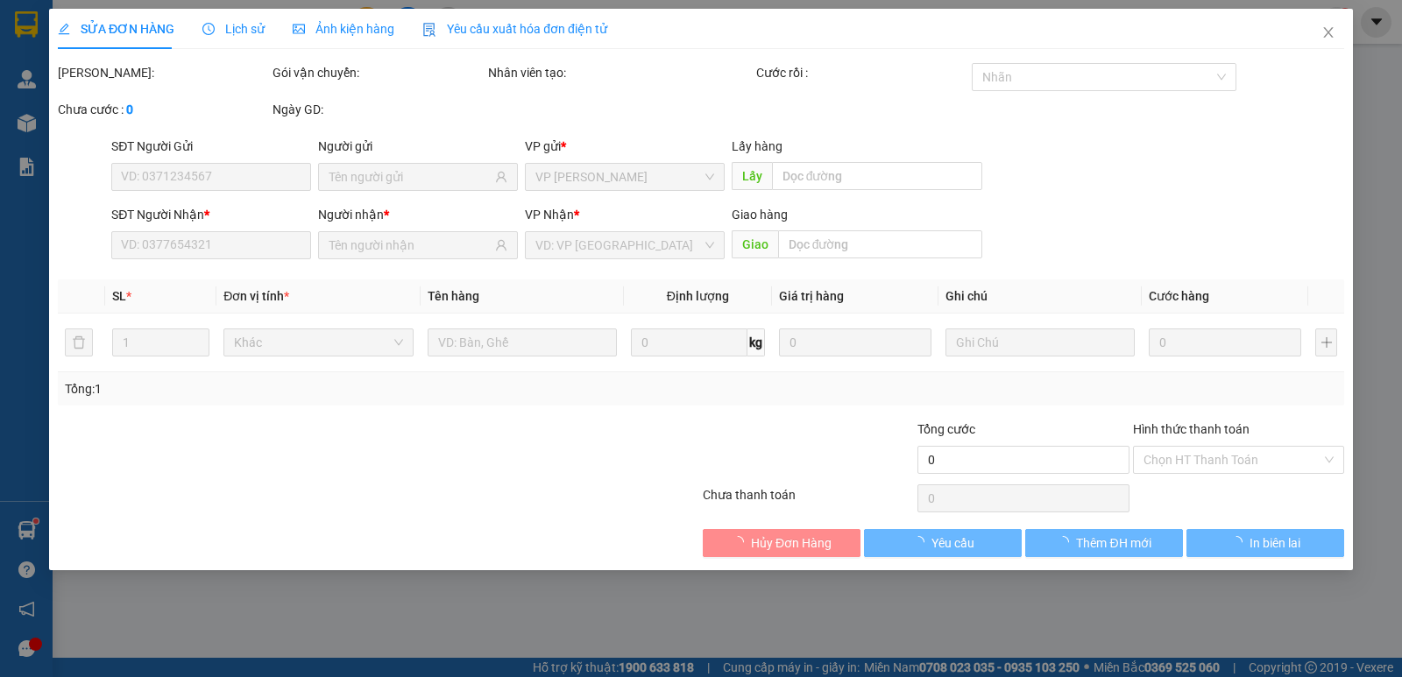
type input "0983173148"
type input "a đại"
type input "50.000"
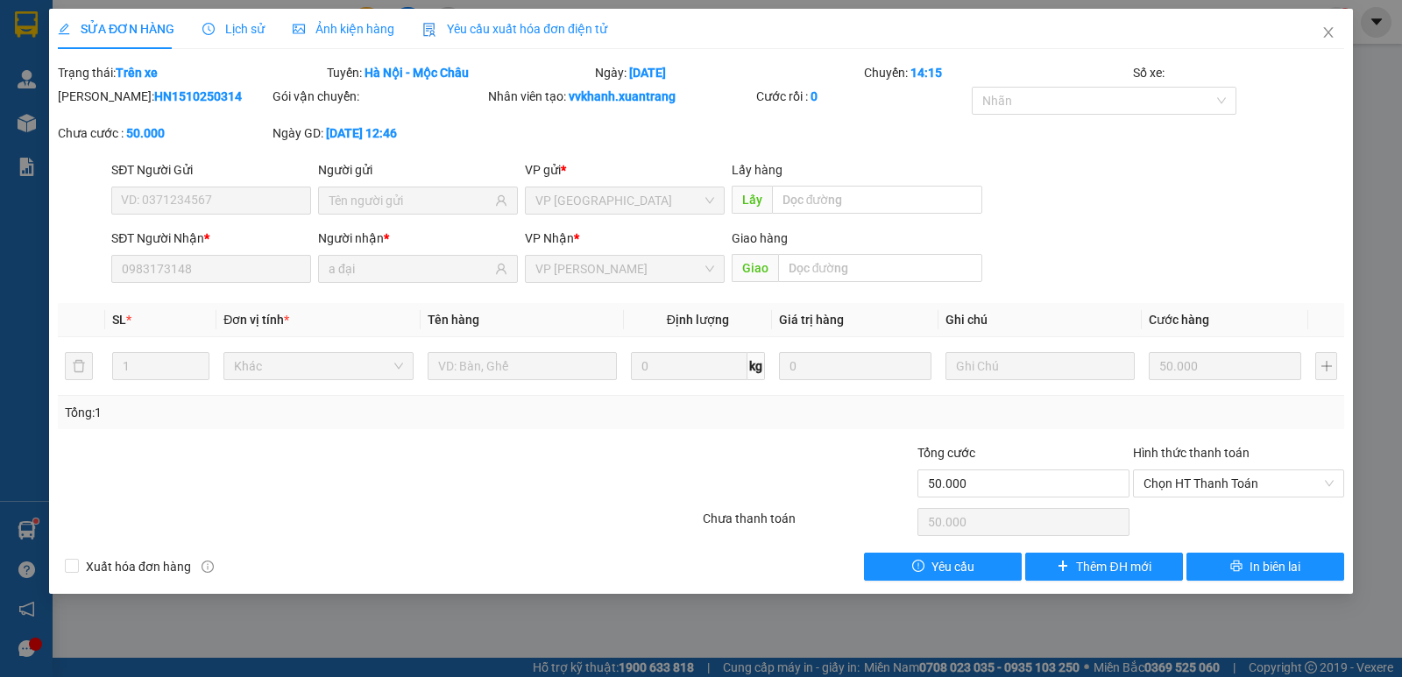
click at [309, 32] on span "Ảnh kiện hàng" at bounding box center [344, 29] width 102 height 14
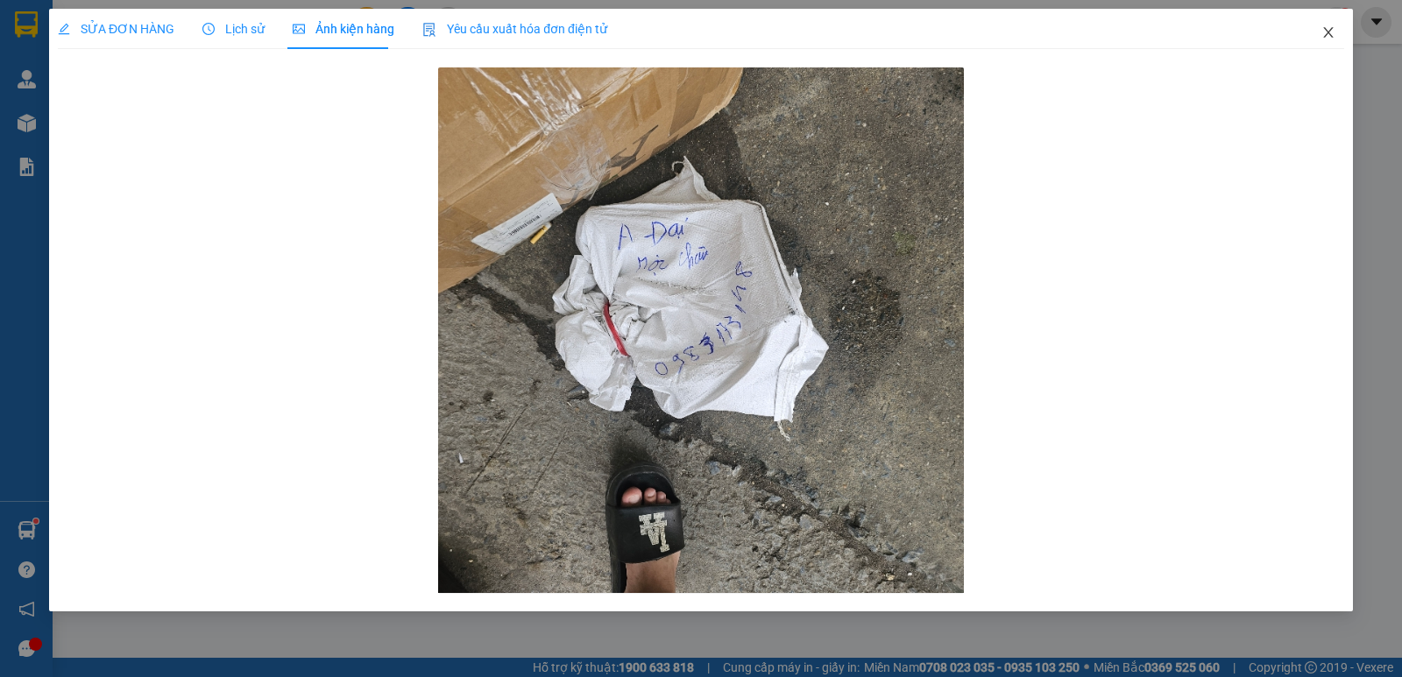
click at [1328, 34] on icon "close" at bounding box center [1328, 32] width 10 height 11
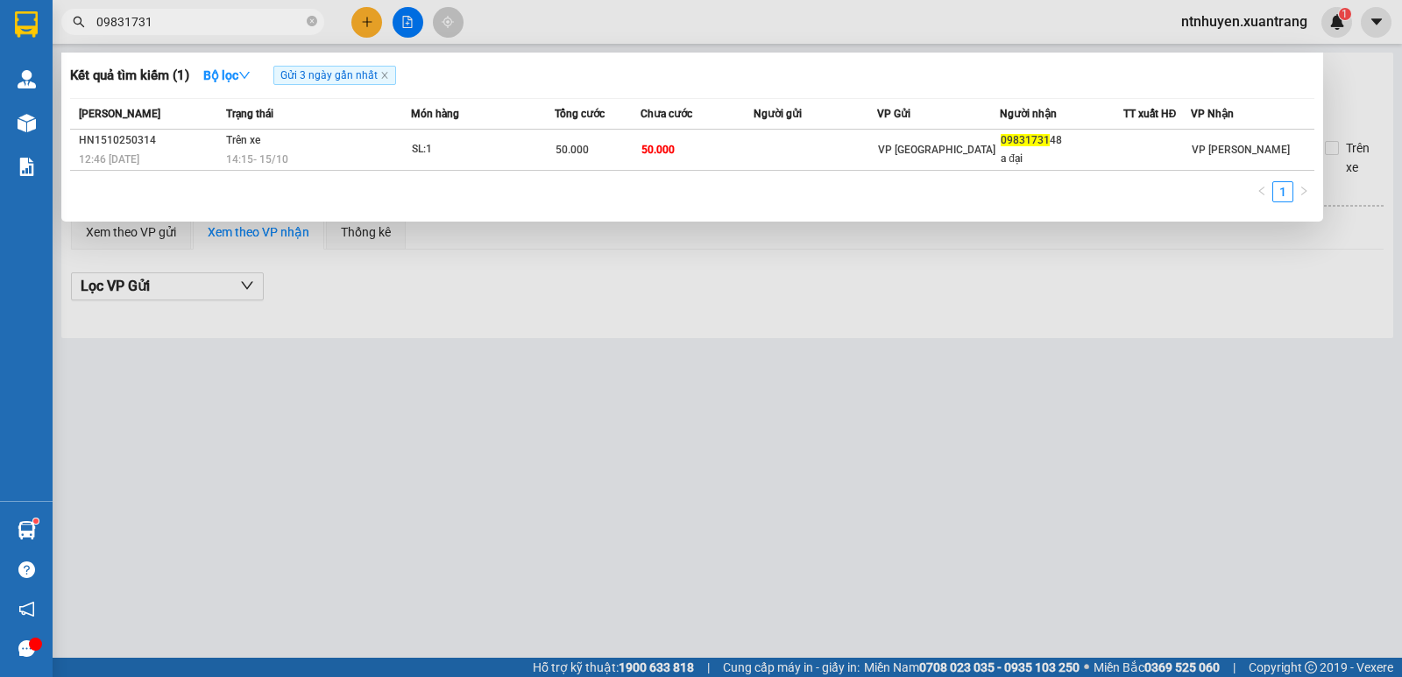
click at [254, 20] on input "09831731" at bounding box center [199, 21] width 207 height 19
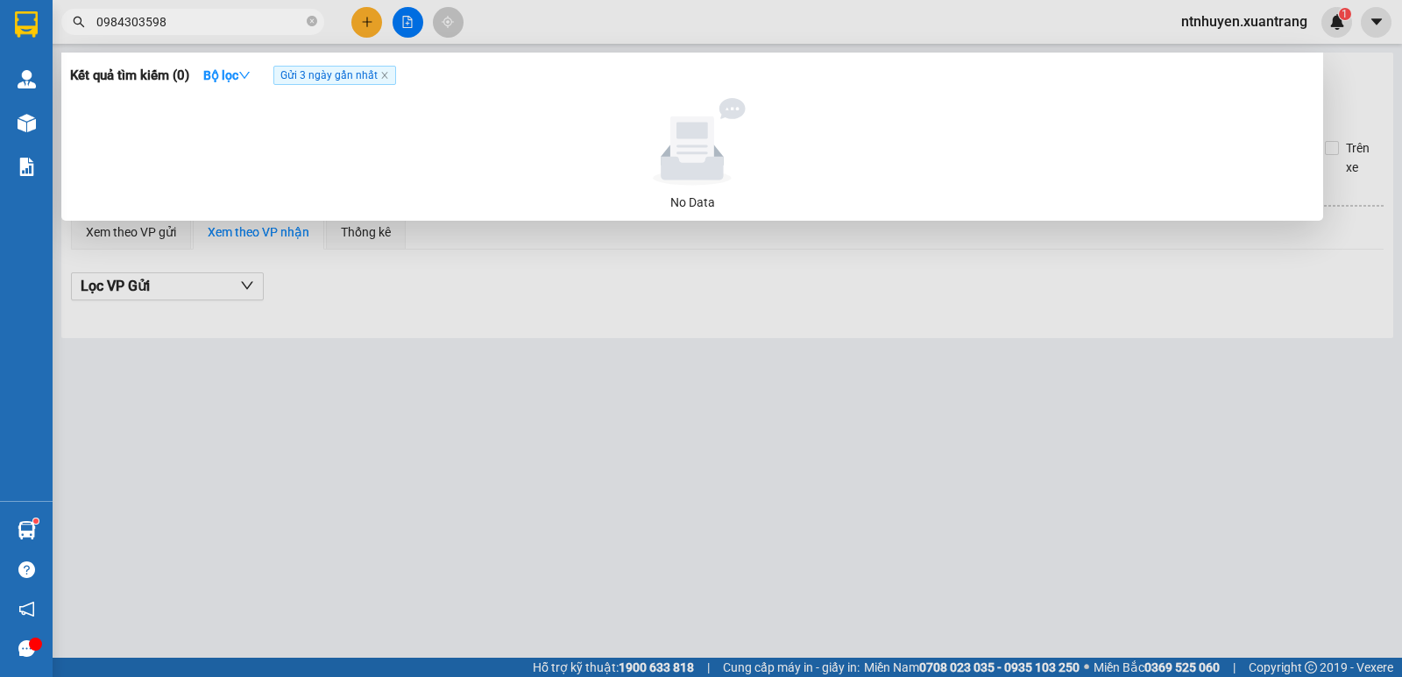
click at [274, 28] on input "0984303598" at bounding box center [199, 21] width 207 height 19
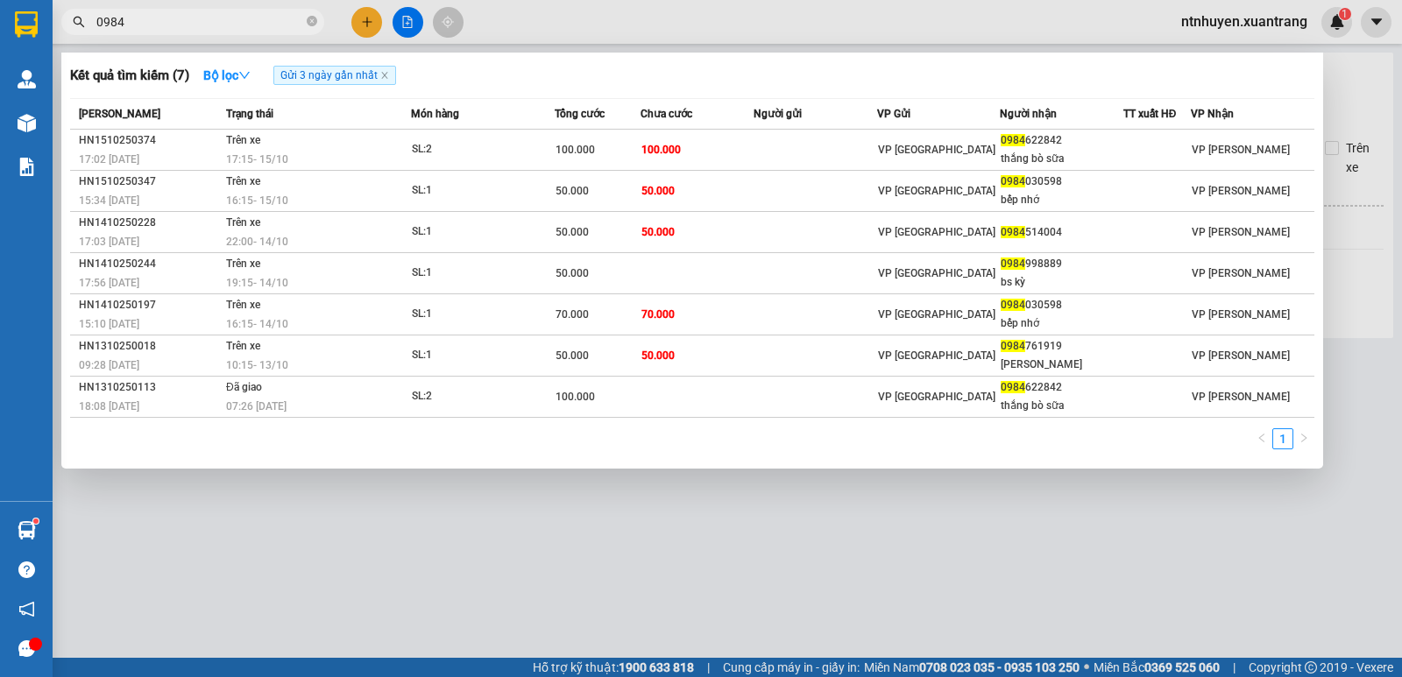
click at [237, 21] on input "0984" at bounding box center [199, 21] width 207 height 19
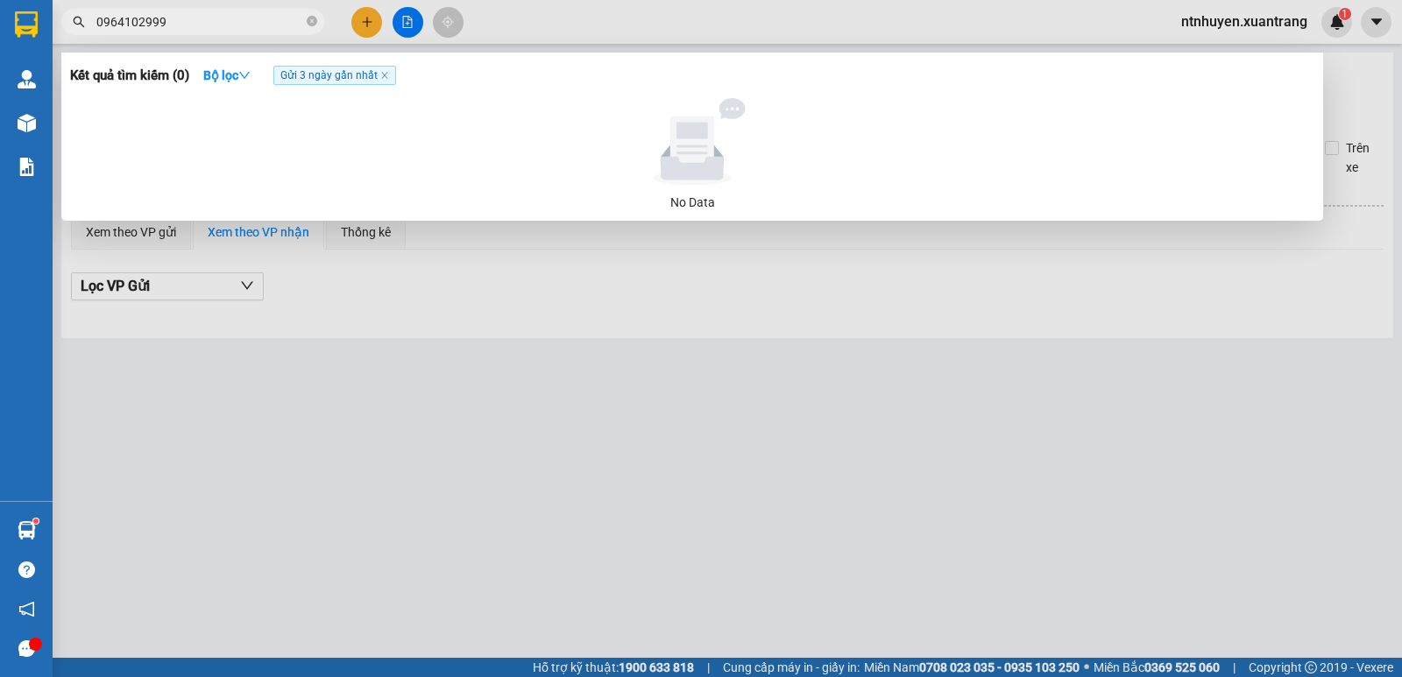
drag, startPoint x: 133, startPoint y: 19, endPoint x: 81, endPoint y: 23, distance: 51.8
click at [81, 23] on div "0964102999" at bounding box center [171, 22] width 342 height 26
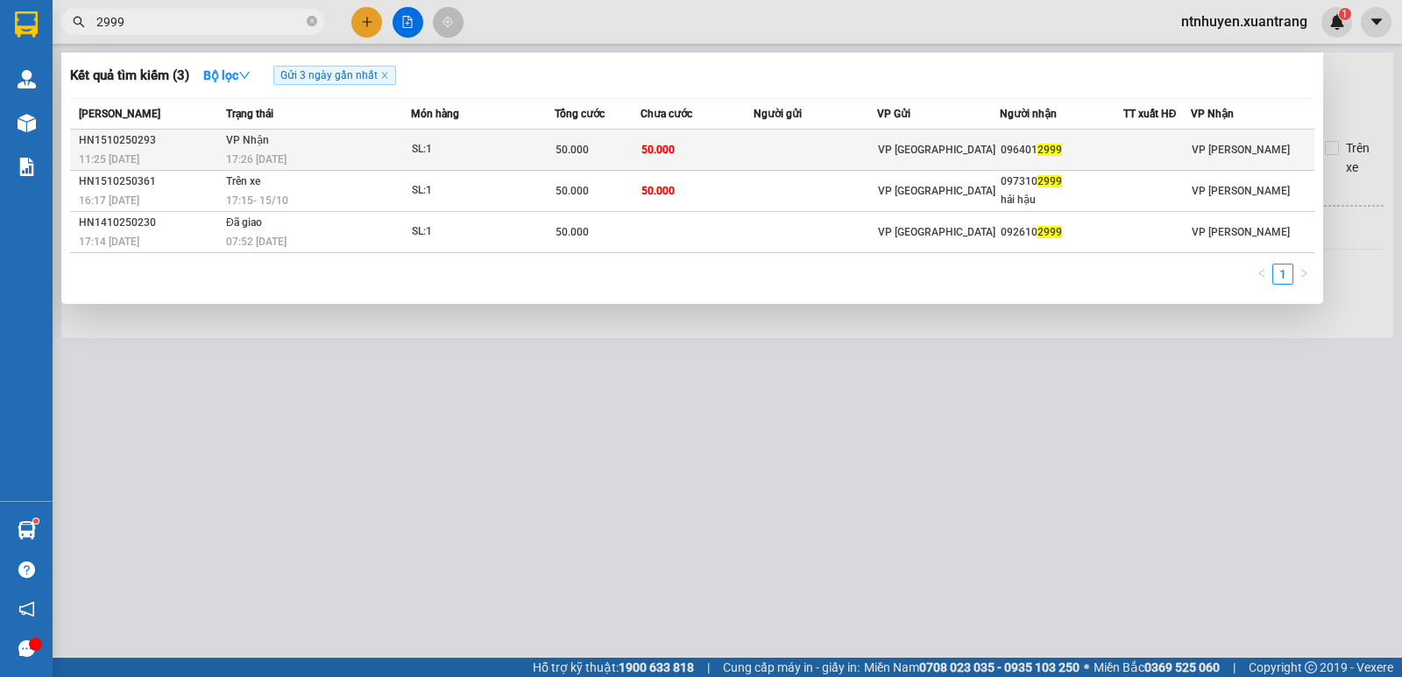
type input "2999"
click at [416, 138] on td "SL: 1" at bounding box center [483, 150] width 144 height 41
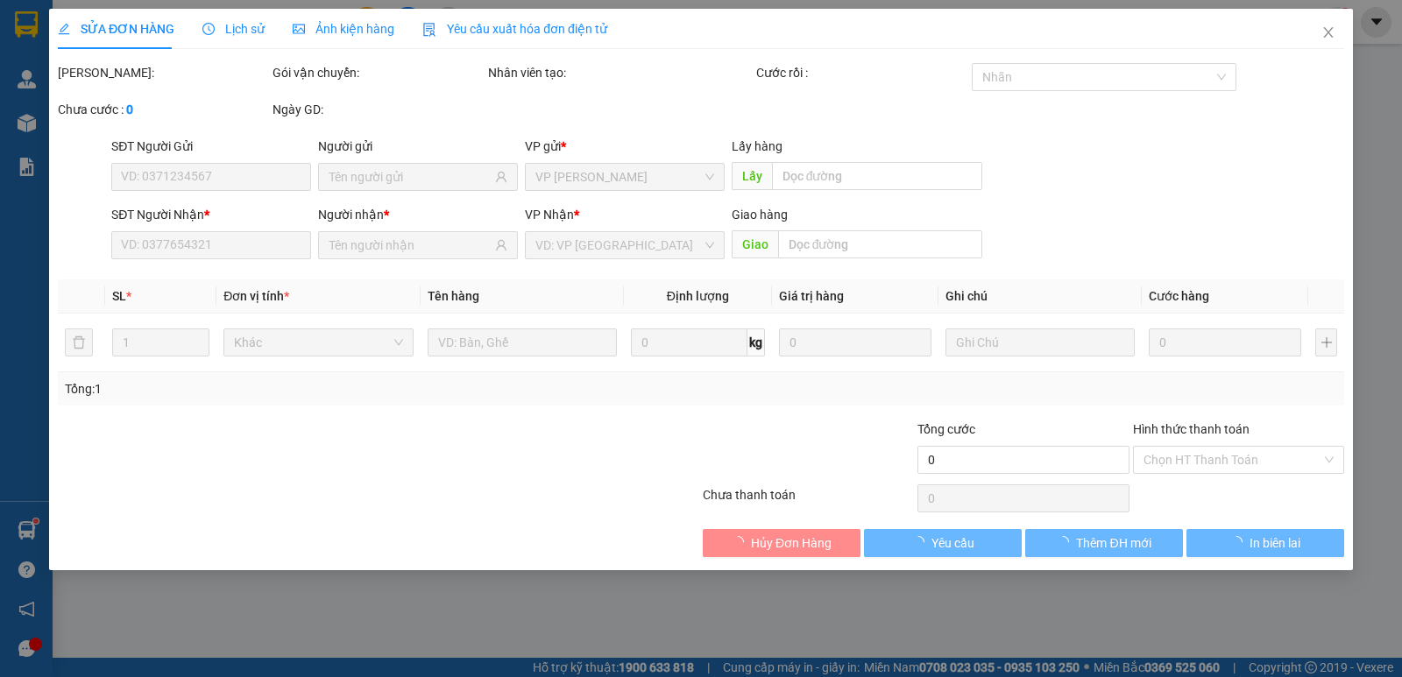
type input "0964012999"
type input "50.000"
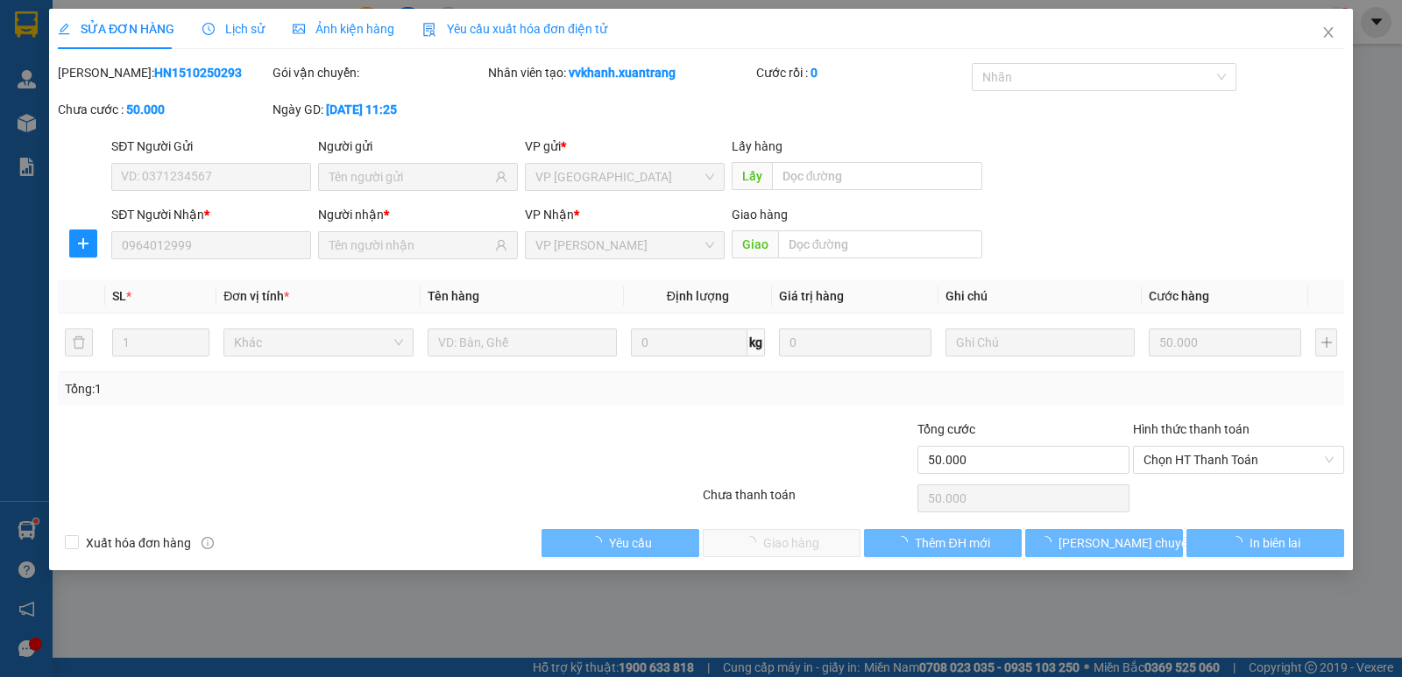
click at [313, 31] on span "Ảnh kiện hàng" at bounding box center [344, 29] width 102 height 14
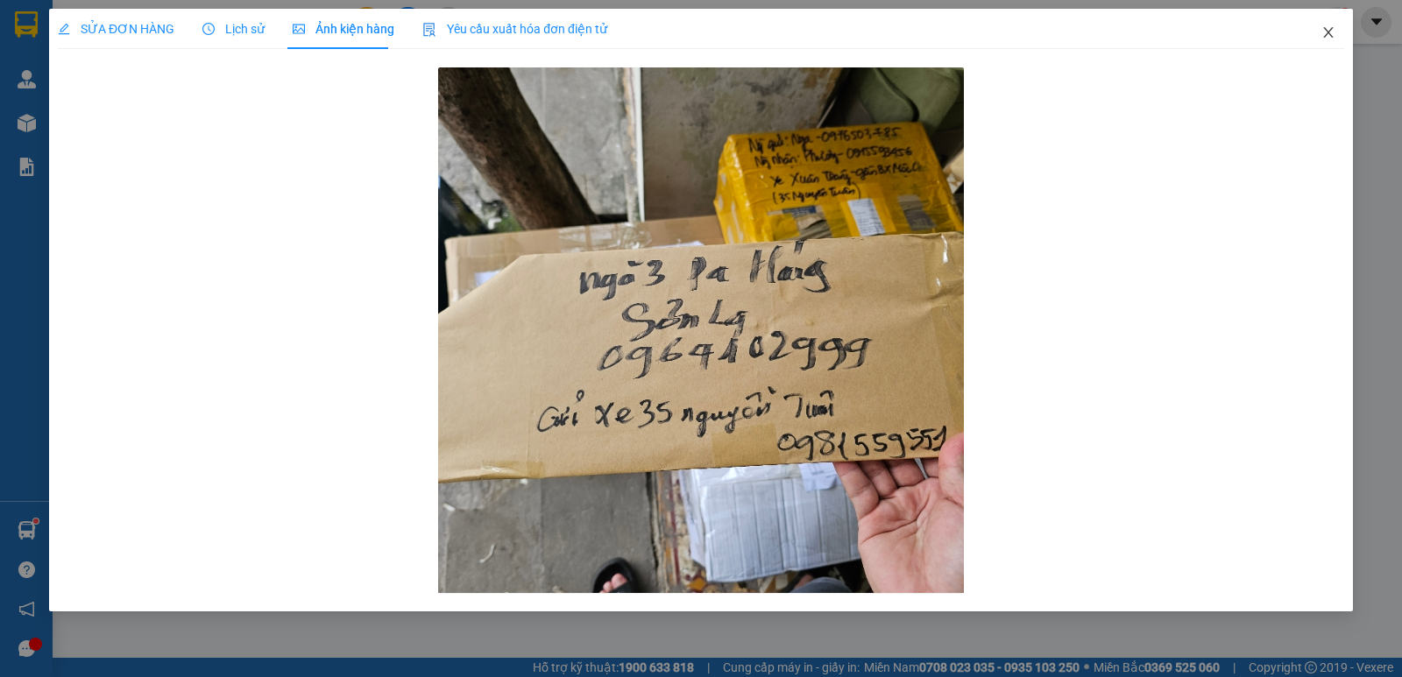
click at [1326, 31] on icon "close" at bounding box center [1328, 32] width 10 height 11
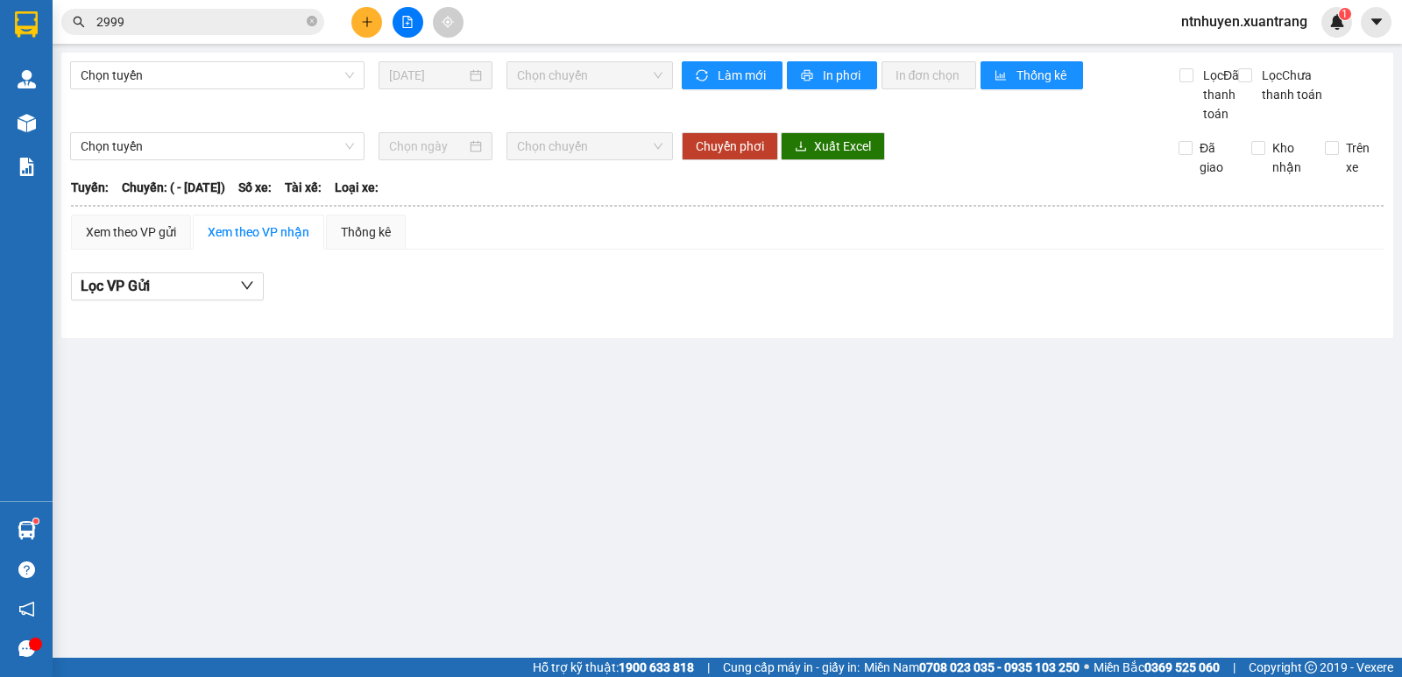
click at [267, 30] on input "2999" at bounding box center [199, 21] width 207 height 19
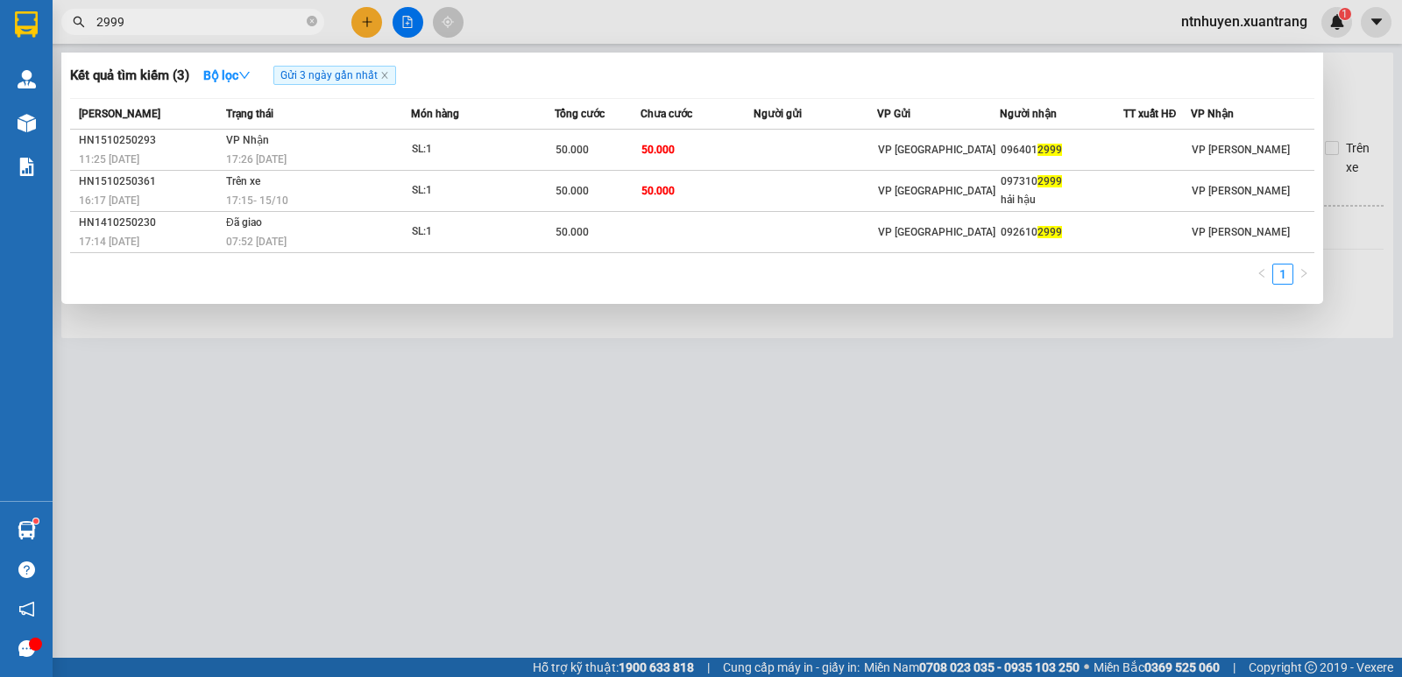
click at [376, 19] on div at bounding box center [701, 338] width 1402 height 677
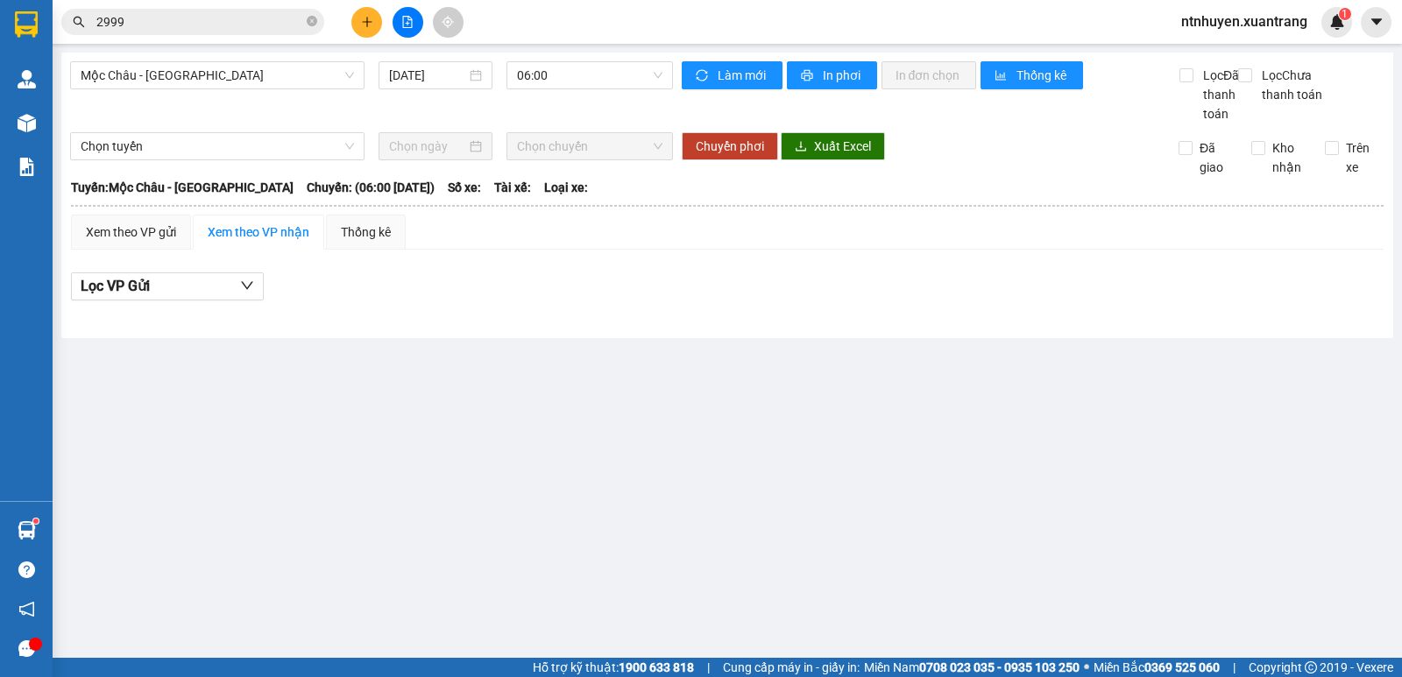
click at [375, 22] on button at bounding box center [366, 22] width 31 height 31
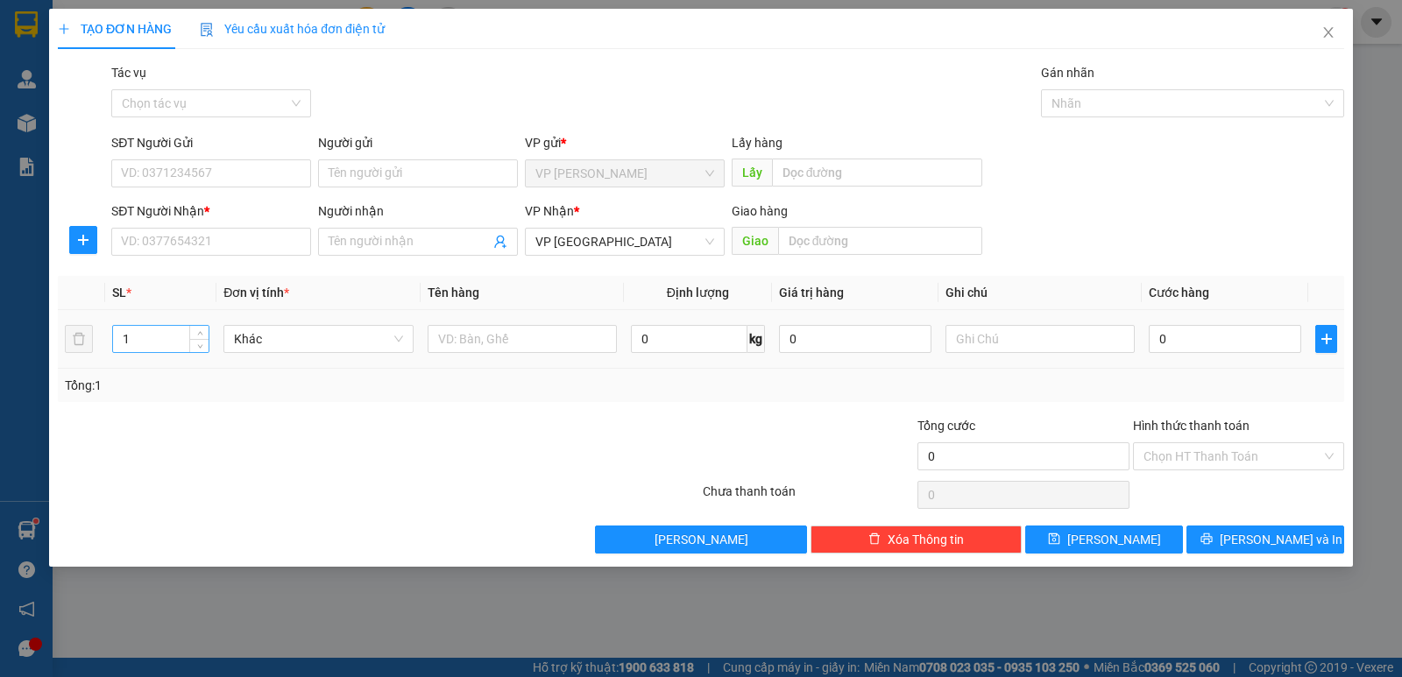
click at [181, 341] on input "1" at bounding box center [160, 339] width 95 height 26
type input "2"
click at [354, 241] on input "Người nhận" at bounding box center [409, 241] width 161 height 19
paste input "0983005468"
type input "0983005468"
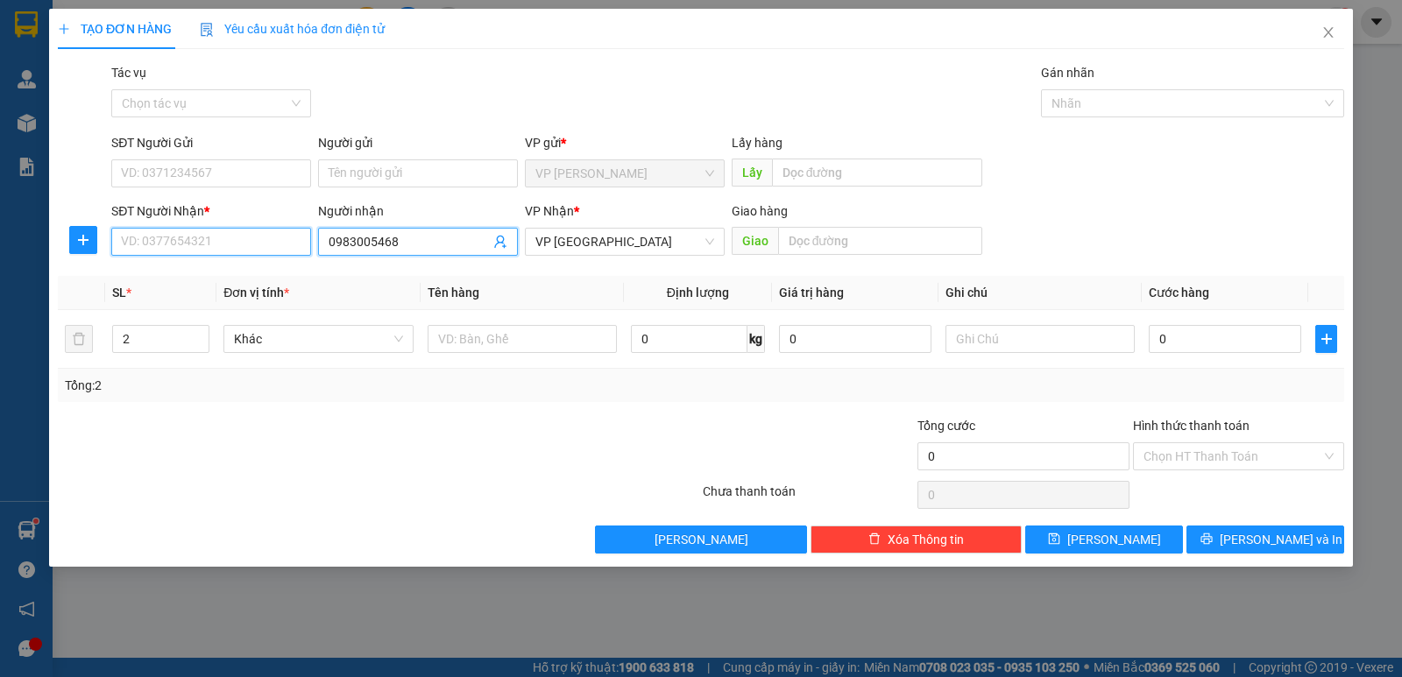
click at [295, 247] on input "SĐT Người Nhận *" at bounding box center [211, 242] width 200 height 28
paste input "0983005468"
type input "0983005468"
click at [473, 247] on input "0983005468" at bounding box center [409, 241] width 161 height 19
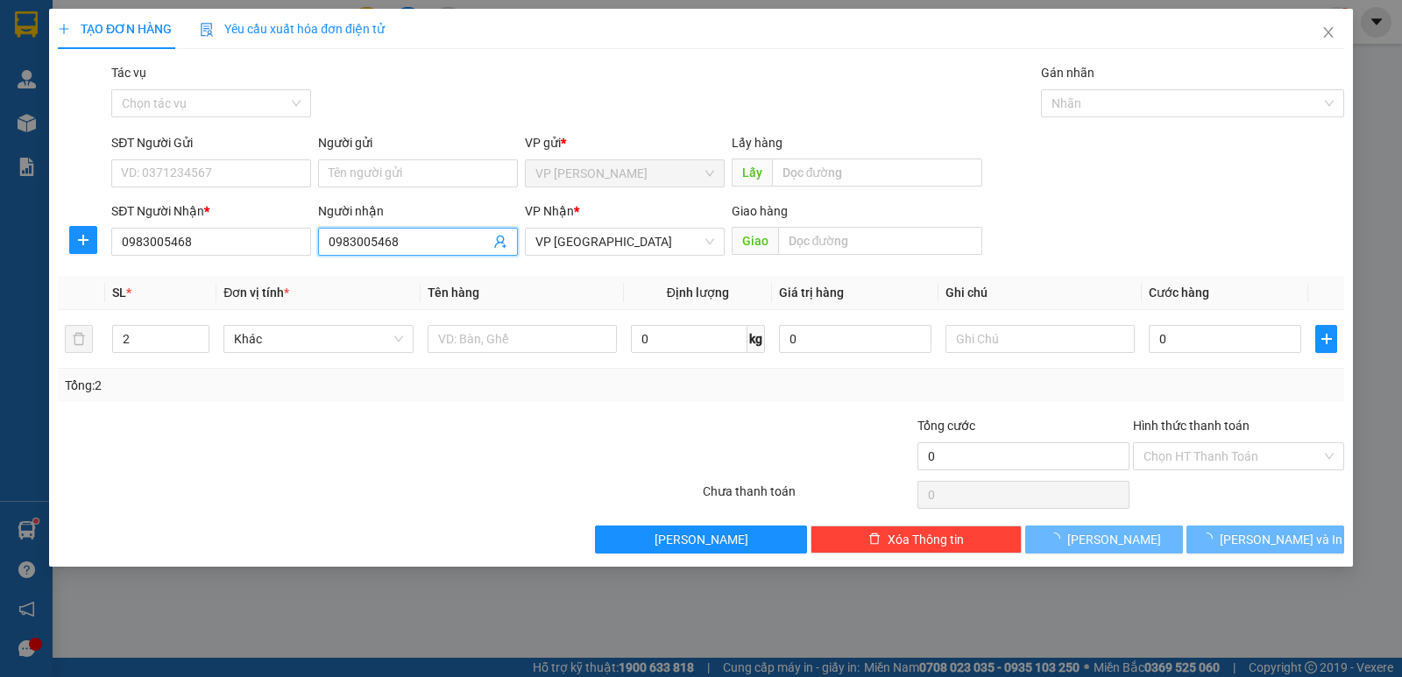
click at [473, 247] on input "0983005468" at bounding box center [409, 241] width 161 height 19
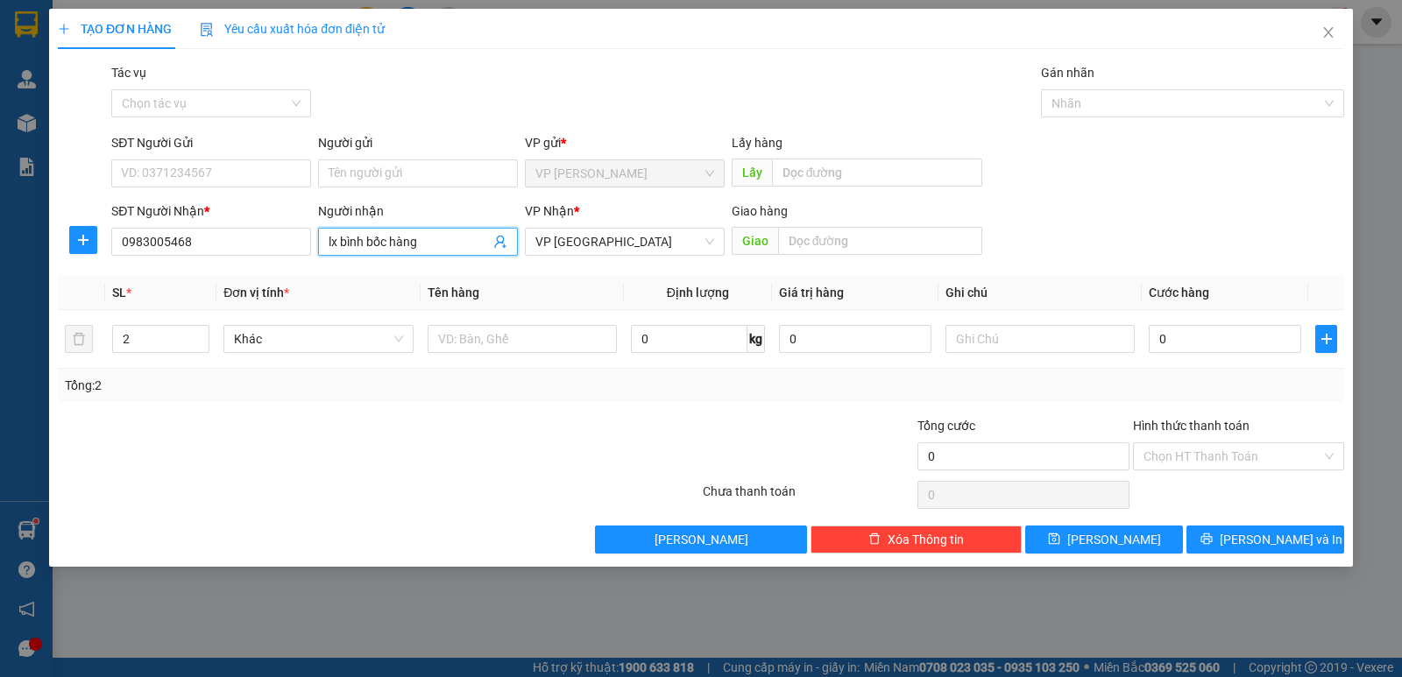
type input "lx bình bốc hàng"
click at [1188, 346] on input "0" at bounding box center [1225, 339] width 152 height 28
type input "1"
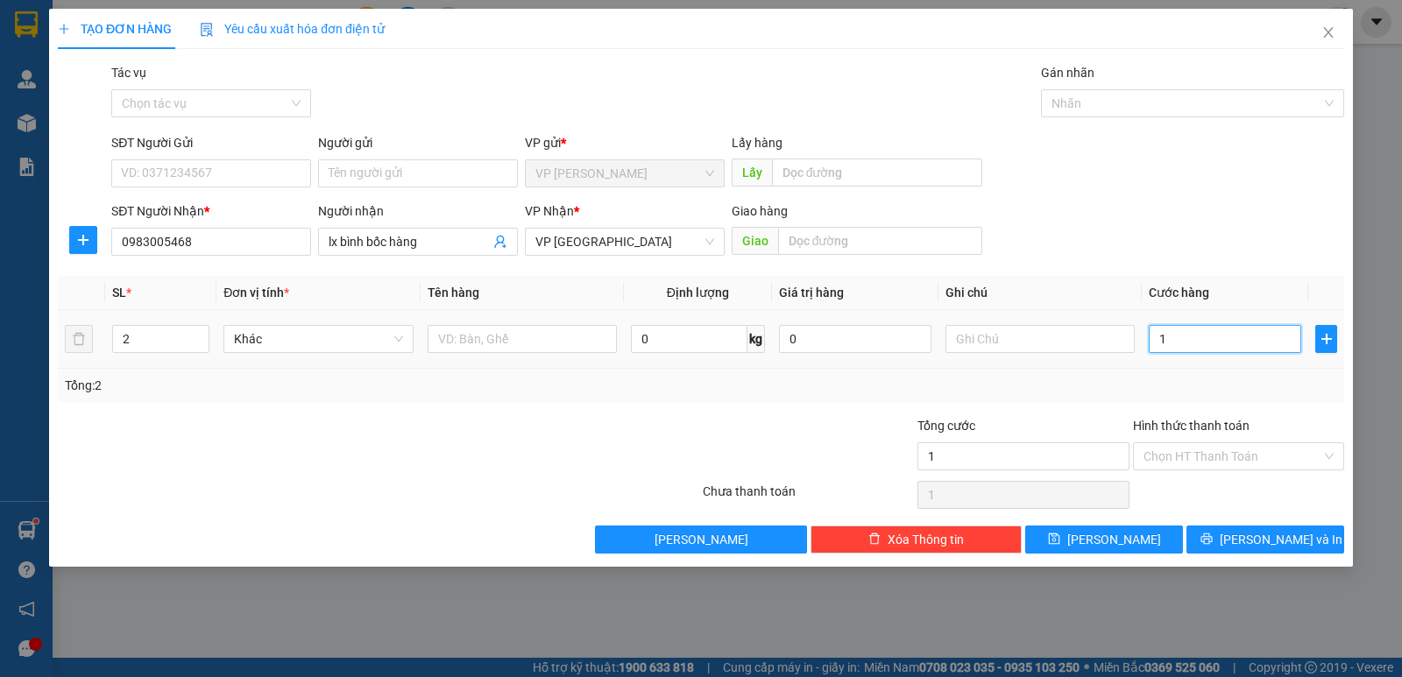
type input "10"
type input "100"
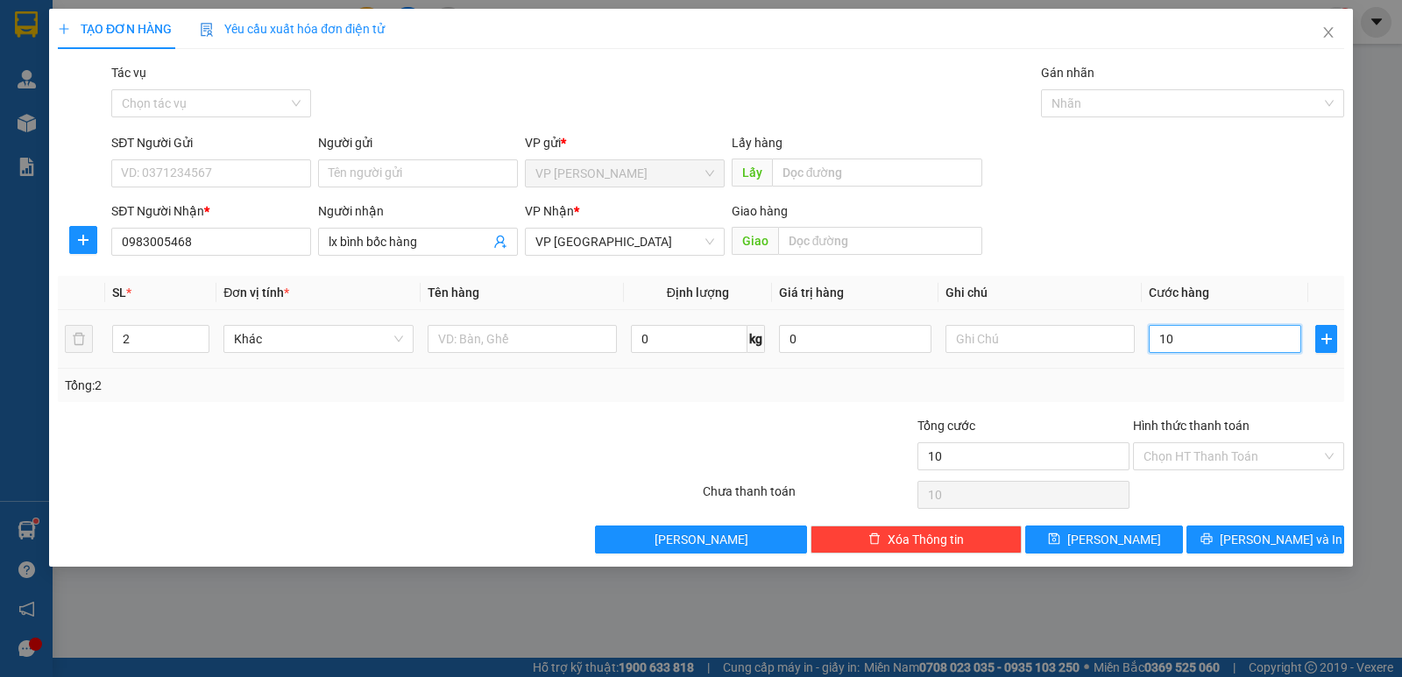
type input "100"
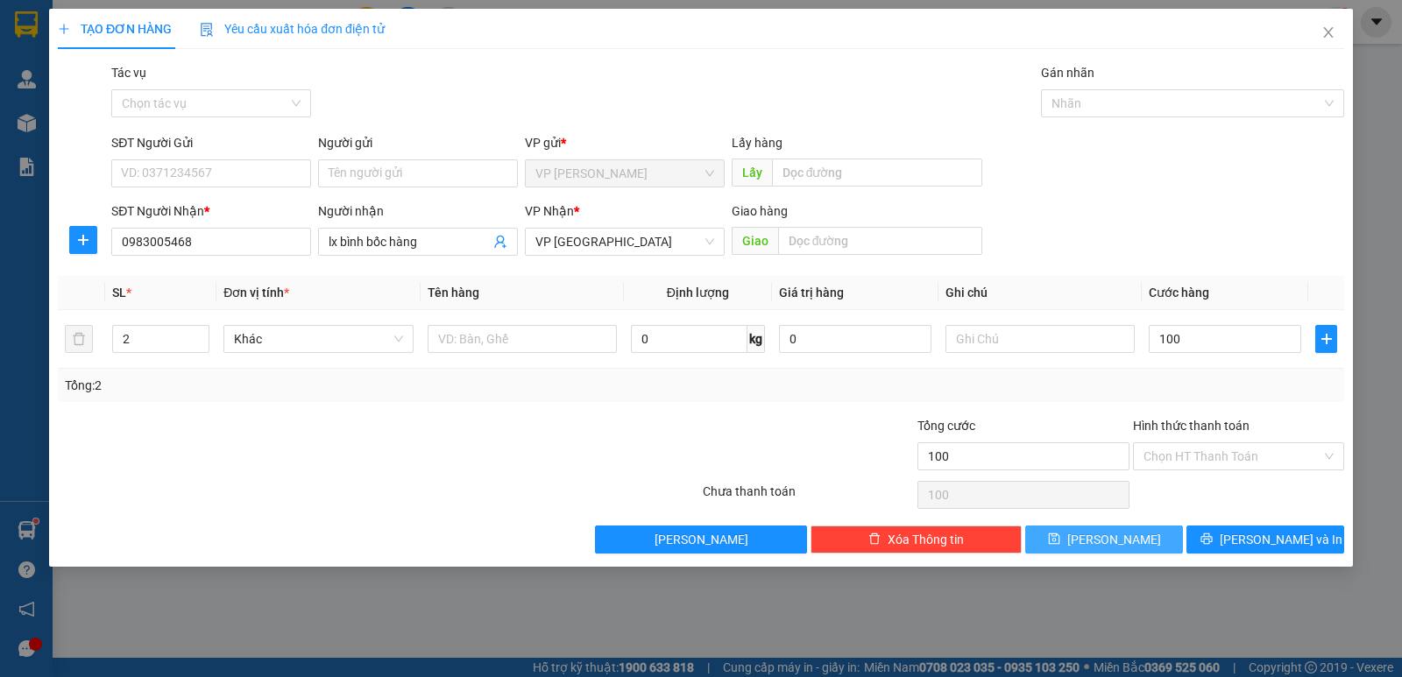
type input "100.000"
click at [1102, 546] on button "[PERSON_NAME]" at bounding box center [1104, 540] width 158 height 28
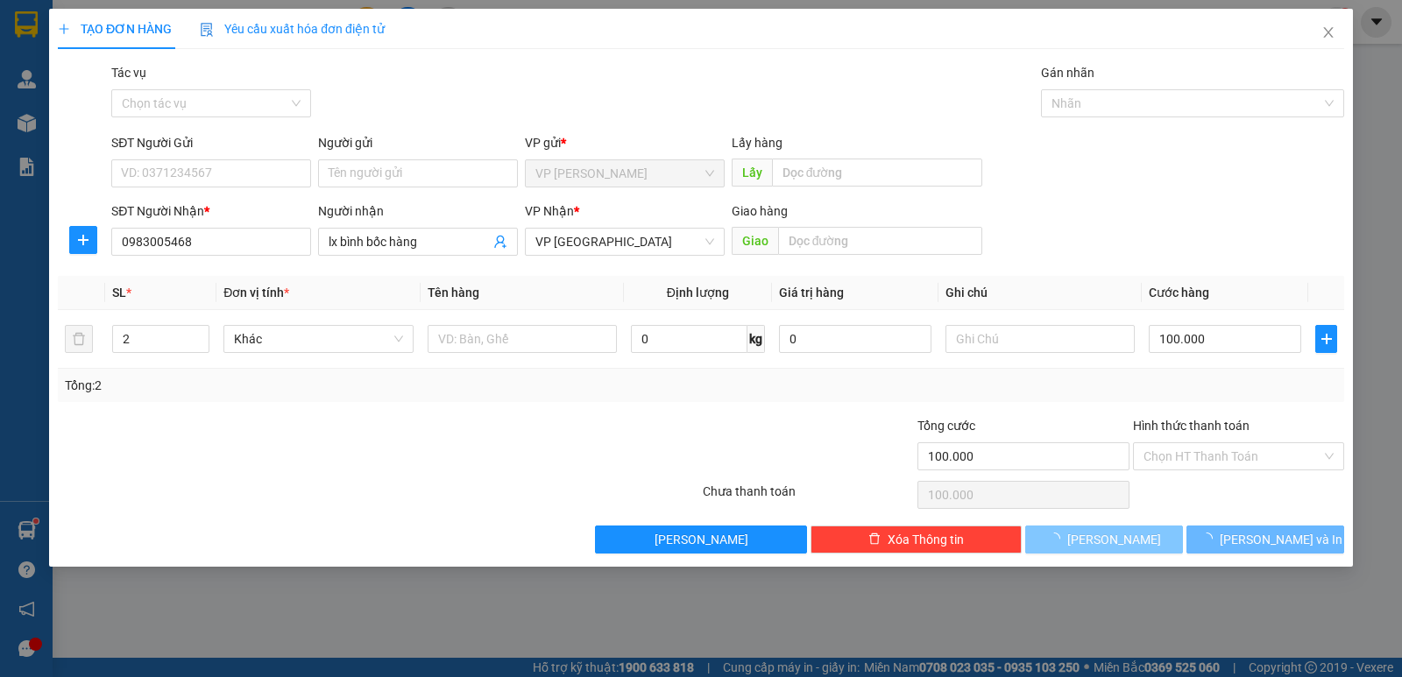
type input "1"
type input "0"
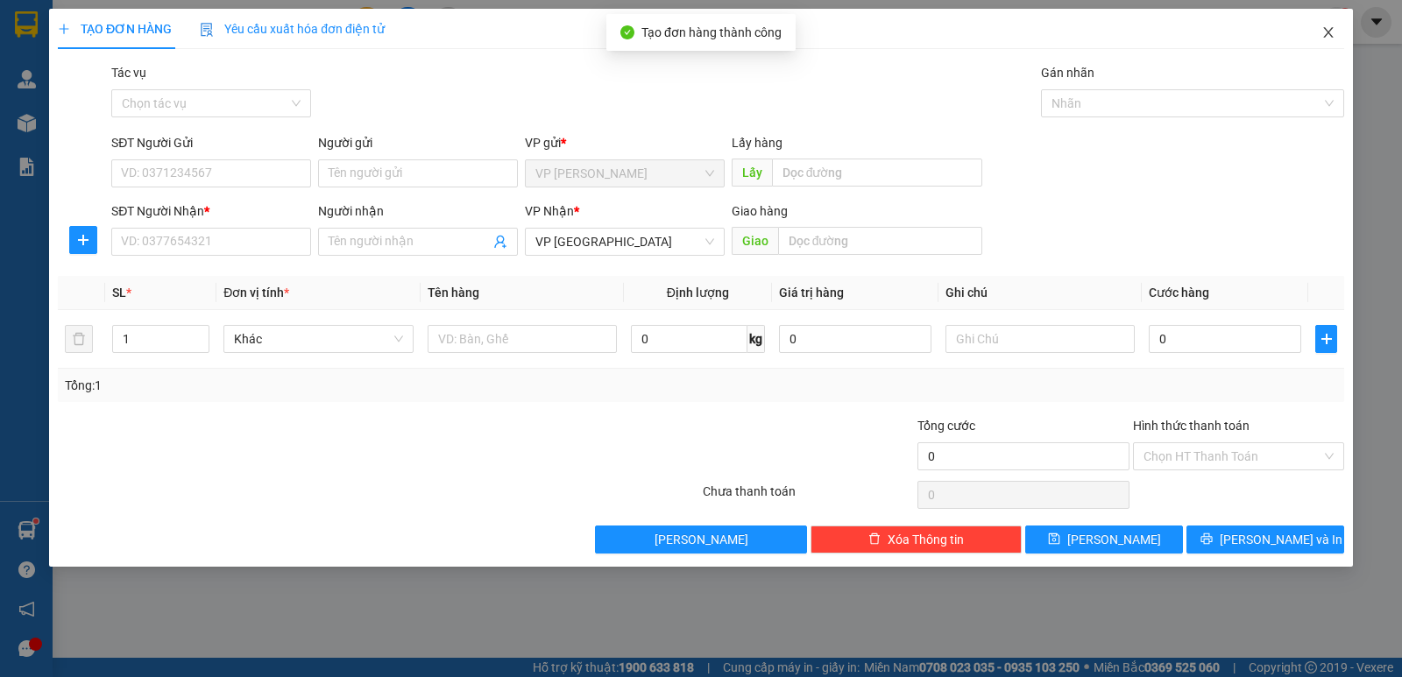
click at [1331, 38] on icon "close" at bounding box center [1328, 32] width 14 height 14
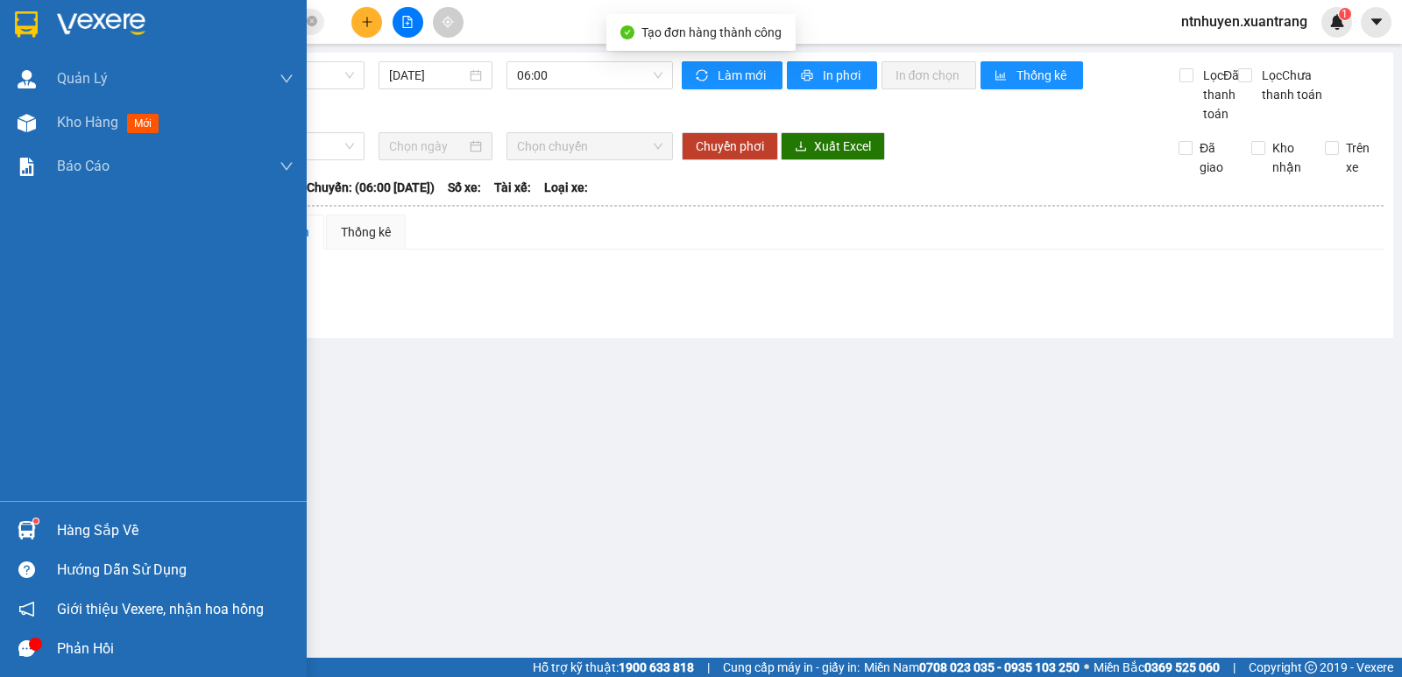
click at [134, 27] on img at bounding box center [101, 24] width 88 height 26
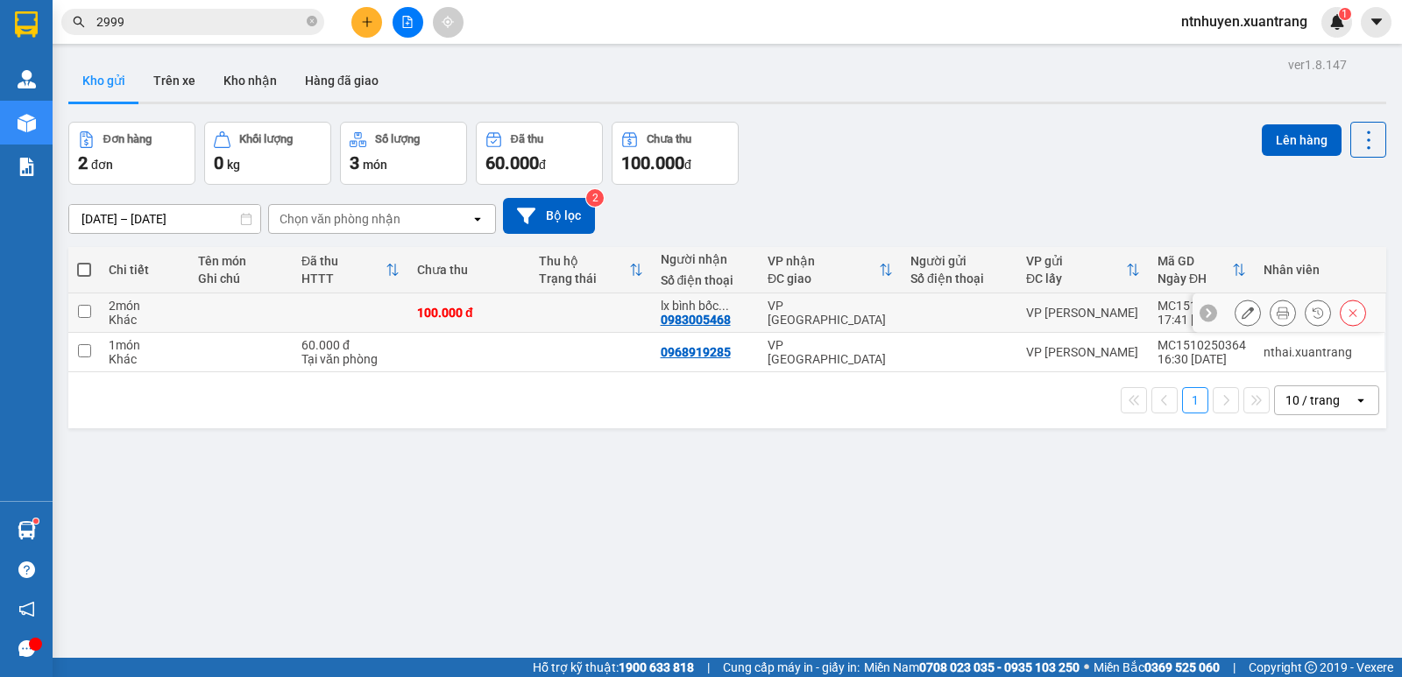
click at [97, 315] on td at bounding box center [84, 312] width 32 height 39
checkbox input "true"
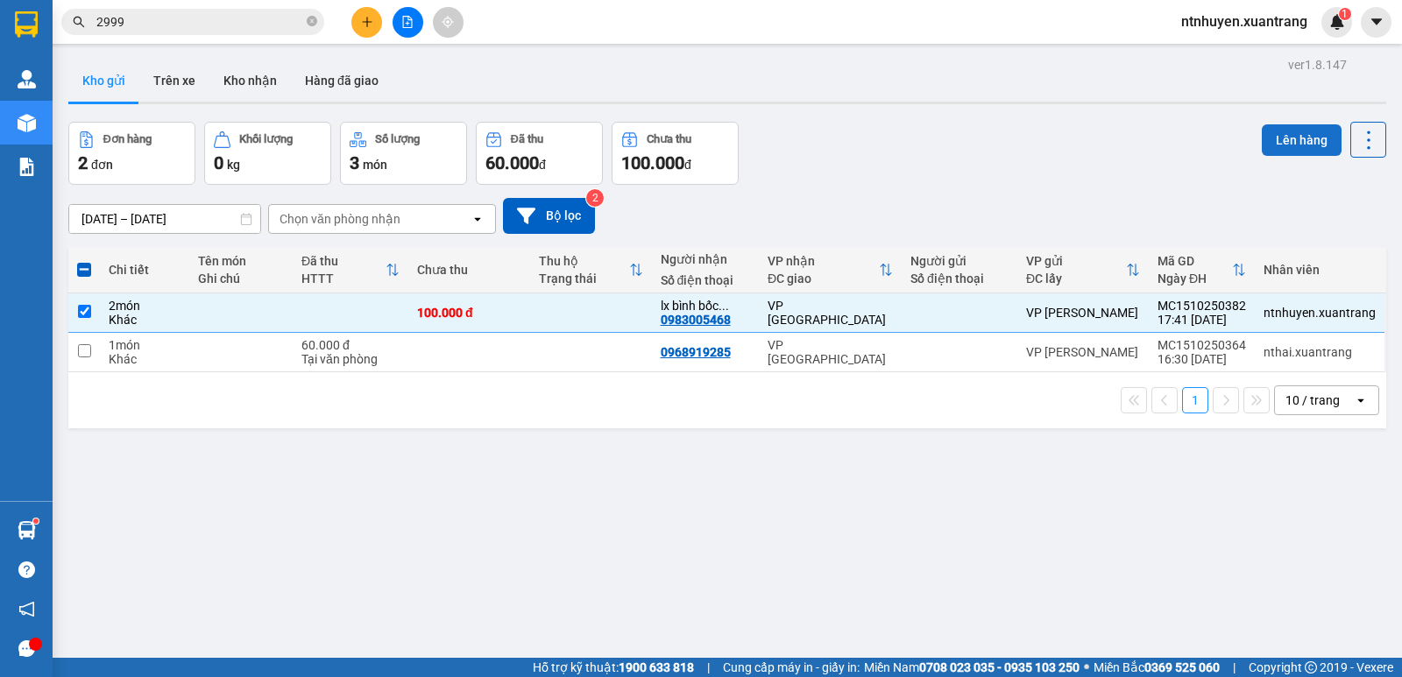
click at [1277, 142] on button "Lên hàng" at bounding box center [1302, 140] width 80 height 32
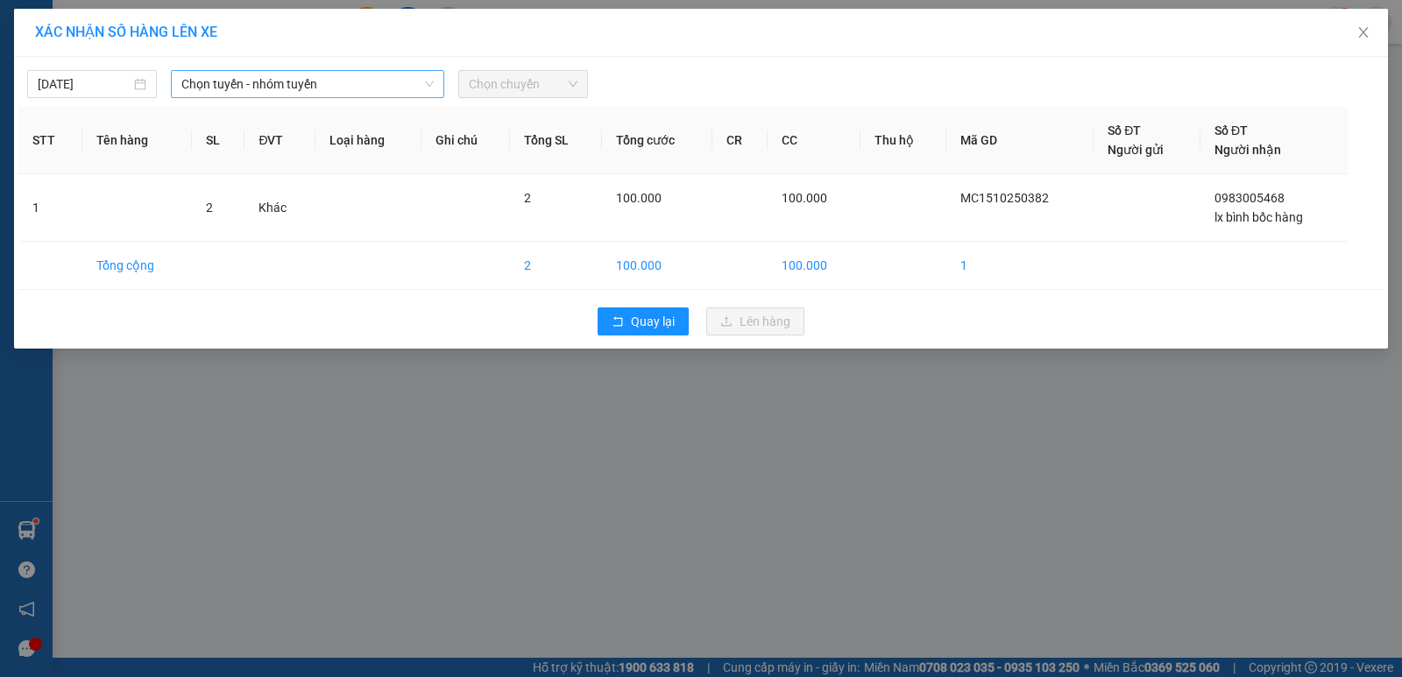
click at [318, 95] on span "Chọn tuyến - nhóm tuyến" at bounding box center [307, 84] width 252 height 26
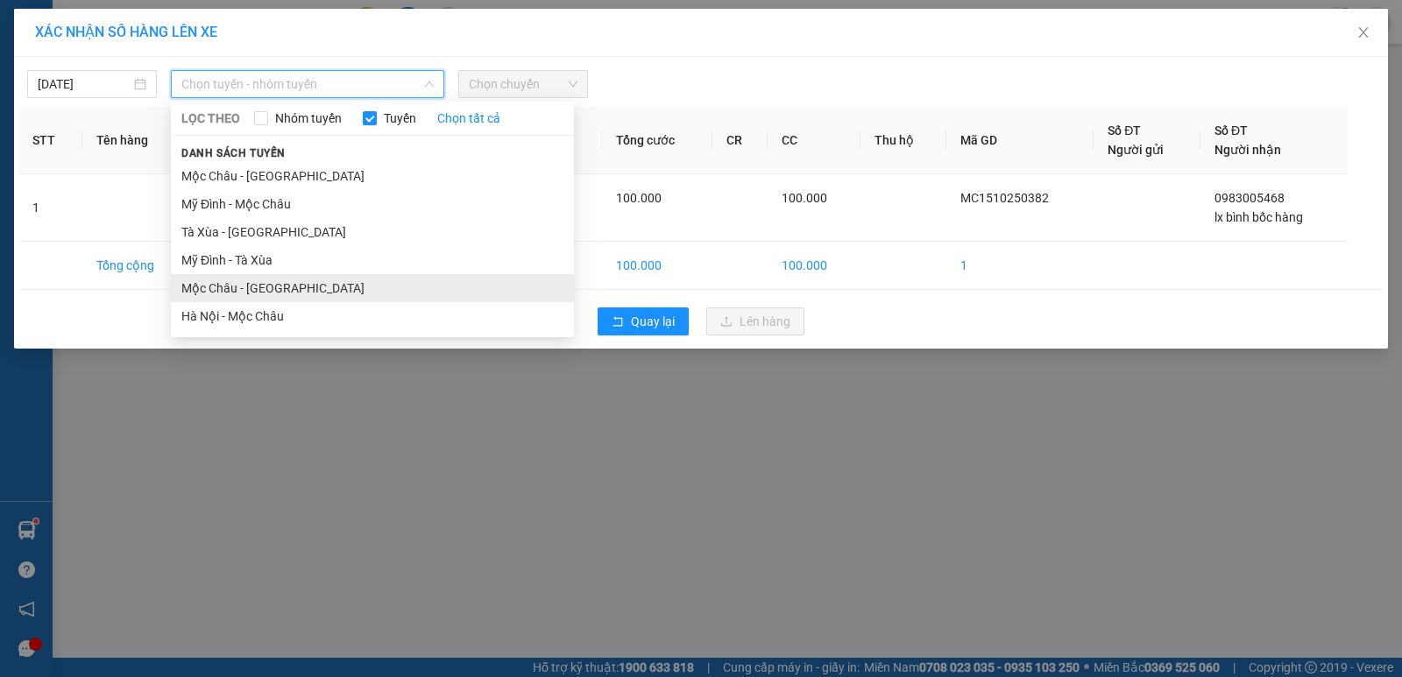
click at [237, 291] on li "Mộc Châu - [GEOGRAPHIC_DATA]" at bounding box center [372, 288] width 403 height 28
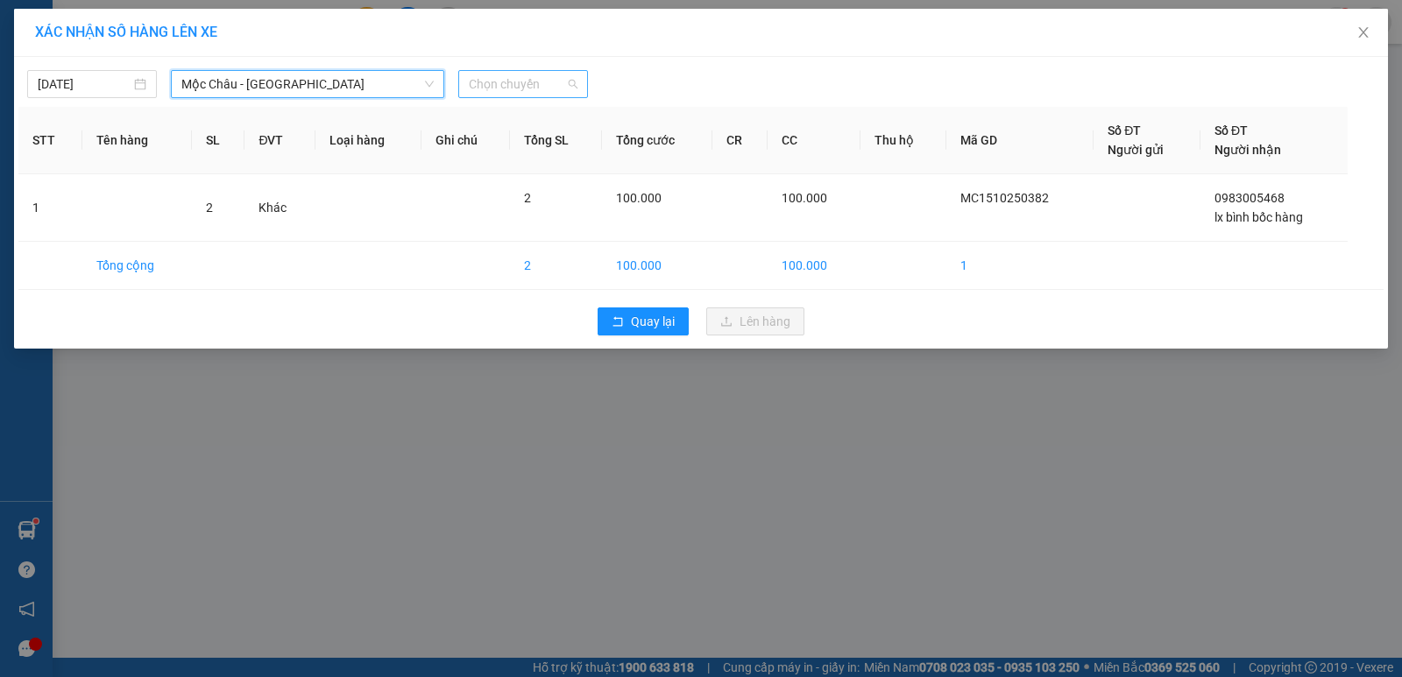
click at [509, 85] on span "Chọn chuyến" at bounding box center [523, 84] width 109 height 26
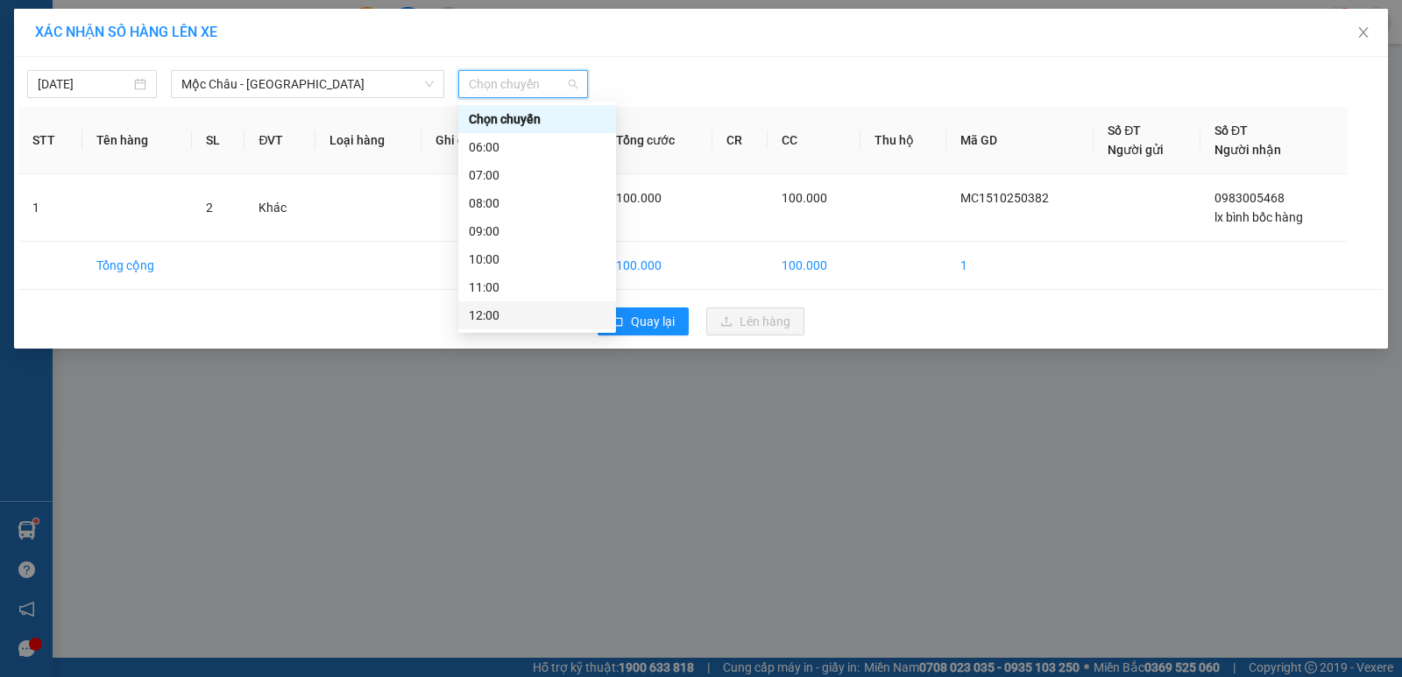
click at [492, 313] on div "12:00" at bounding box center [537, 315] width 137 height 19
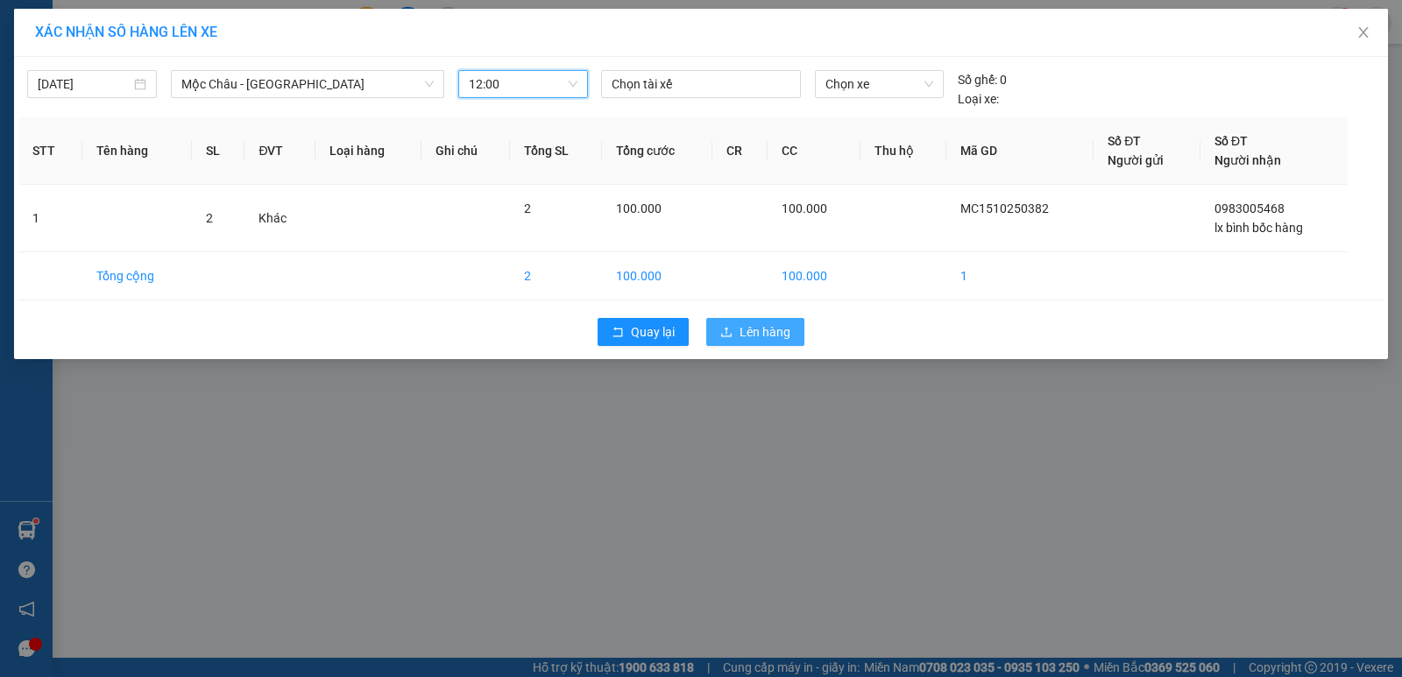
click at [759, 336] on span "Lên hàng" at bounding box center [764, 331] width 51 height 19
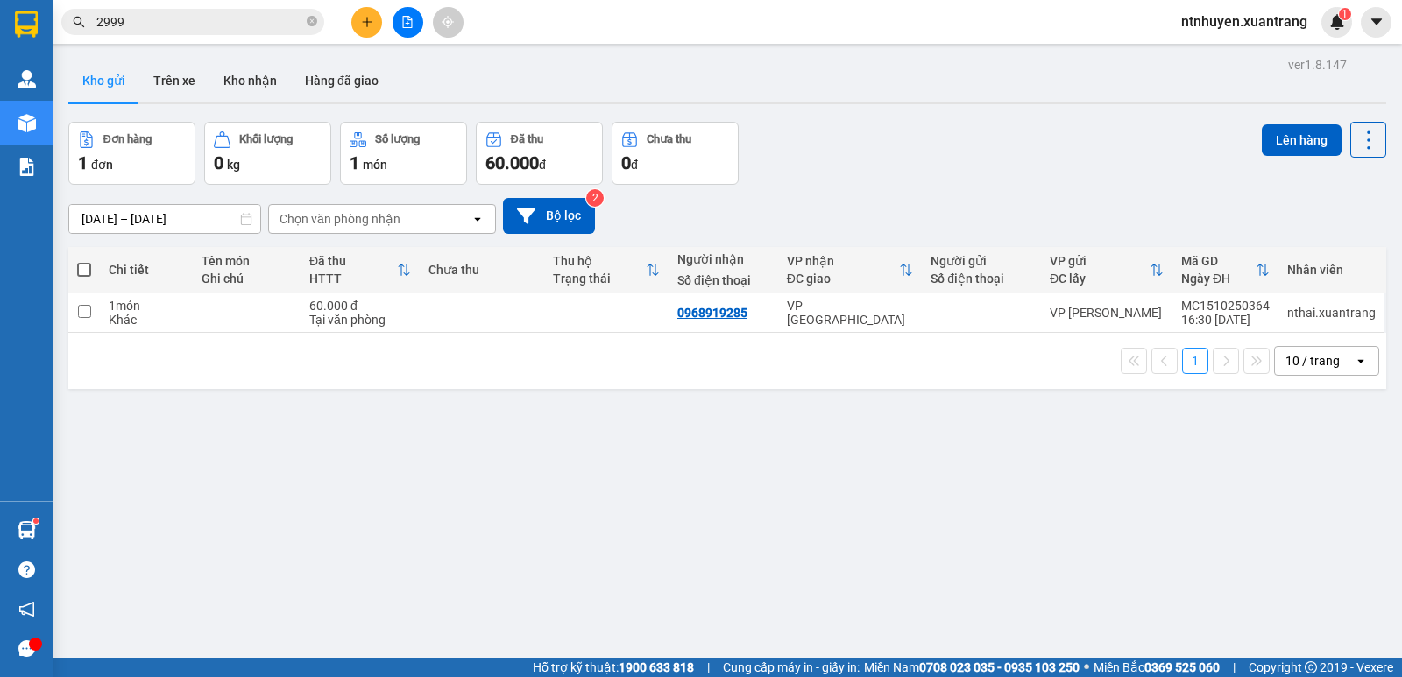
click at [176, 15] on input "2999" at bounding box center [199, 21] width 207 height 19
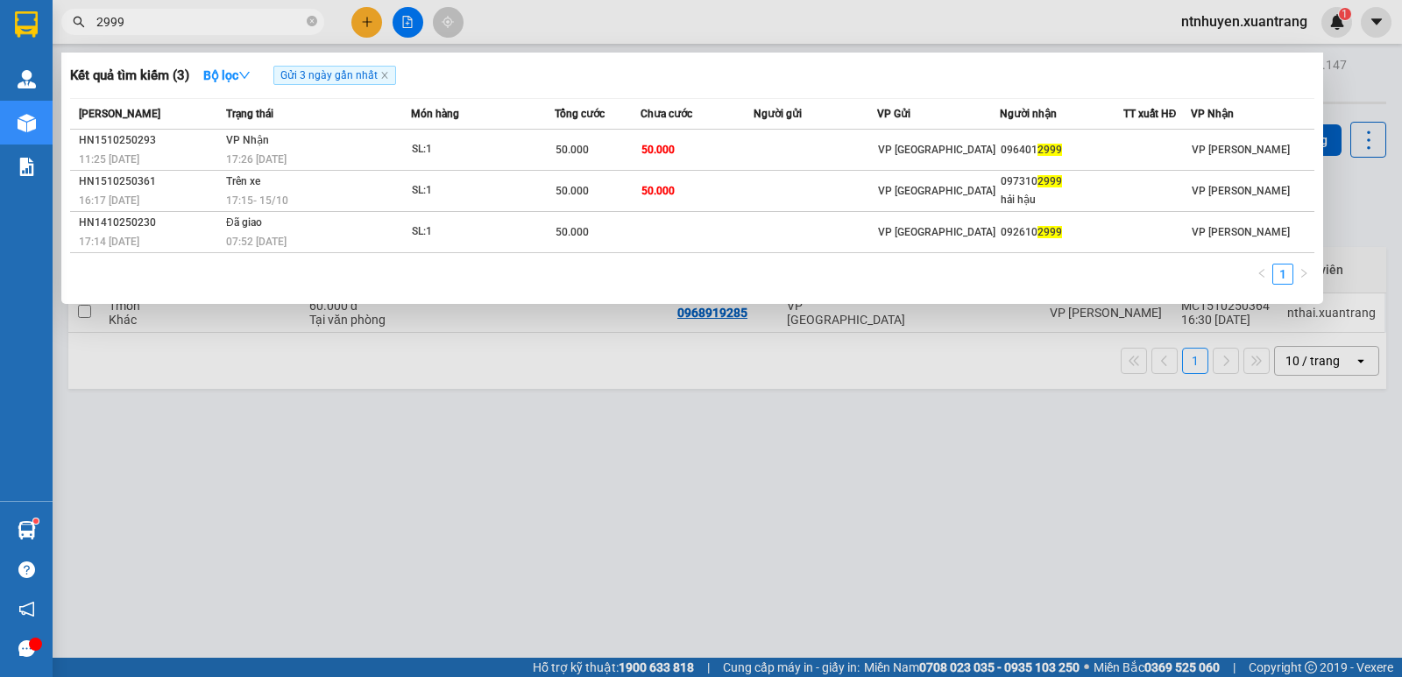
click at [176, 15] on input "2999" at bounding box center [199, 21] width 207 height 19
paste input "0904864408"
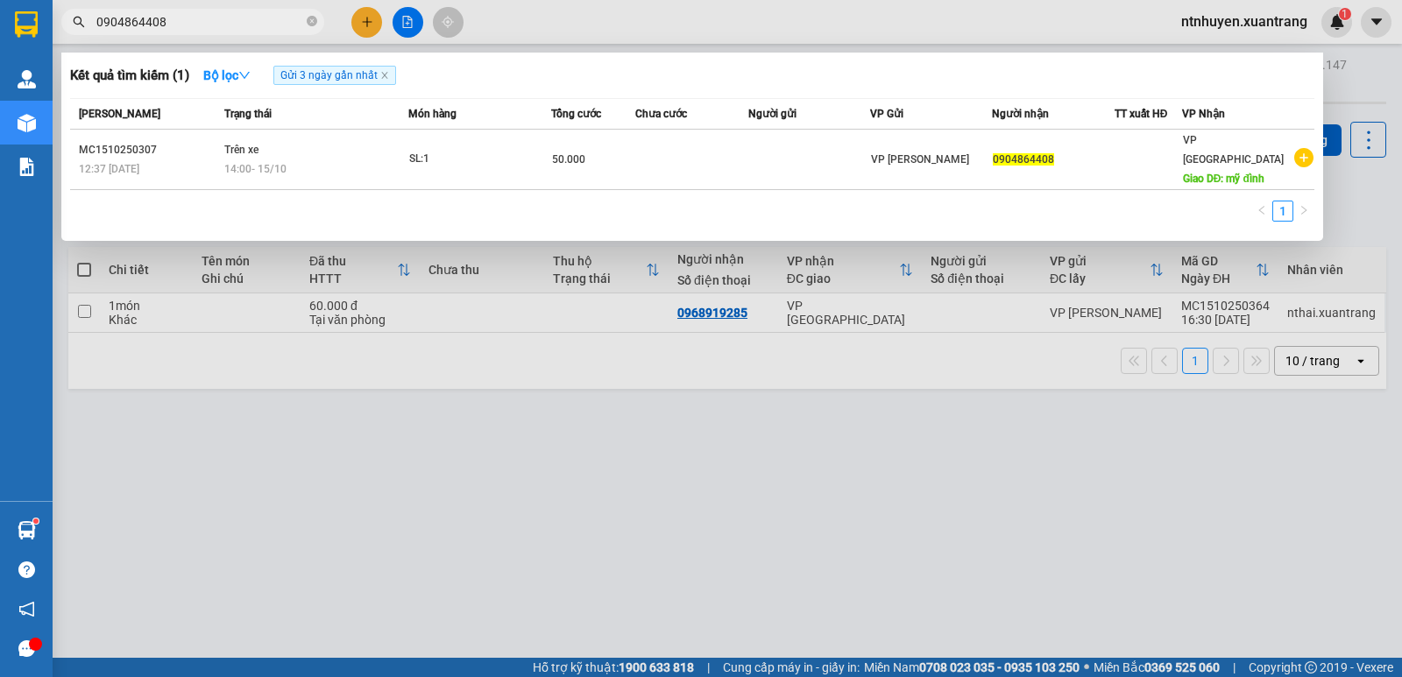
type input "0904864408"
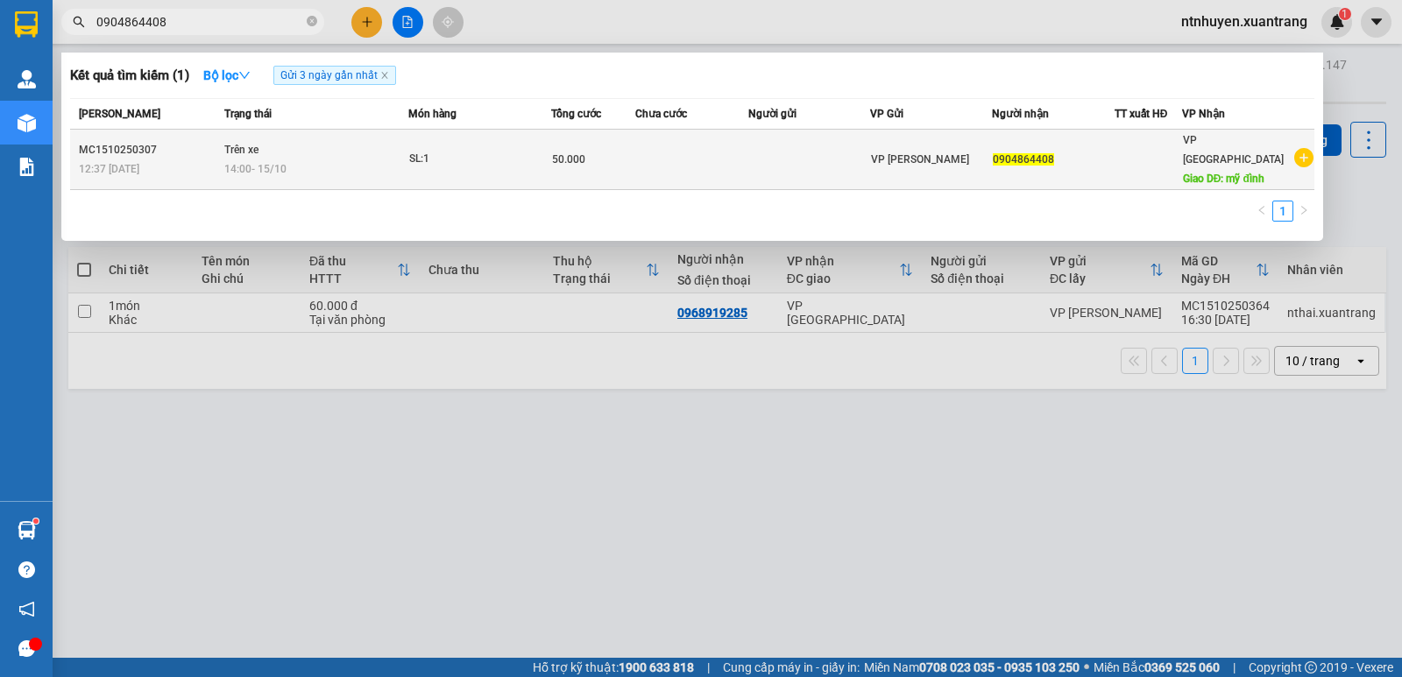
click at [590, 136] on td "50.000" at bounding box center [593, 160] width 84 height 60
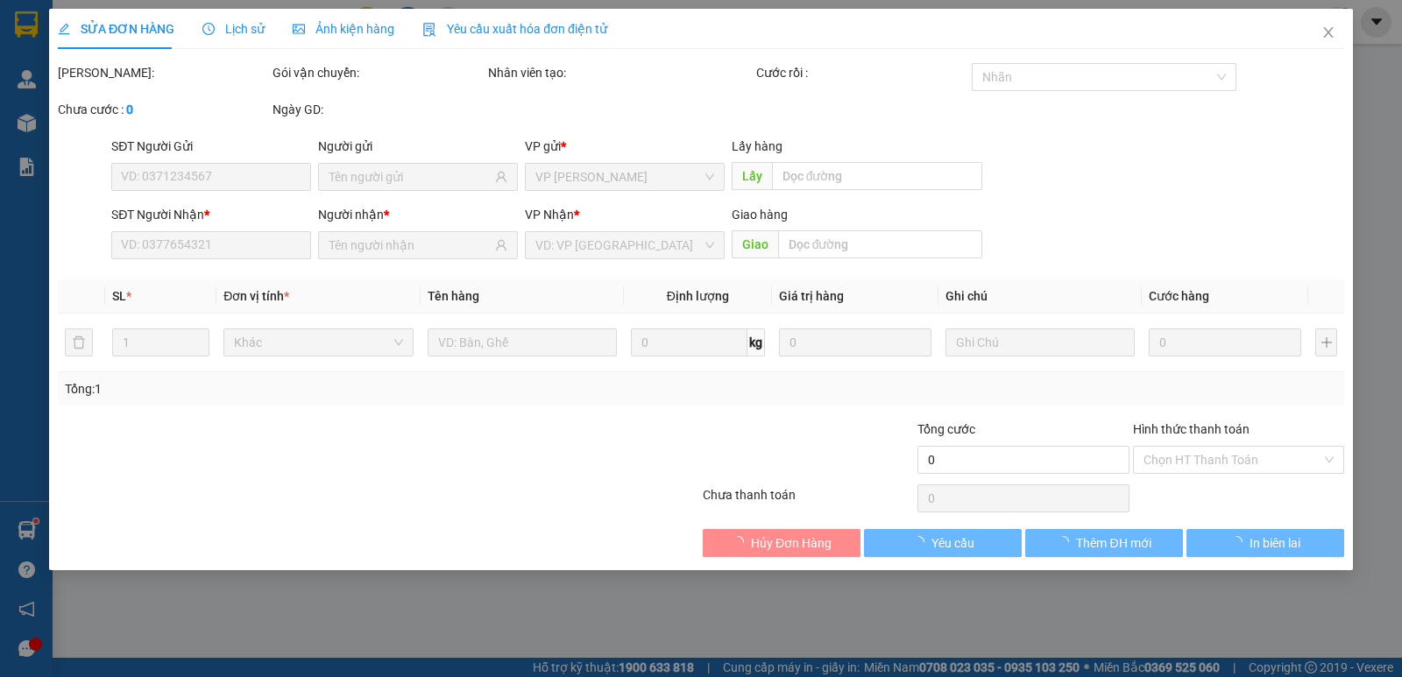
type input "0904864408"
type input "mỹ đình"
type input "50.000"
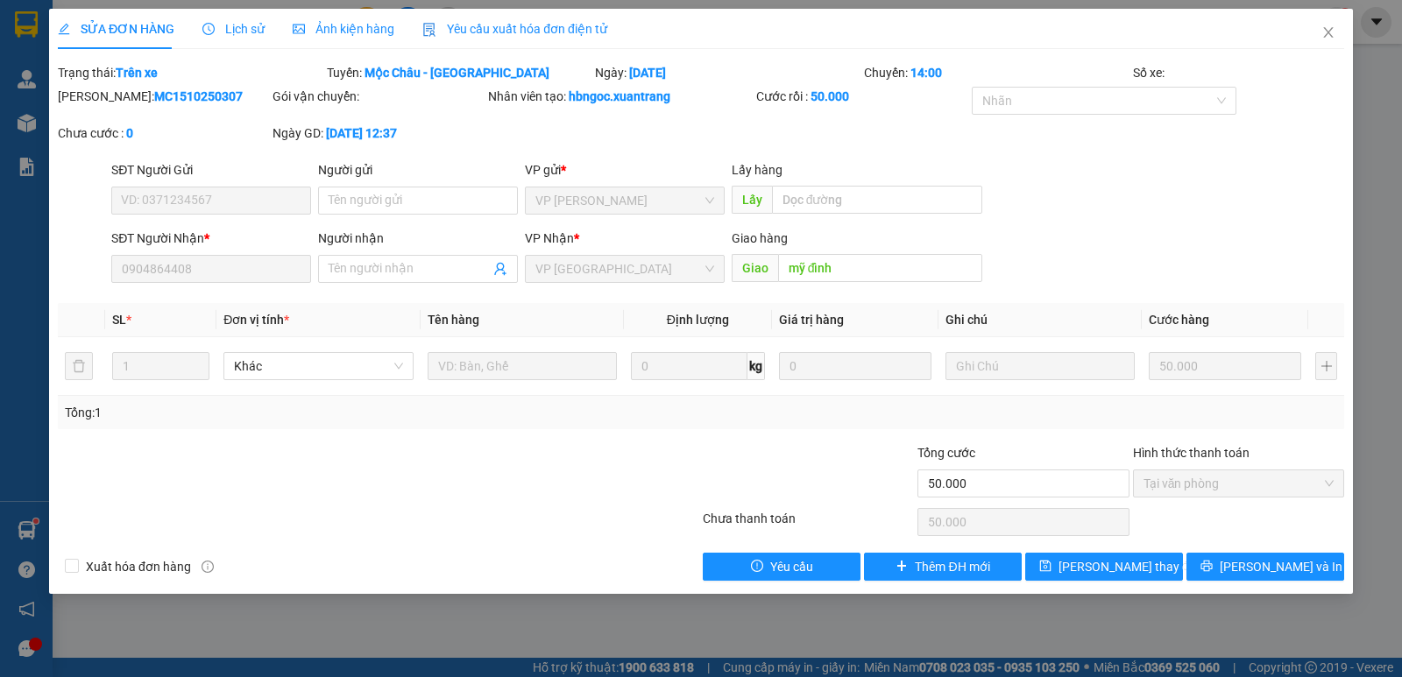
click at [355, 32] on span "Ảnh kiện hàng" at bounding box center [344, 29] width 102 height 14
